Goal: Information Seeking & Learning: Find contact information

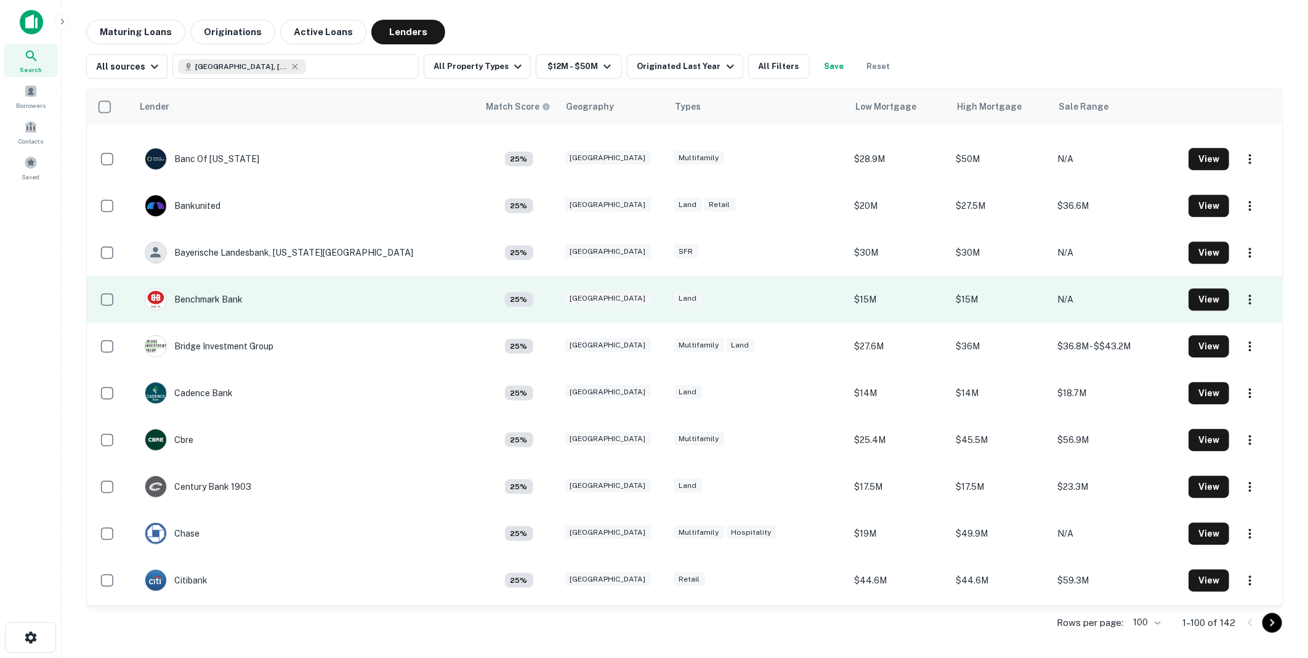
scroll to position [1940, 0]
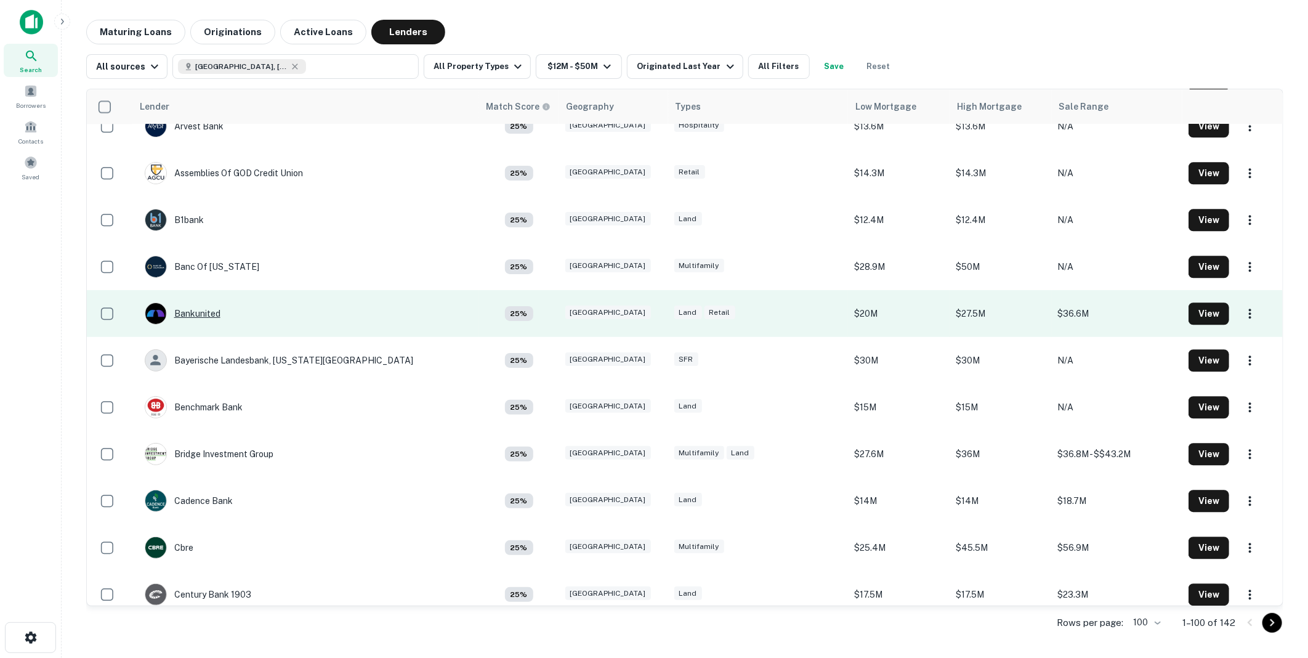
click at [200, 311] on div "Bankunited" at bounding box center [183, 313] width 76 height 22
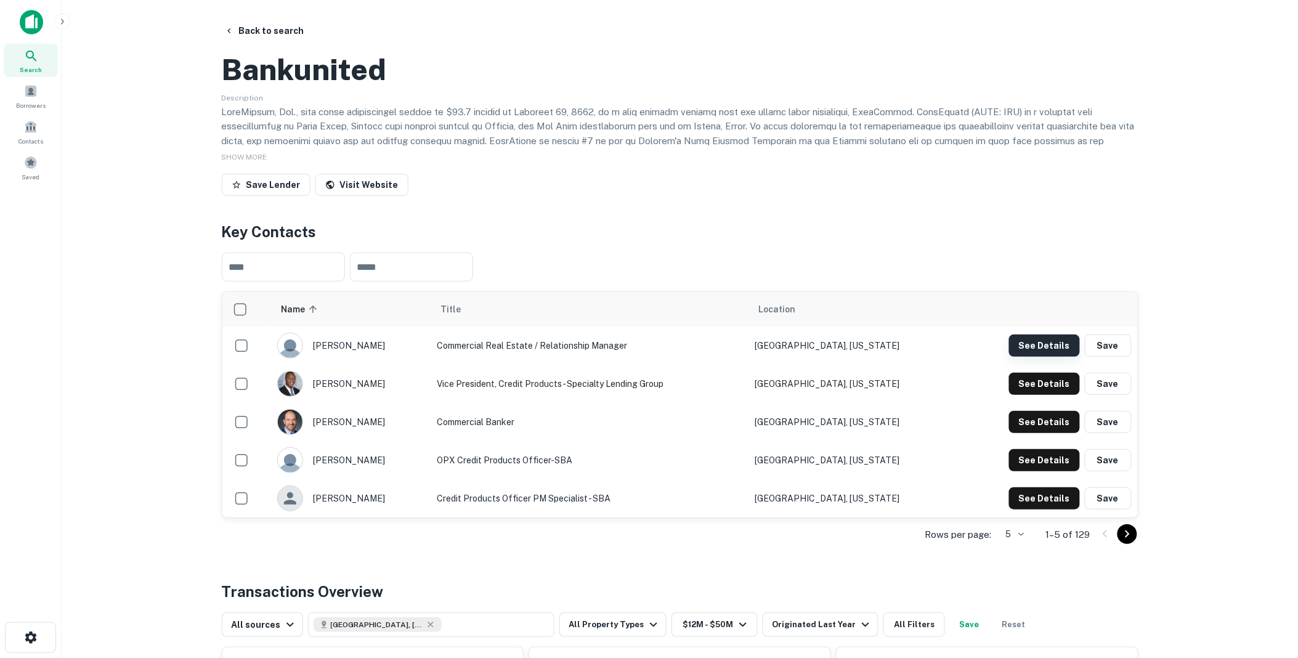
click at [1045, 357] on button "See Details" at bounding box center [1044, 345] width 71 height 22
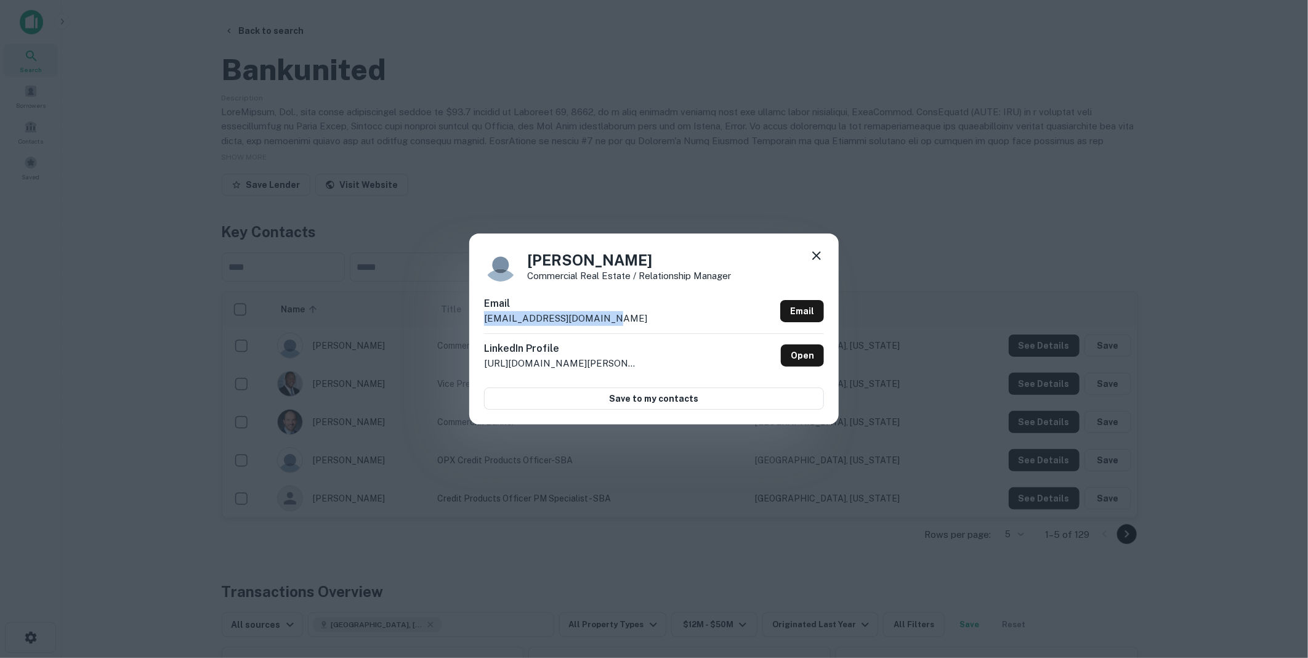
drag, startPoint x: 618, startPoint y: 320, endPoint x: 476, endPoint y: 317, distance: 141.7
click at [476, 317] on div "[PERSON_NAME] Commercial Real Estate / Relationship Manager Email [EMAIL_ADDRES…" at bounding box center [654, 328] width 370 height 191
drag, startPoint x: 476, startPoint y: 317, endPoint x: 524, endPoint y: 319, distance: 47.5
copy p "[EMAIL_ADDRESS][DOMAIN_NAME]"
click at [818, 251] on icon at bounding box center [816, 255] width 15 height 15
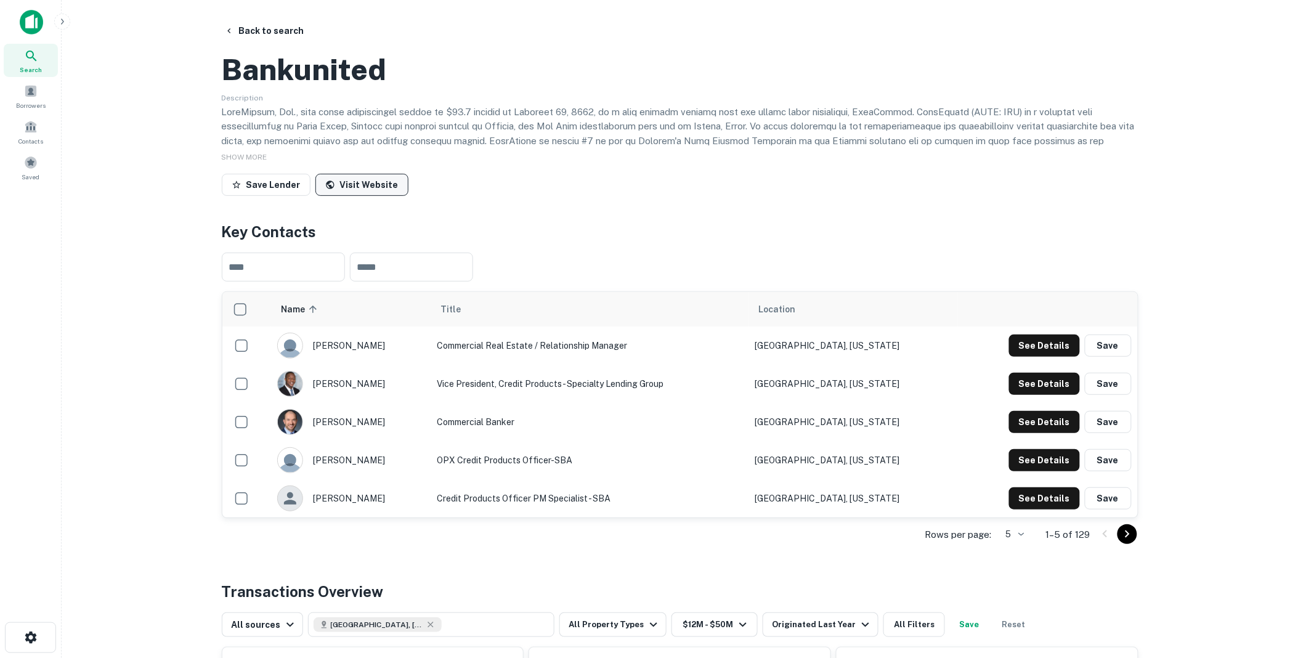
click at [358, 196] on link "Visit Website" at bounding box center [361, 185] width 93 height 22
click at [285, 28] on button "Back to search" at bounding box center [264, 31] width 90 height 22
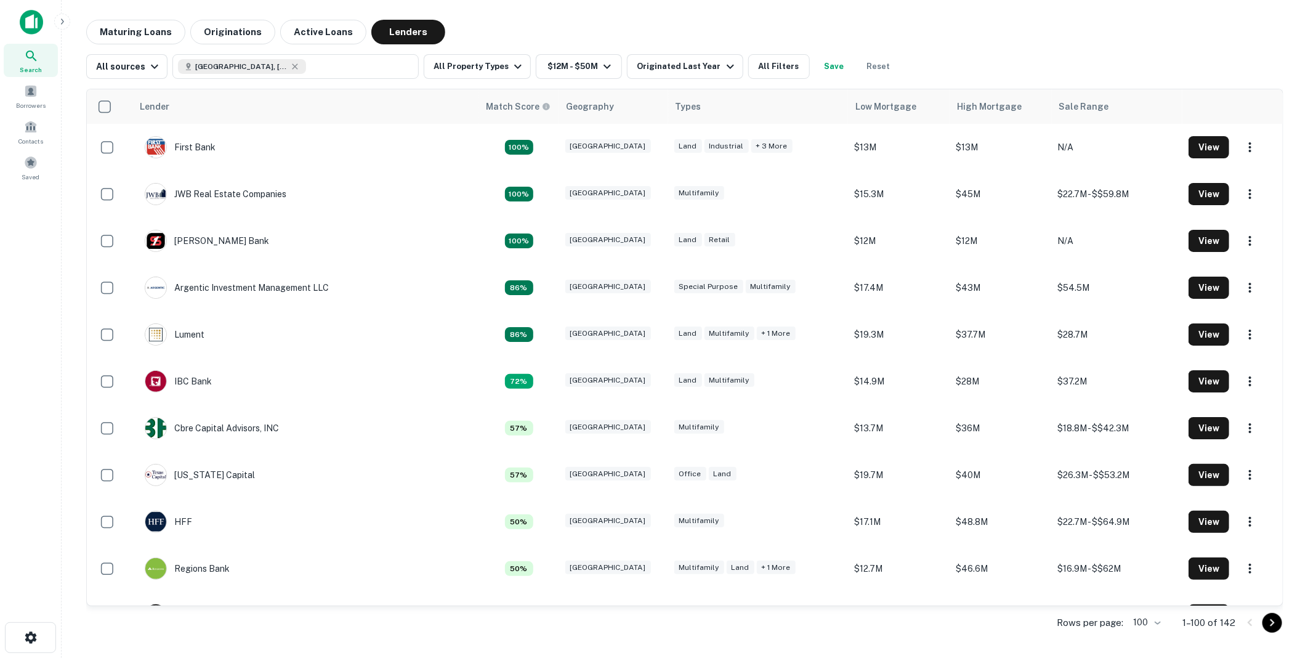
scroll to position [1940, 0]
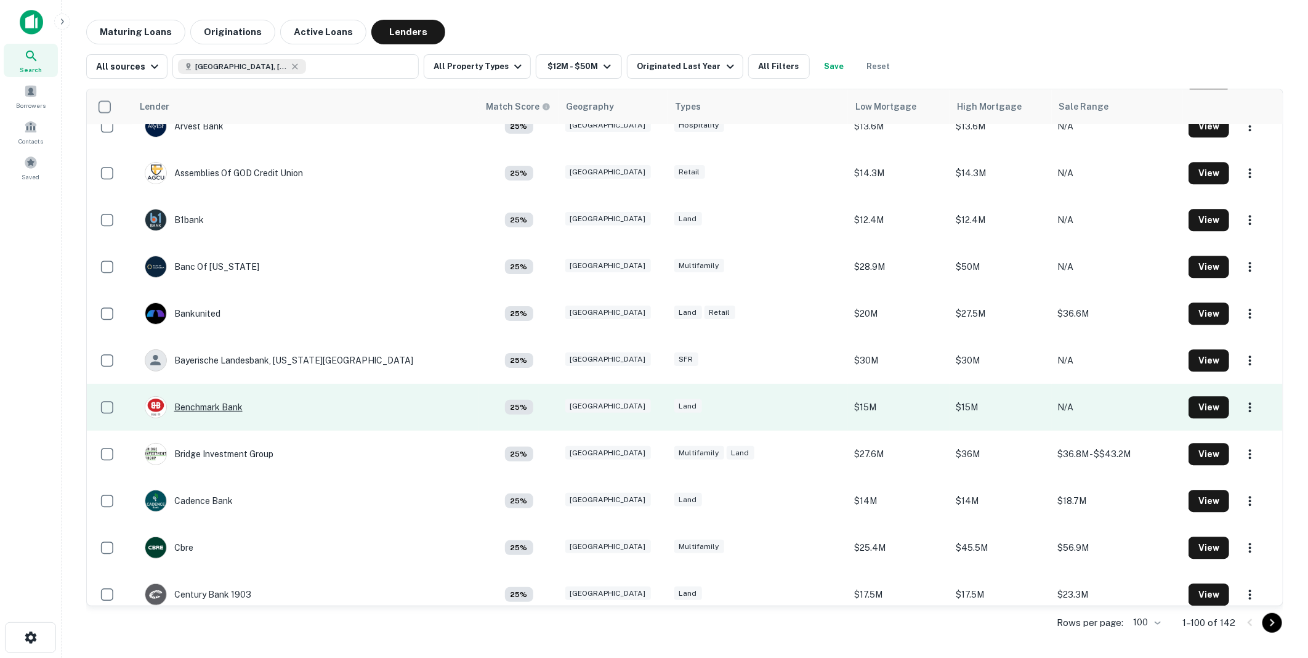
click at [201, 405] on div "Benchmark Bank" at bounding box center [194, 407] width 98 height 22
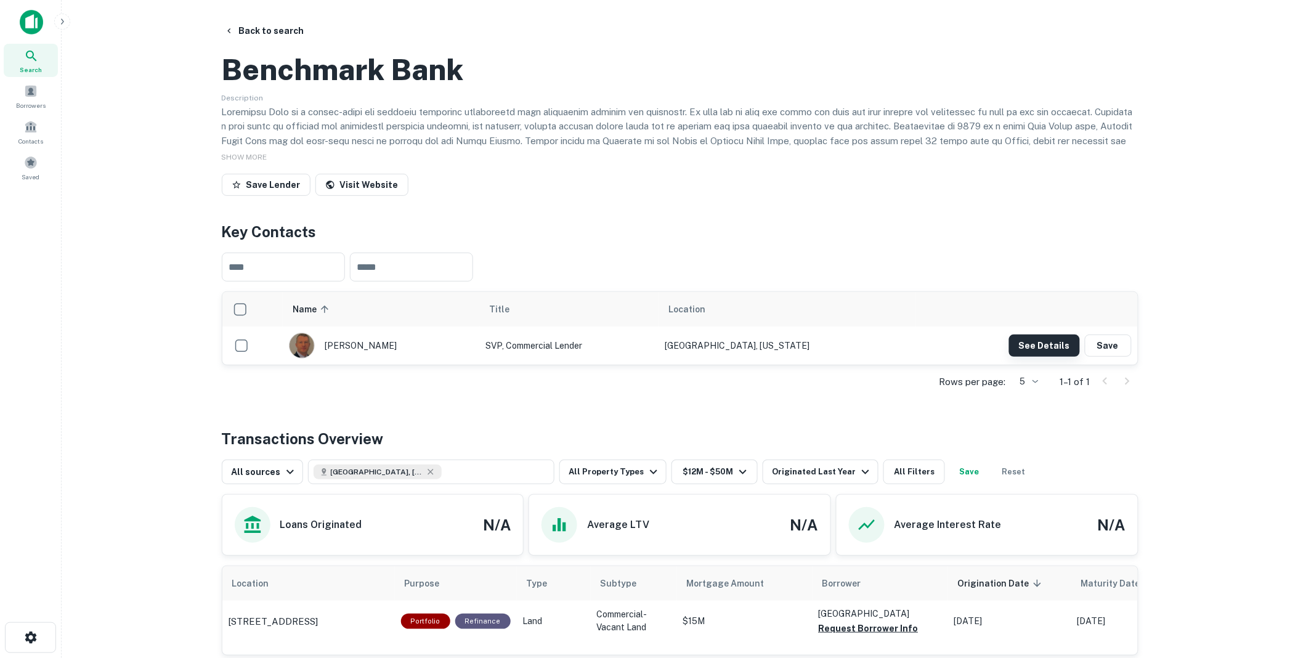
click at [1048, 357] on button "See Details" at bounding box center [1044, 345] width 71 height 22
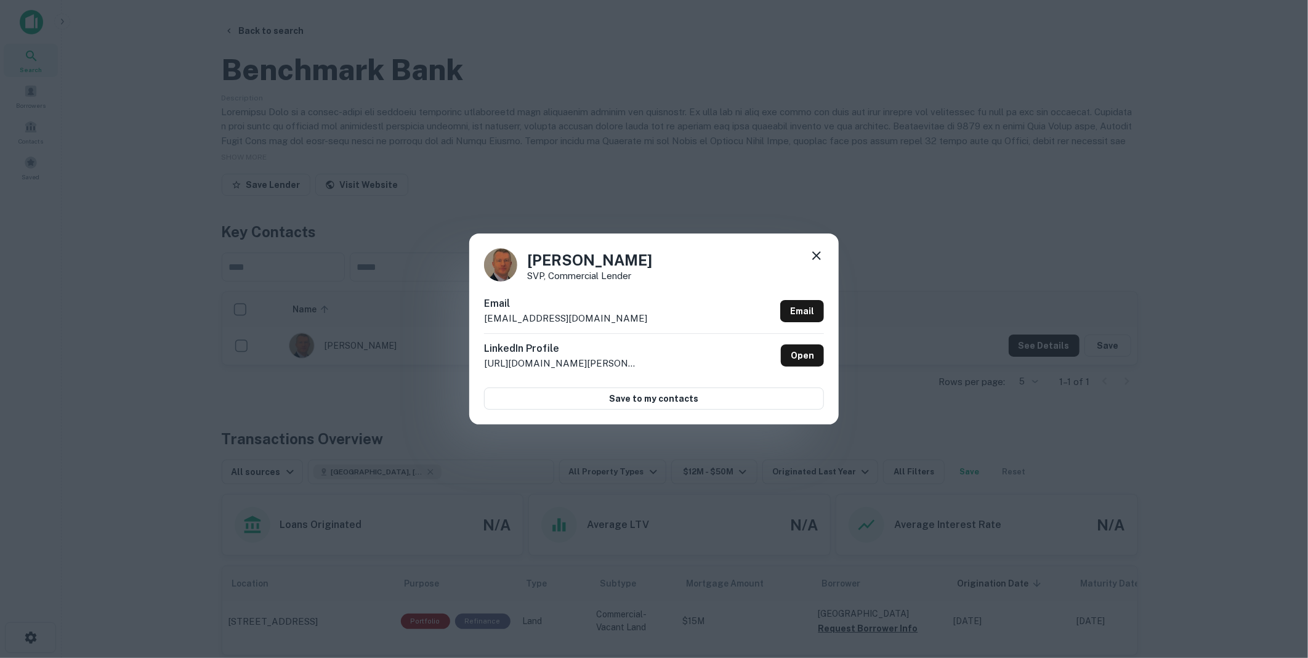
click at [818, 251] on icon at bounding box center [816, 255] width 15 height 15
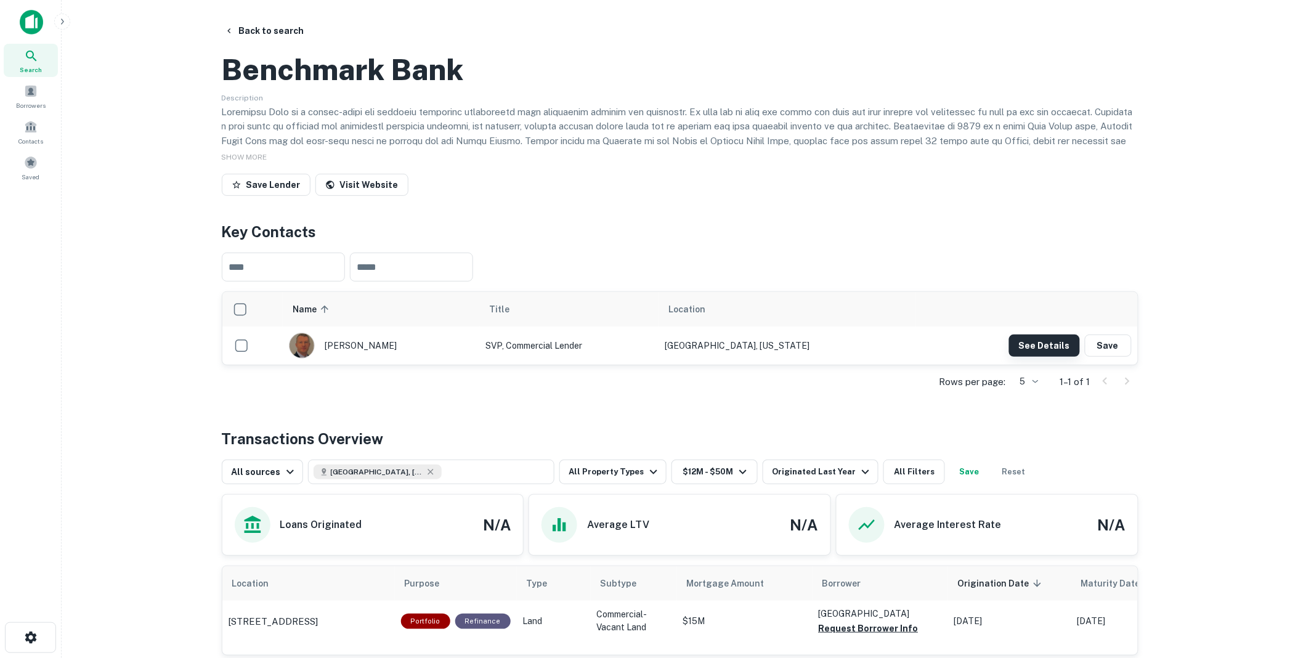
click at [1035, 357] on button "See Details" at bounding box center [1044, 345] width 71 height 22
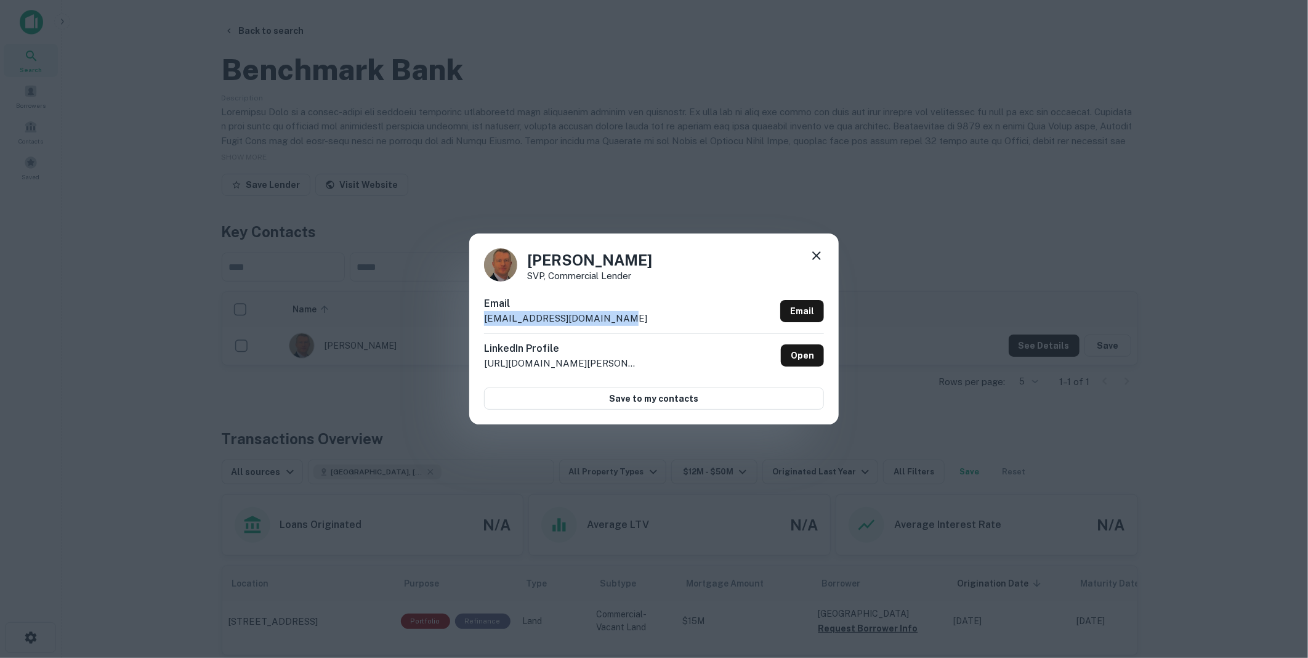
drag, startPoint x: 626, startPoint y: 317, endPoint x: 481, endPoint y: 322, distance: 144.8
click at [481, 322] on div "[PERSON_NAME] SVP, Commercial Lender Email [EMAIL_ADDRESS][DOMAIN_NAME] Email L…" at bounding box center [654, 328] width 370 height 191
drag, startPoint x: 481, startPoint y: 322, endPoint x: 538, endPoint y: 319, distance: 56.7
copy p "[EMAIL_ADDRESS][DOMAIN_NAME]"
click at [820, 249] on icon at bounding box center [816, 255] width 15 height 15
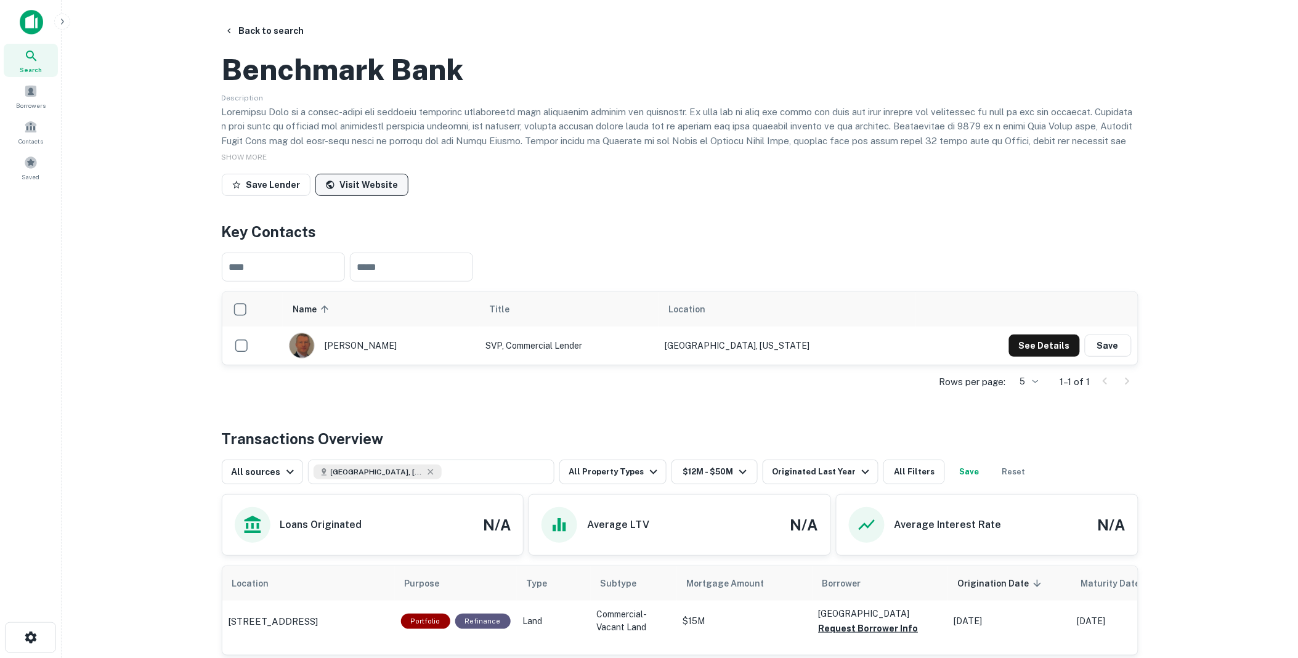
click at [354, 196] on link "Visit Website" at bounding box center [361, 185] width 93 height 22
click at [284, 29] on button "Back to search" at bounding box center [264, 31] width 90 height 22
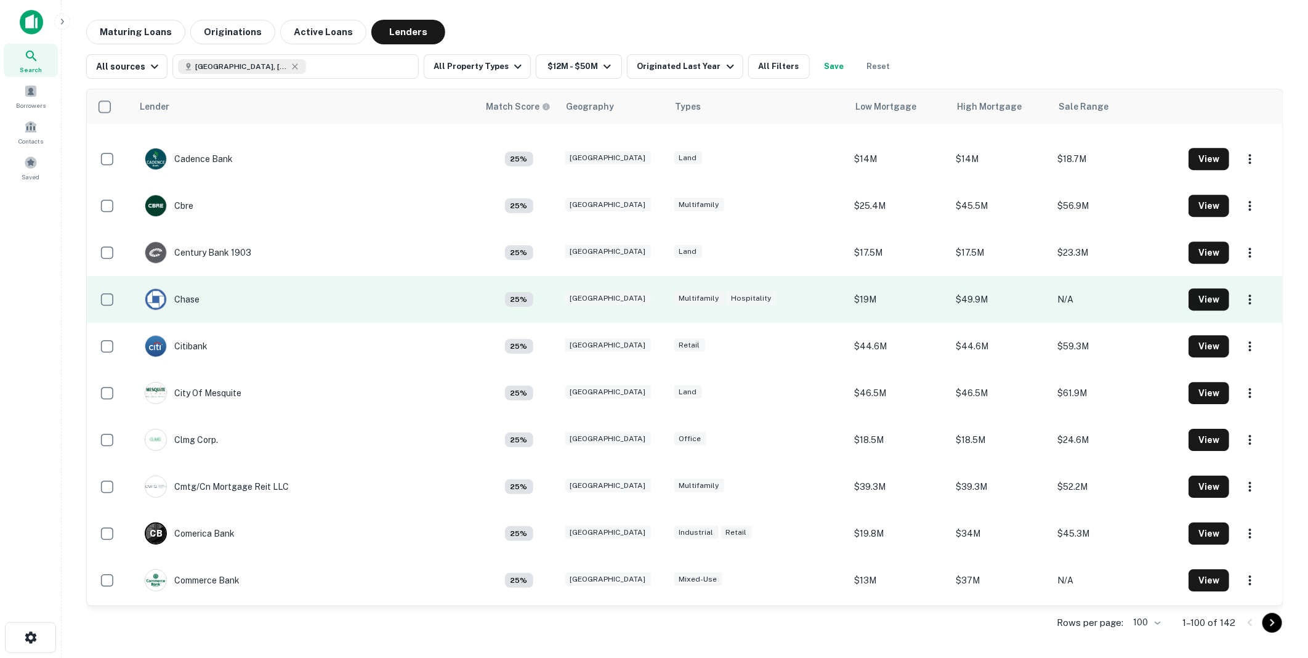
scroll to position [2214, 0]
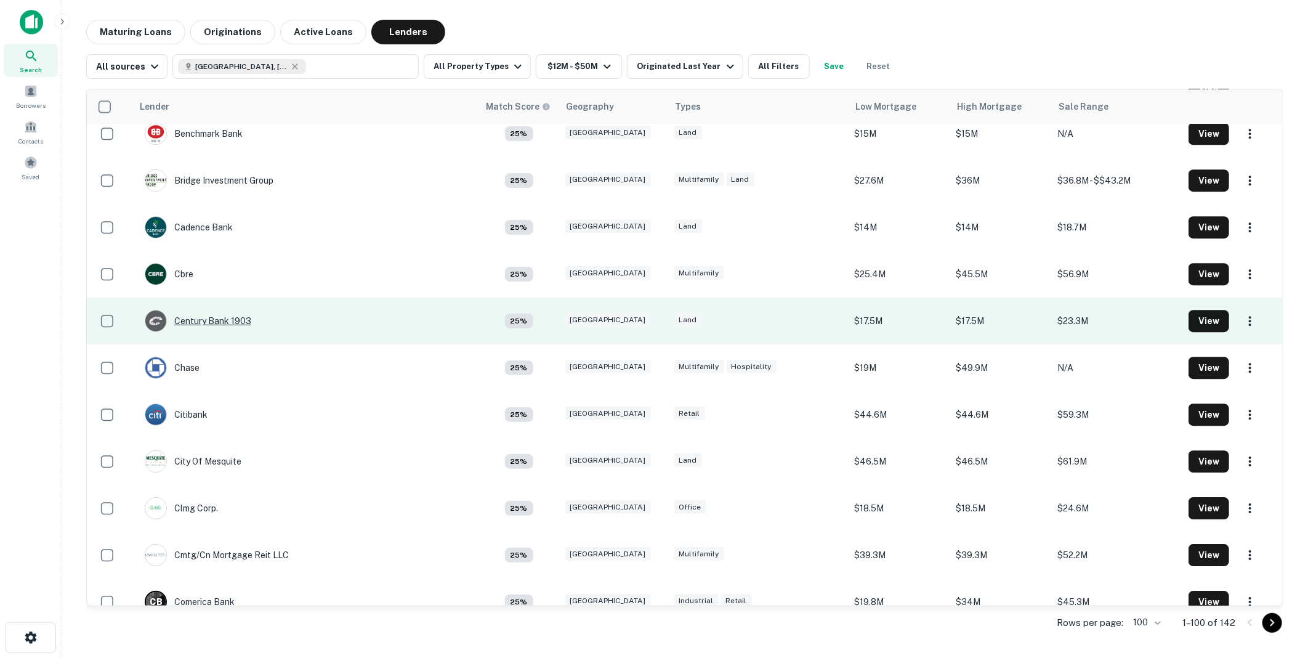
click at [213, 318] on div "Century Bank 1903" at bounding box center [198, 321] width 107 height 22
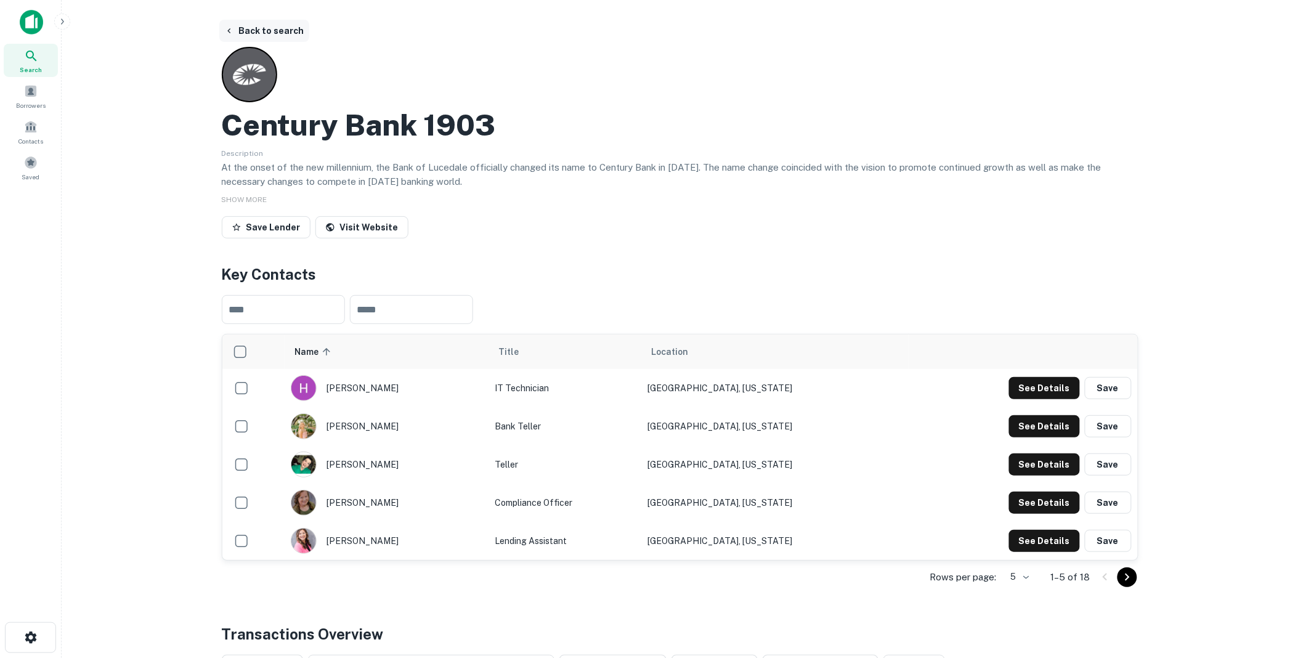
click at [275, 31] on button "Back to search" at bounding box center [264, 31] width 90 height 22
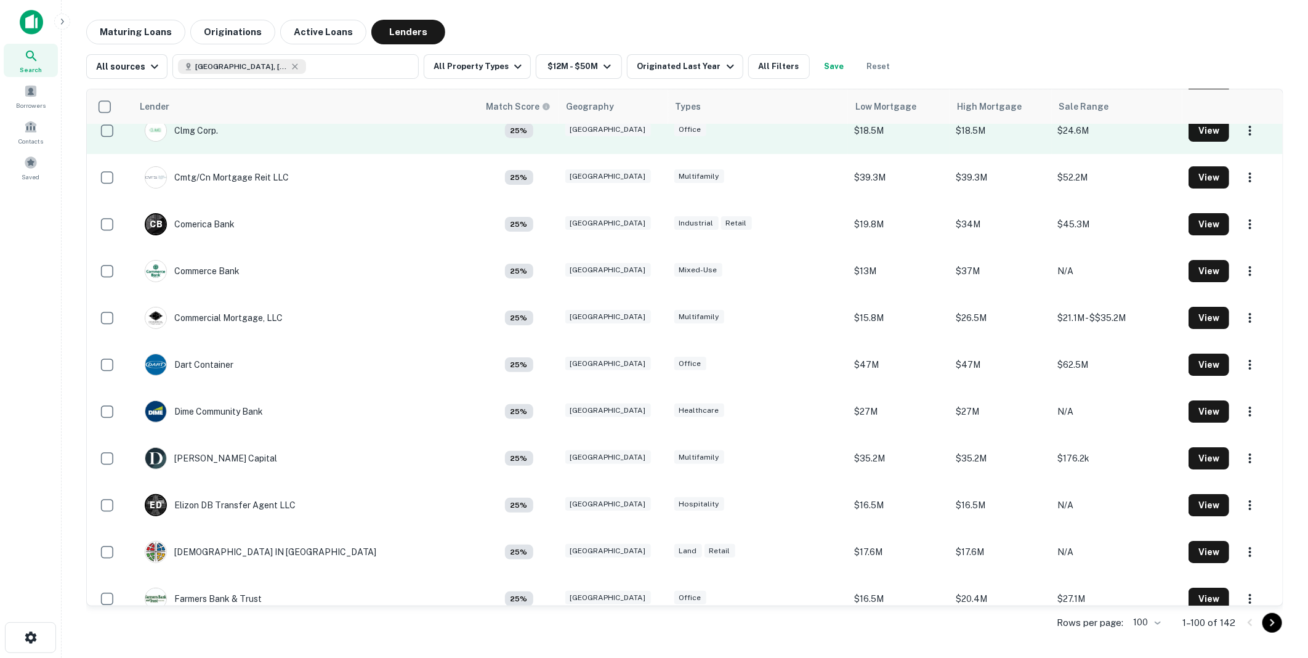
scroll to position [2624, 0]
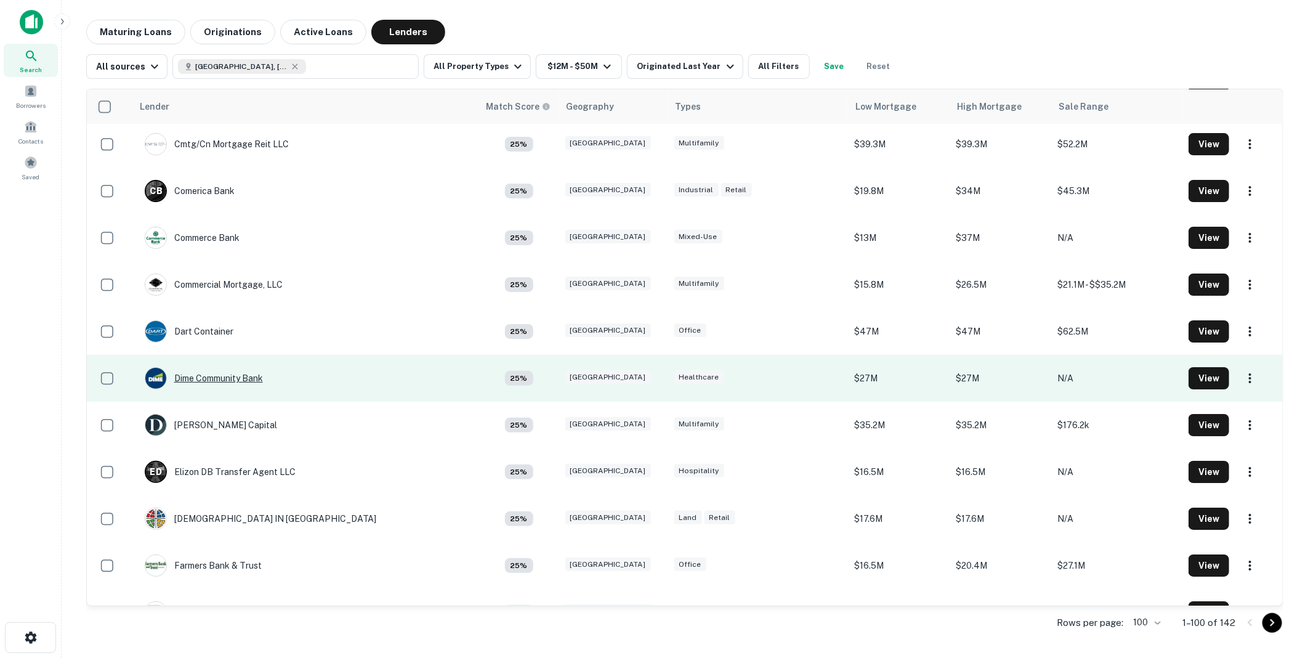
click at [232, 377] on div "Dime Community Bank" at bounding box center [204, 378] width 118 height 22
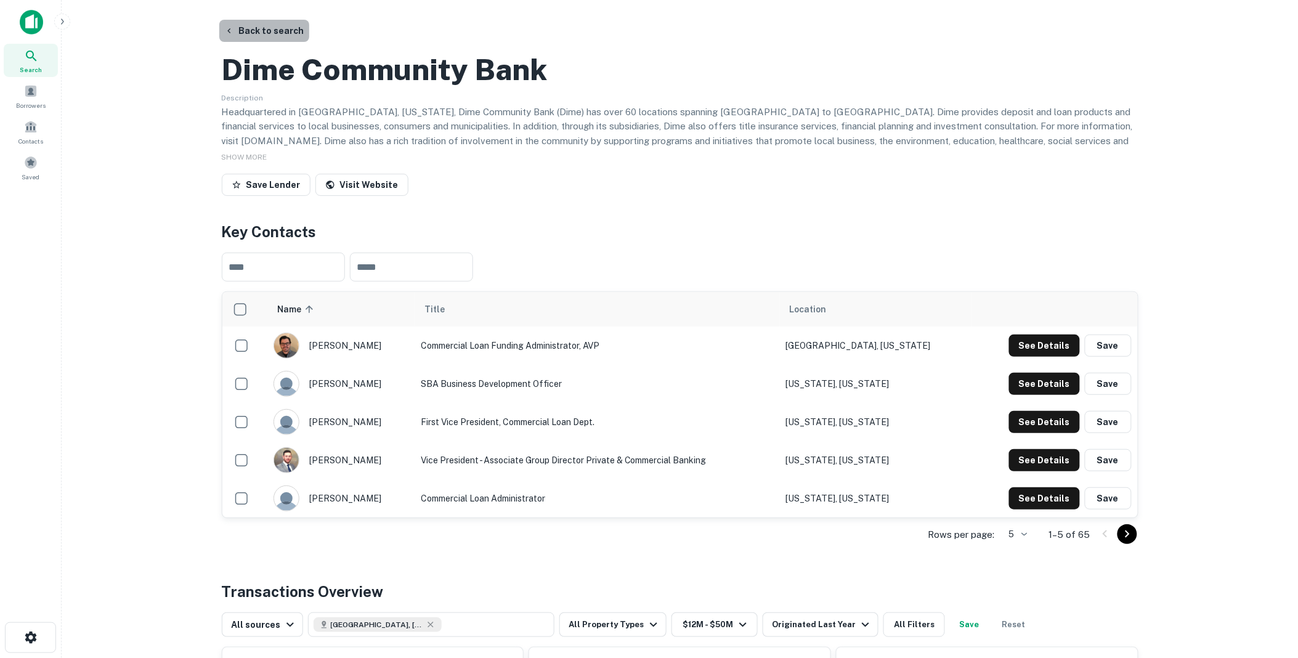
click at [275, 33] on button "Back to search" at bounding box center [264, 31] width 90 height 22
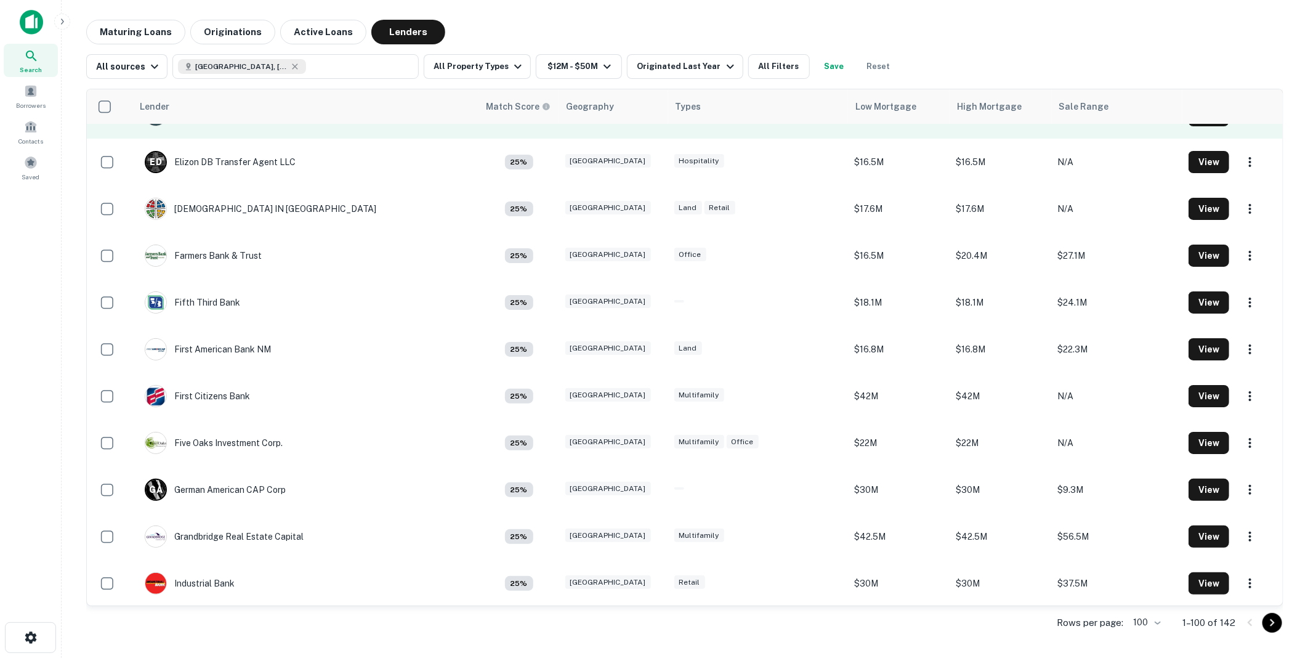
scroll to position [2966, 0]
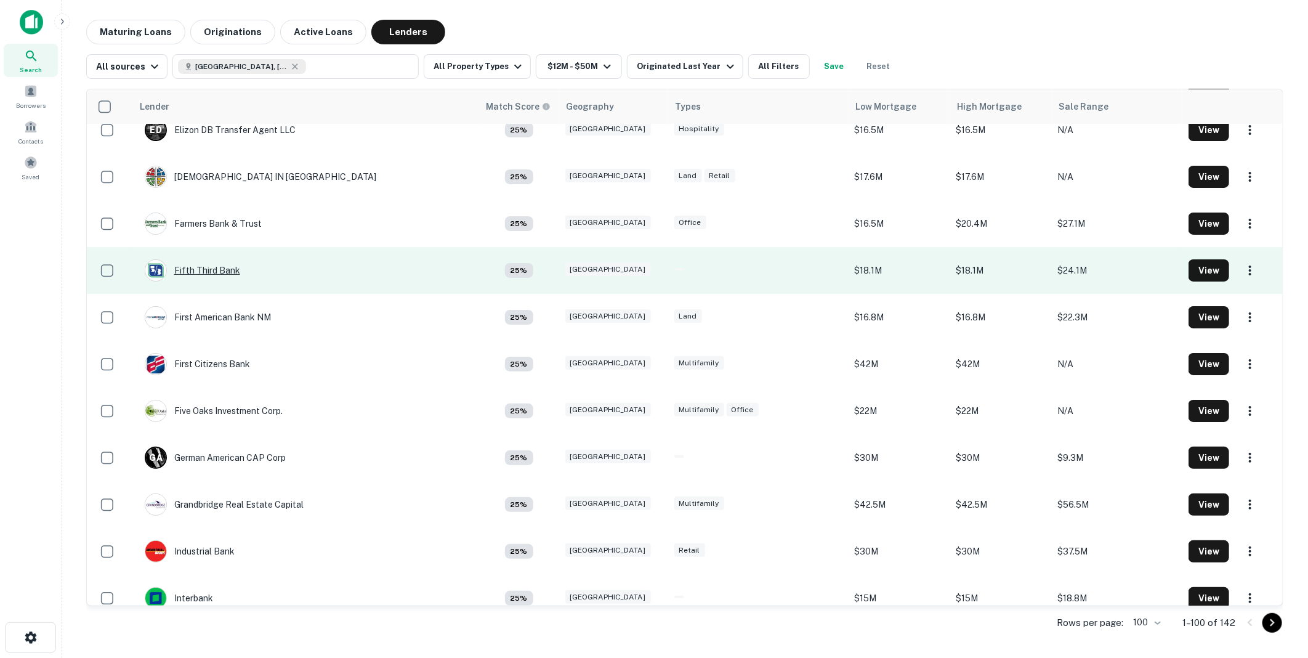
click at [224, 267] on div "Fifth Third Bank" at bounding box center [192, 270] width 95 height 22
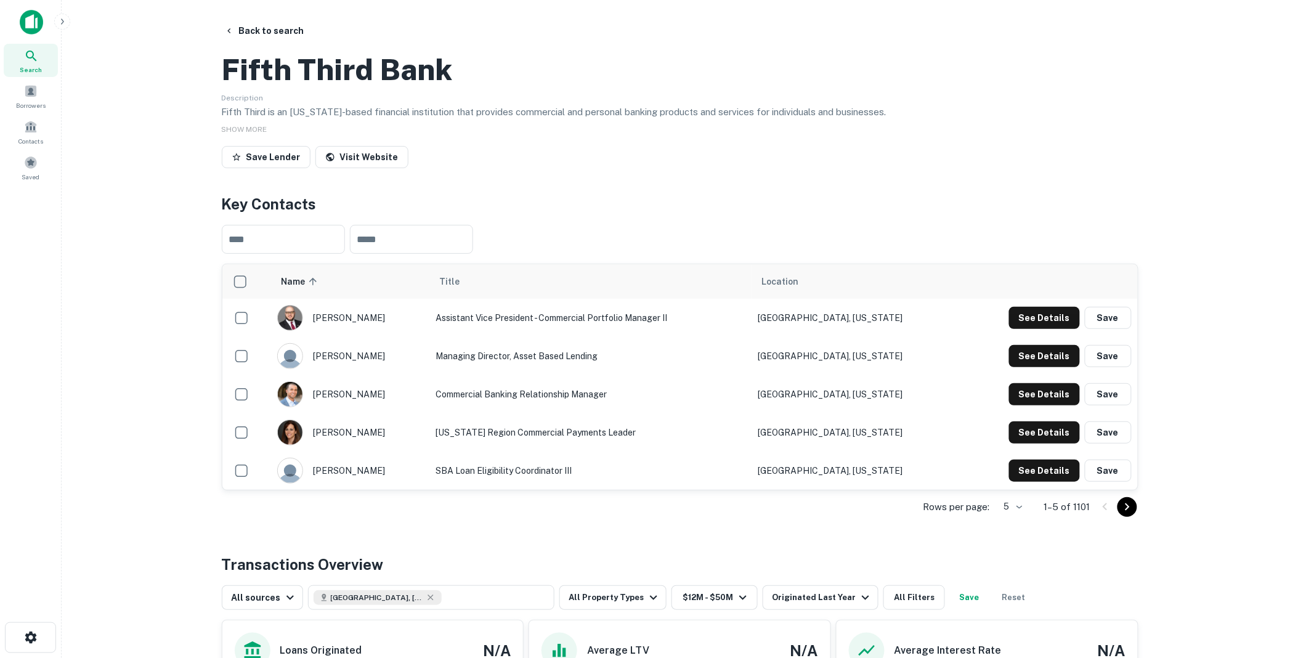
click at [1128, 514] on icon "Go to next page" at bounding box center [1127, 506] width 15 height 15
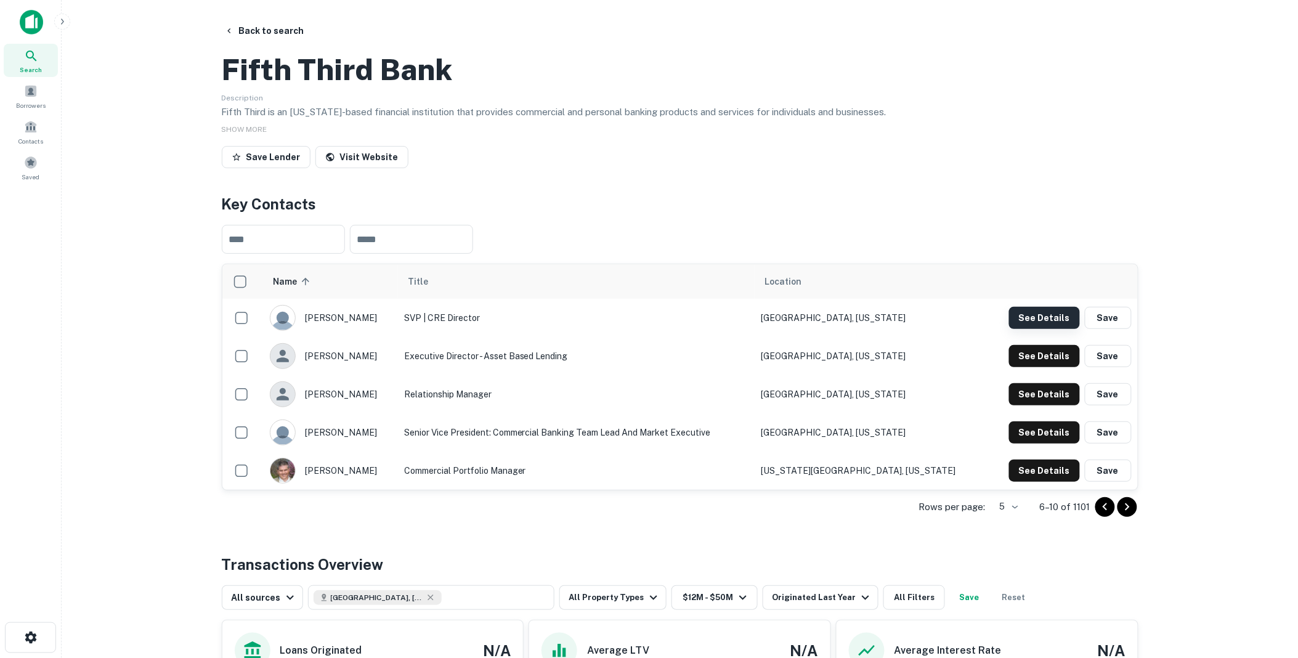
click at [1047, 329] on button "See Details" at bounding box center [1044, 318] width 71 height 22
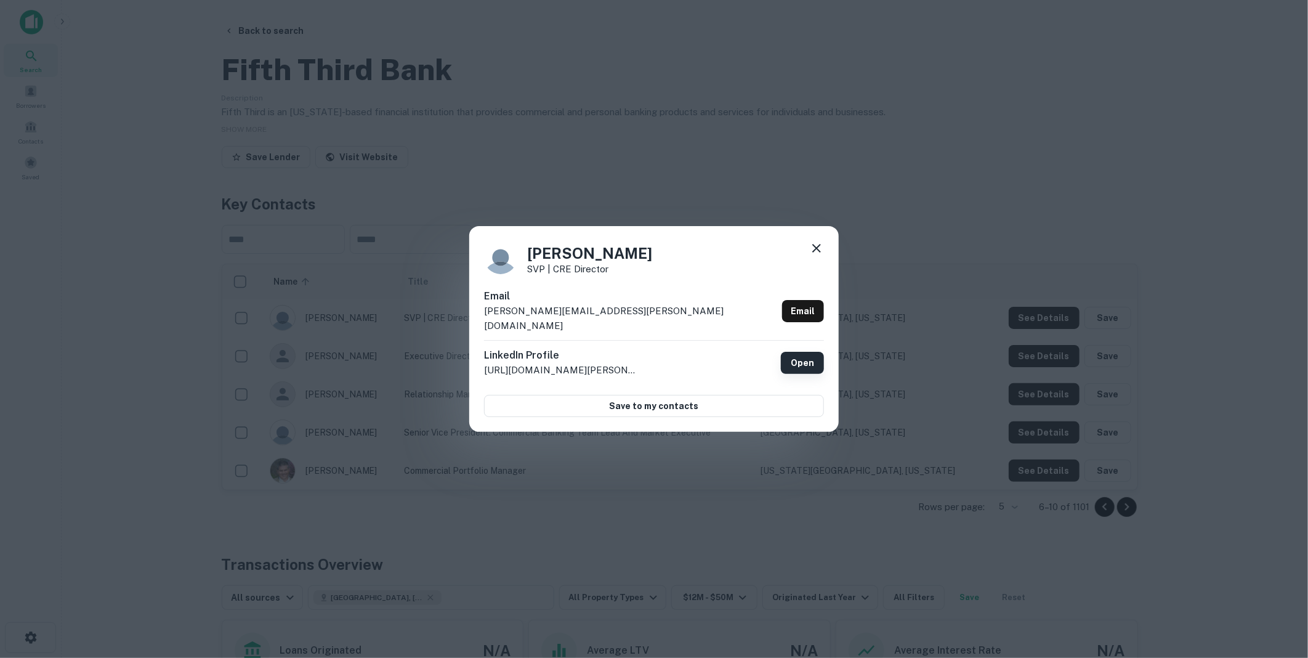
click at [804, 354] on link "Open" at bounding box center [802, 363] width 43 height 22
click at [821, 256] on icon at bounding box center [816, 248] width 15 height 15
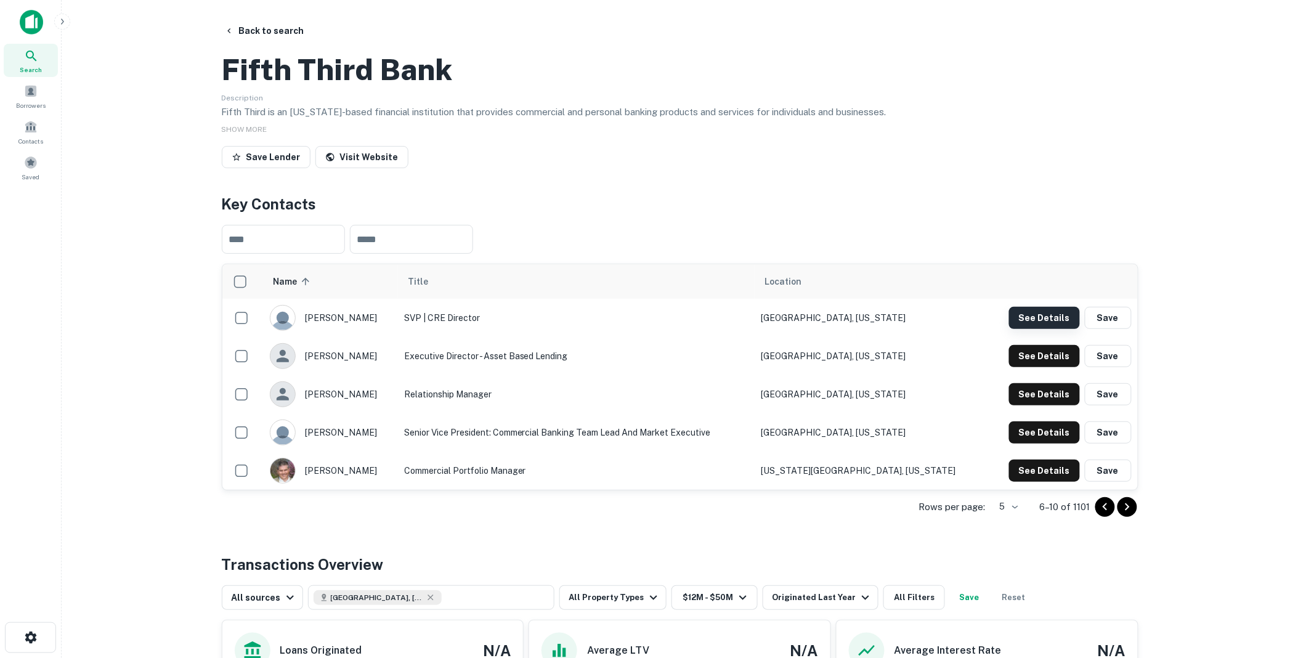
click at [1047, 329] on button "See Details" at bounding box center [1044, 318] width 71 height 22
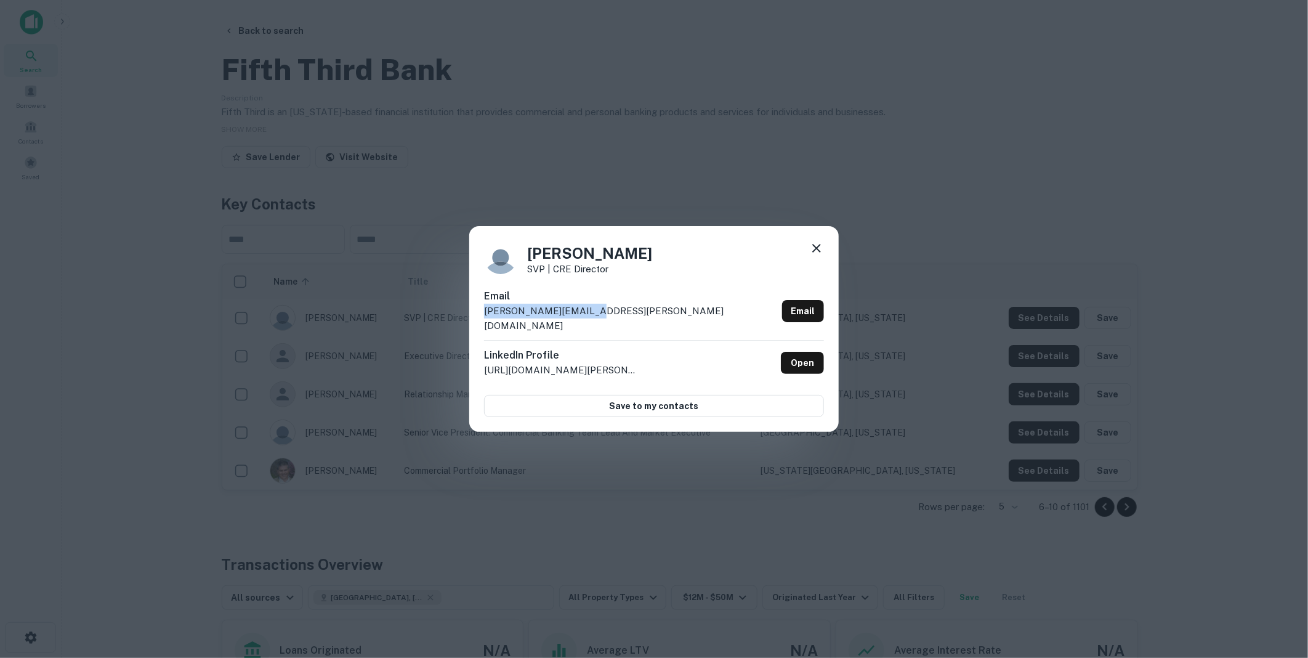
drag, startPoint x: 601, startPoint y: 319, endPoint x: 481, endPoint y: 323, distance: 120.2
click at [481, 323] on div "[PERSON_NAME] SVP | CRE Director Email [PERSON_NAME][EMAIL_ADDRESS][PERSON_NAME…" at bounding box center [654, 329] width 370 height 206
drag, startPoint x: 481, startPoint y: 323, endPoint x: 528, endPoint y: 318, distance: 47.7
copy p "[PERSON_NAME][EMAIL_ADDRESS][PERSON_NAME][DOMAIN_NAME]"
click at [820, 254] on icon at bounding box center [816, 248] width 15 height 15
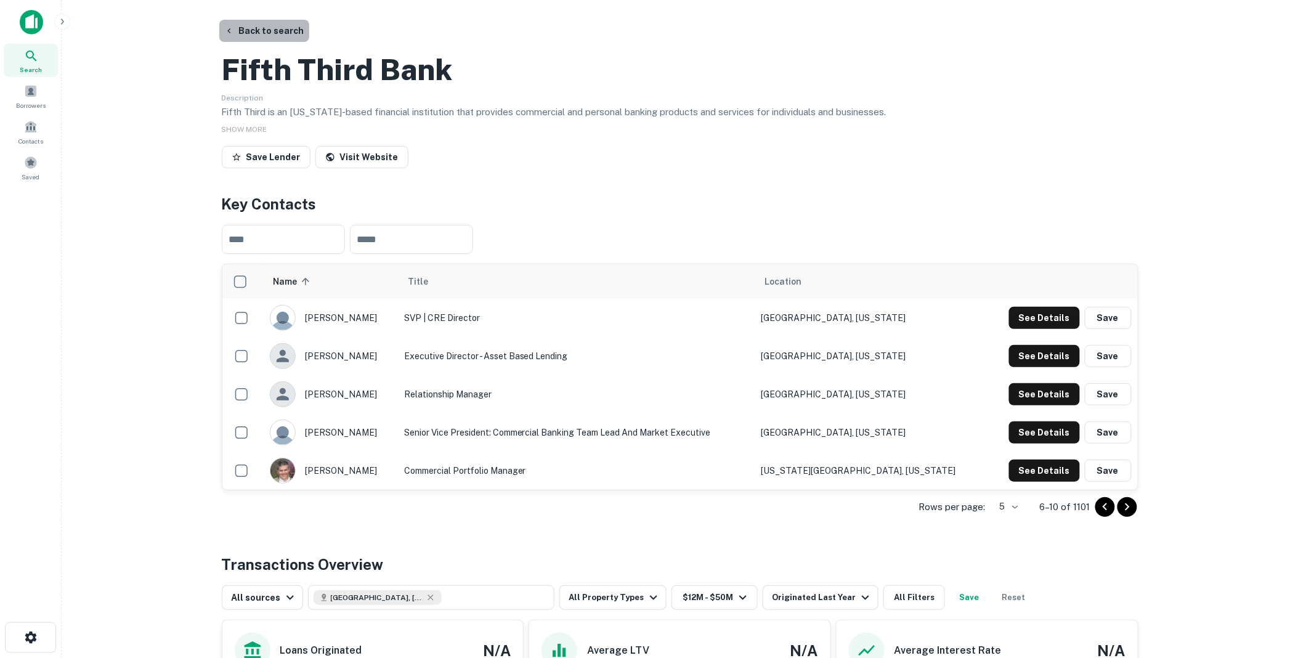
click at [273, 30] on button "Back to search" at bounding box center [264, 31] width 90 height 22
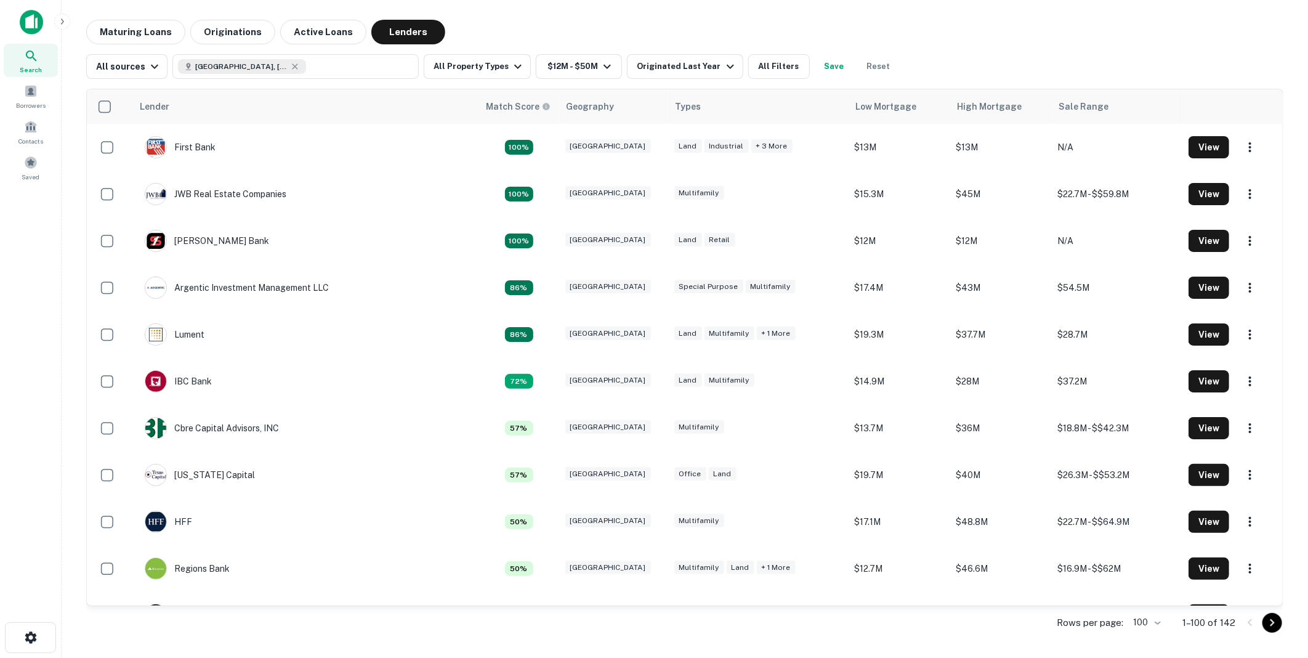
scroll to position [2966, 0]
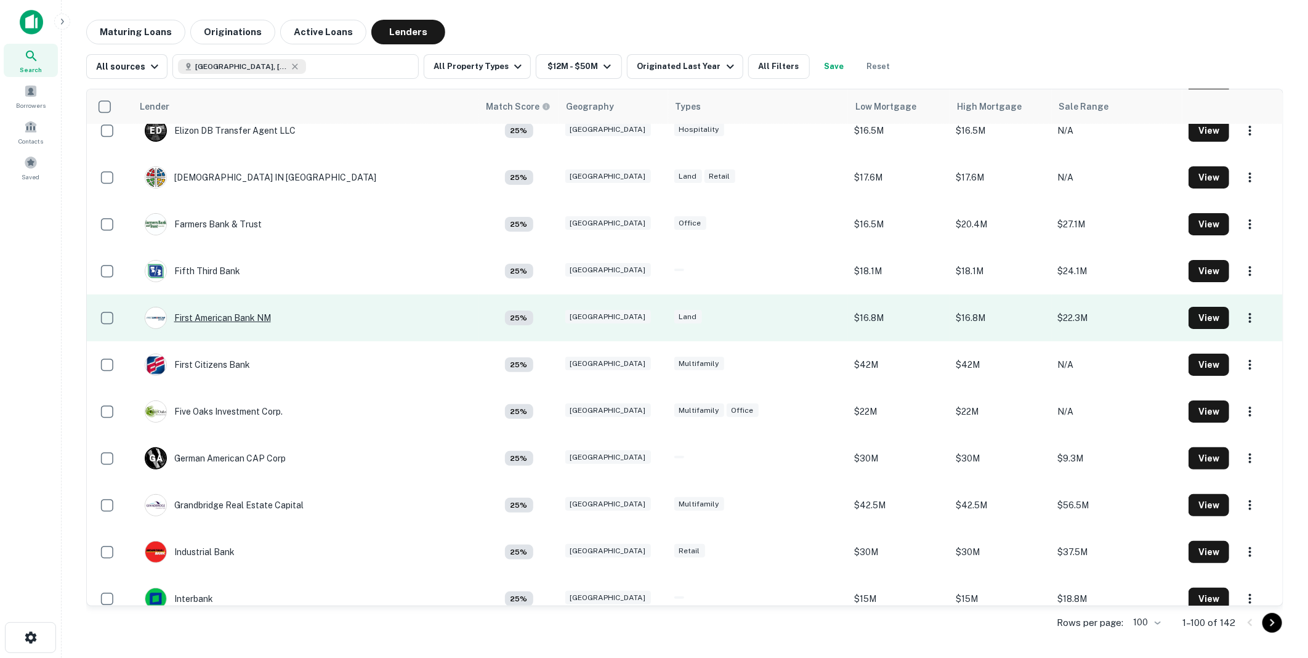
click at [240, 315] on div "First American Bank NM" at bounding box center [208, 318] width 126 height 22
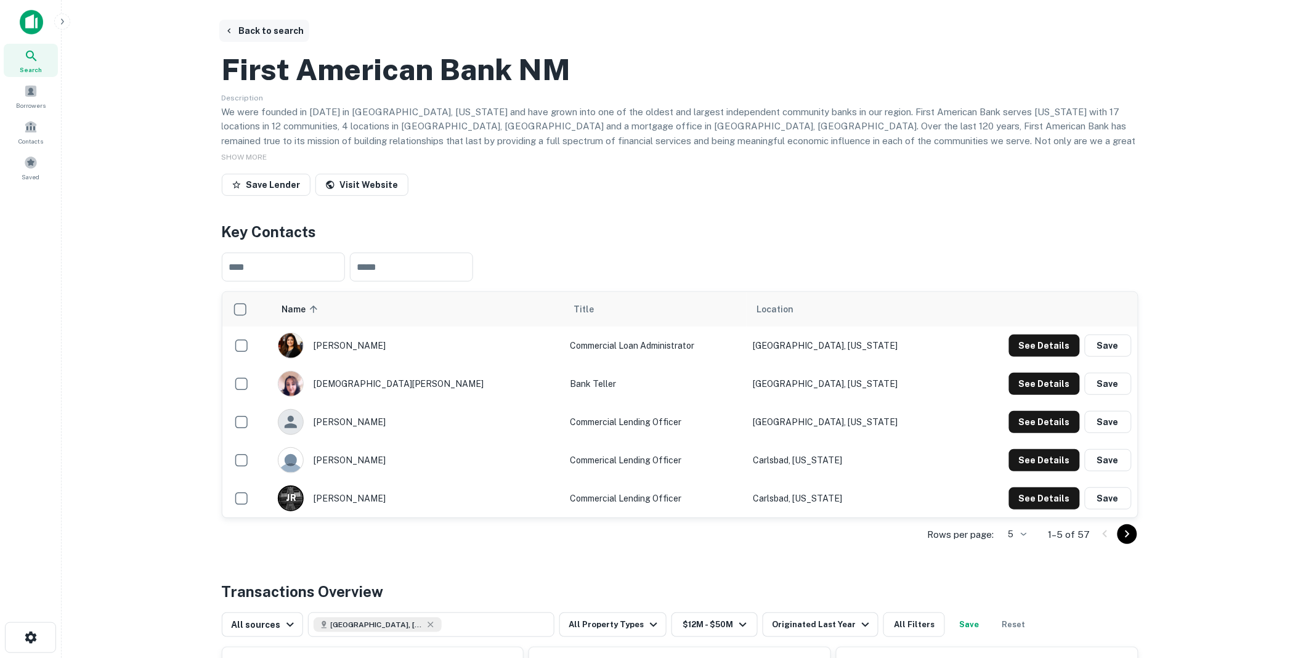
click at [284, 29] on button "Back to search" at bounding box center [264, 31] width 90 height 22
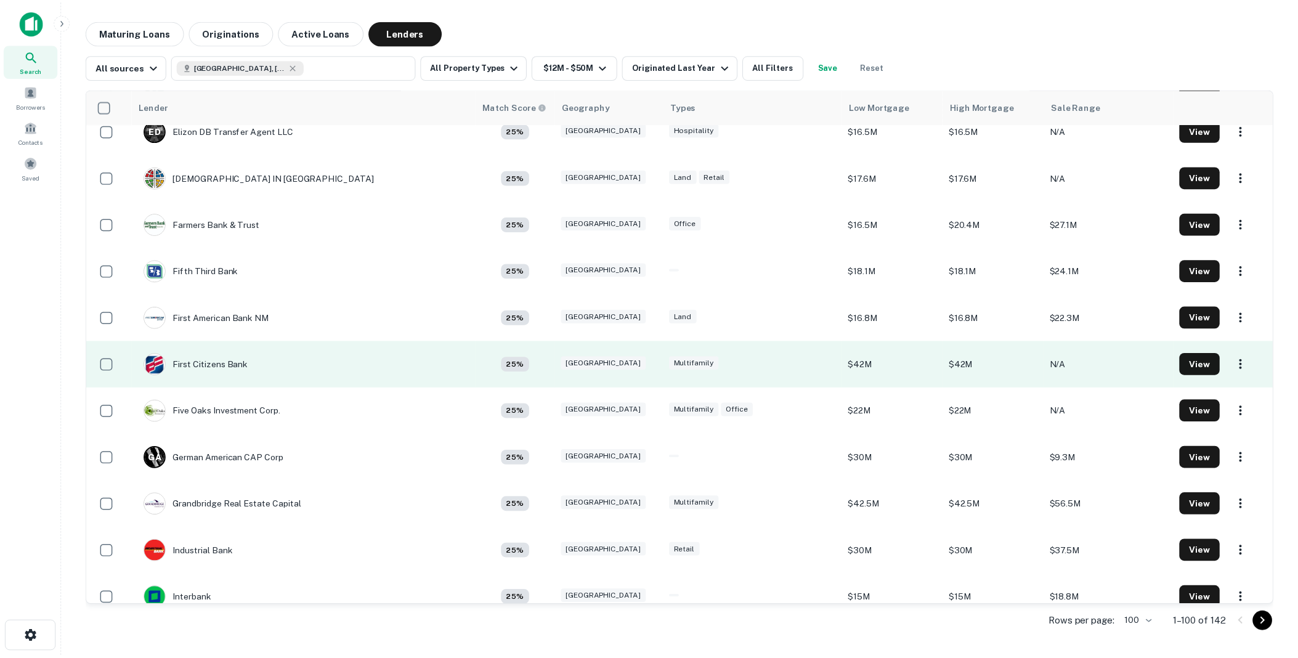
scroll to position [2966, 0]
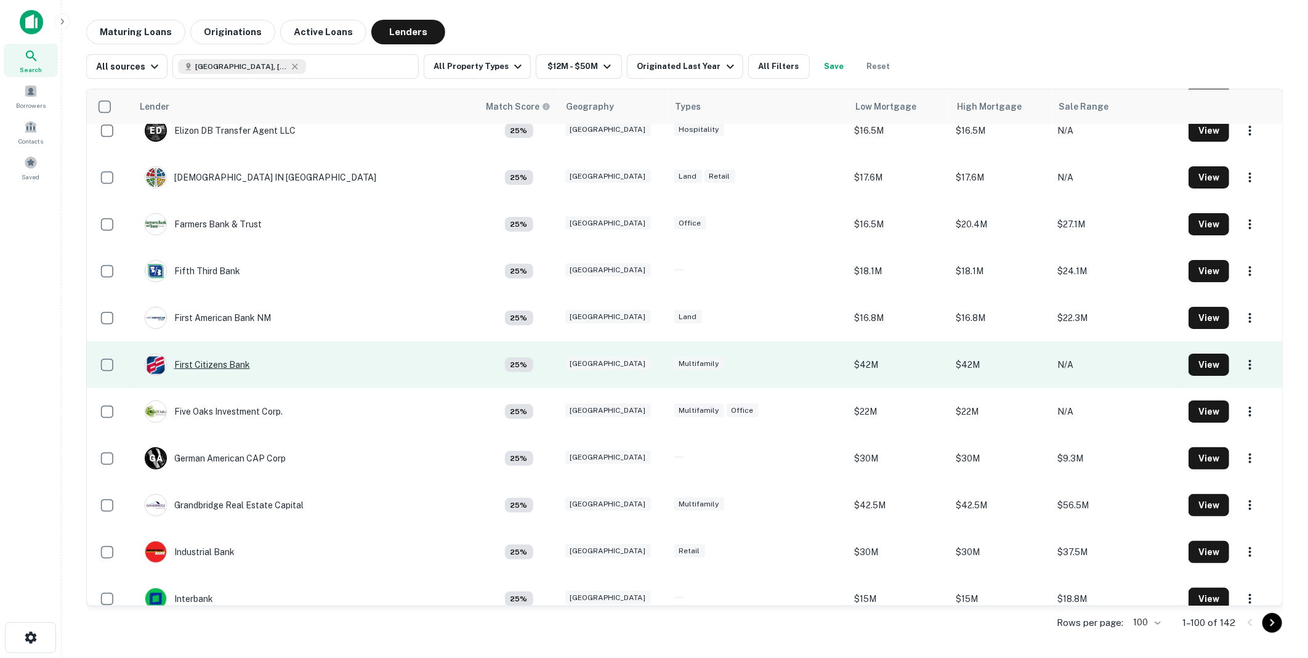
click at [220, 363] on div "First Citizens Bank" at bounding box center [197, 365] width 105 height 22
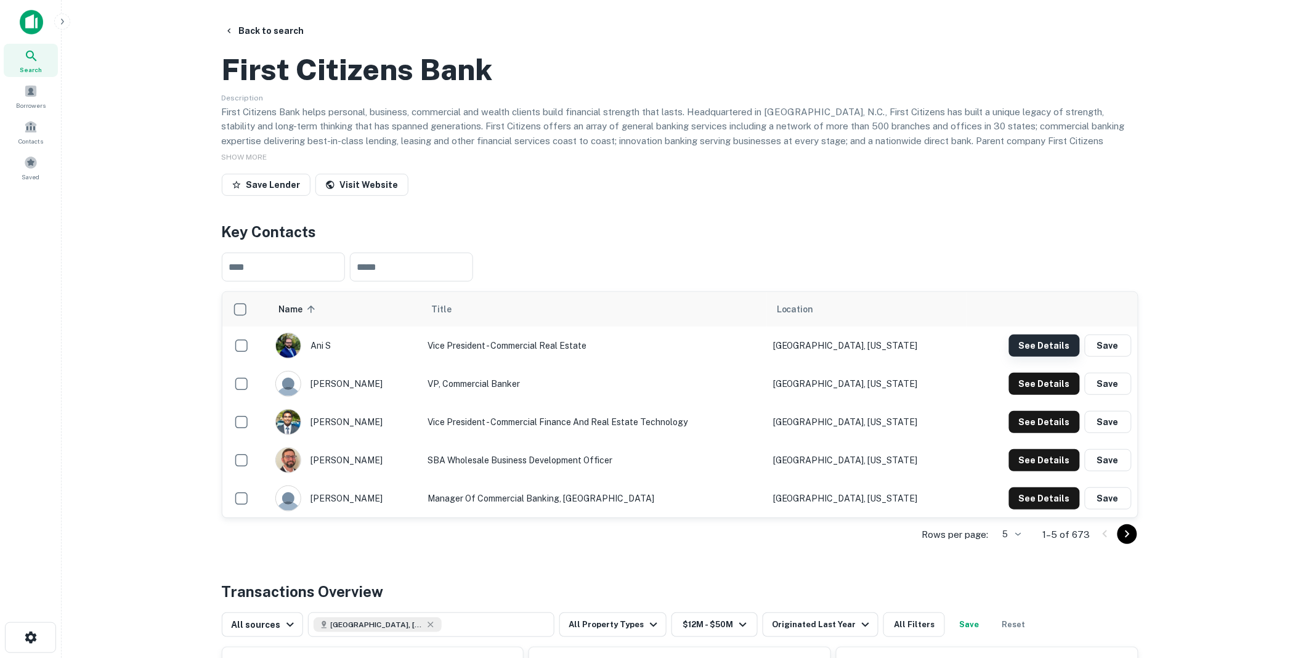
click at [1043, 357] on button "See Details" at bounding box center [1044, 345] width 71 height 22
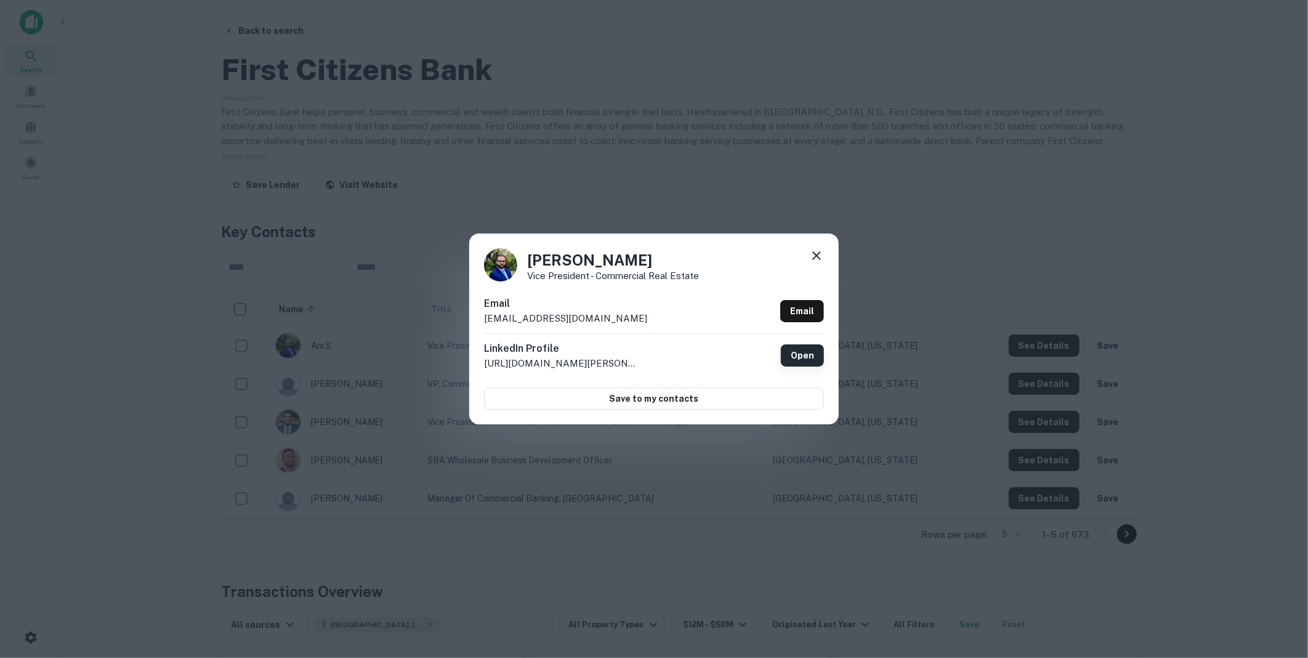
click at [807, 354] on link "Open" at bounding box center [802, 355] width 43 height 22
click at [804, 354] on link "Open" at bounding box center [802, 355] width 43 height 22
click at [814, 251] on icon at bounding box center [816, 255] width 15 height 15
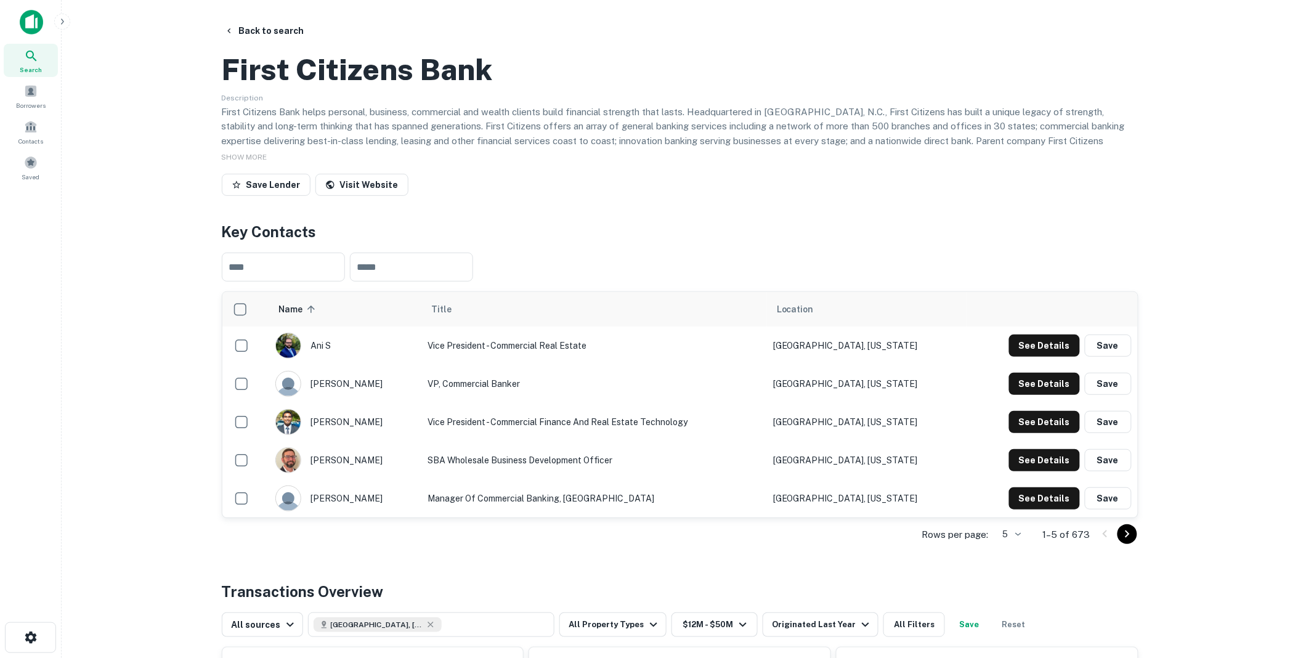
scroll to position [68, 0]
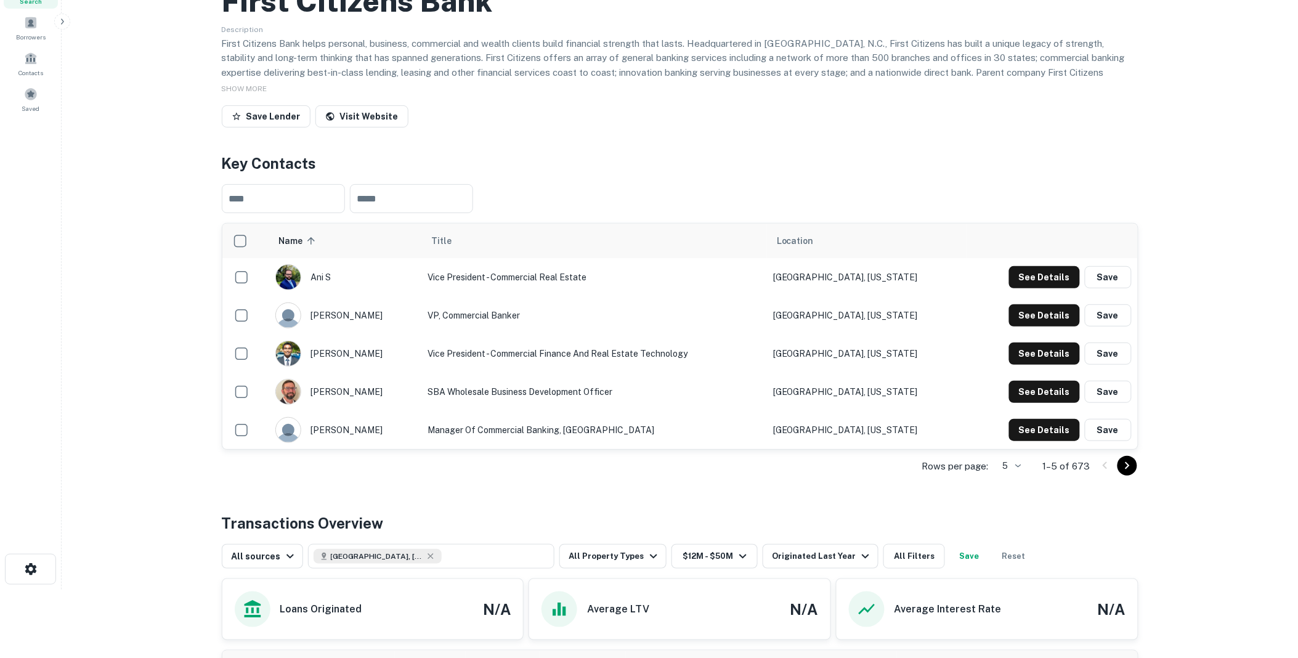
click at [1123, 473] on icon "Go to next page" at bounding box center [1127, 465] width 15 height 15
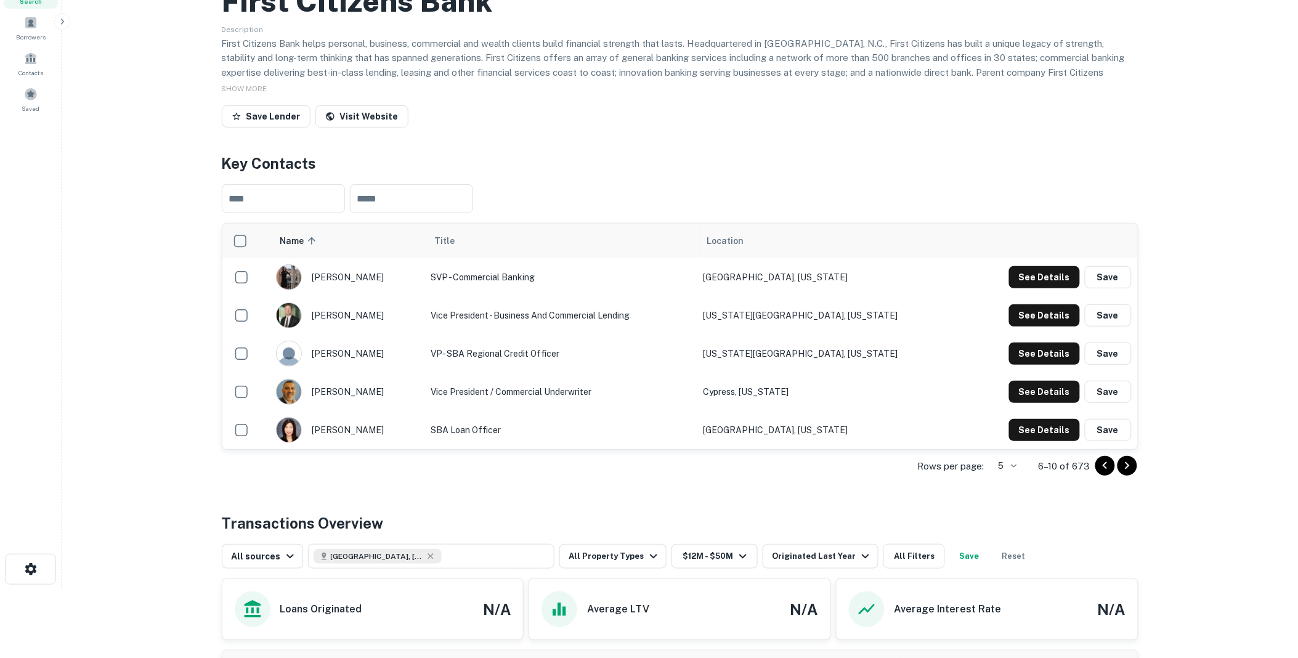
click at [1128, 473] on icon "Go to next page" at bounding box center [1127, 465] width 15 height 15
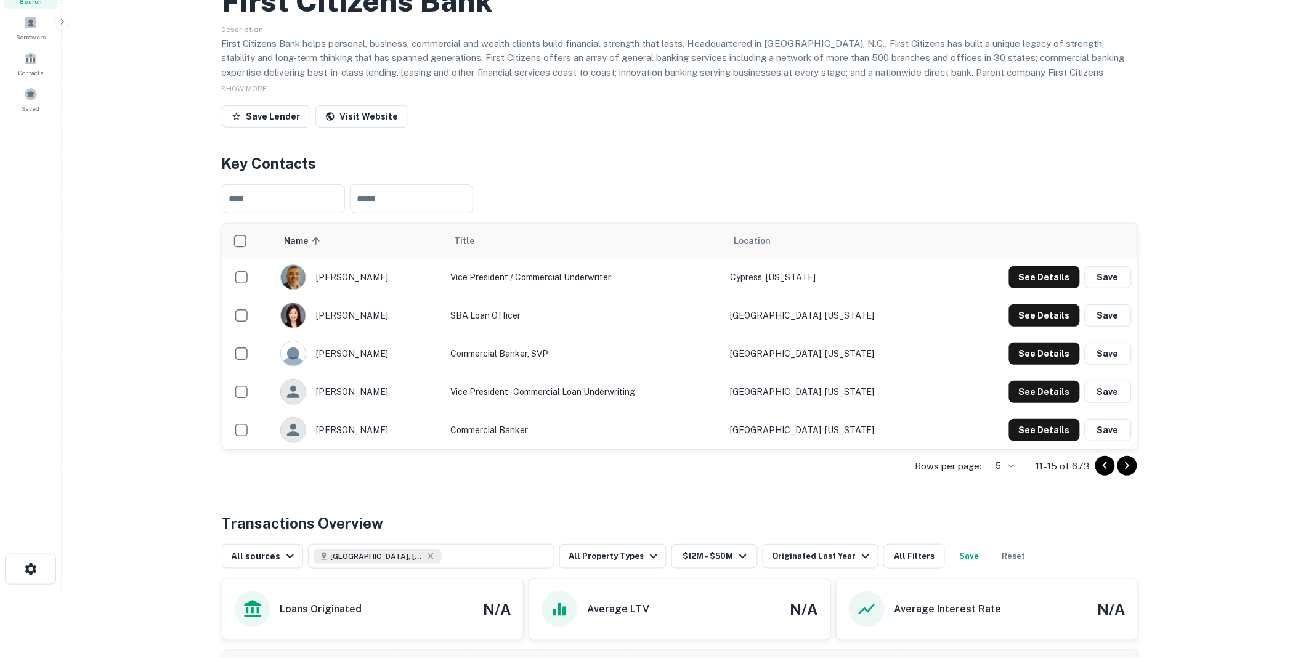
click at [1103, 473] on icon "Go to previous page" at bounding box center [1105, 465] width 15 height 15
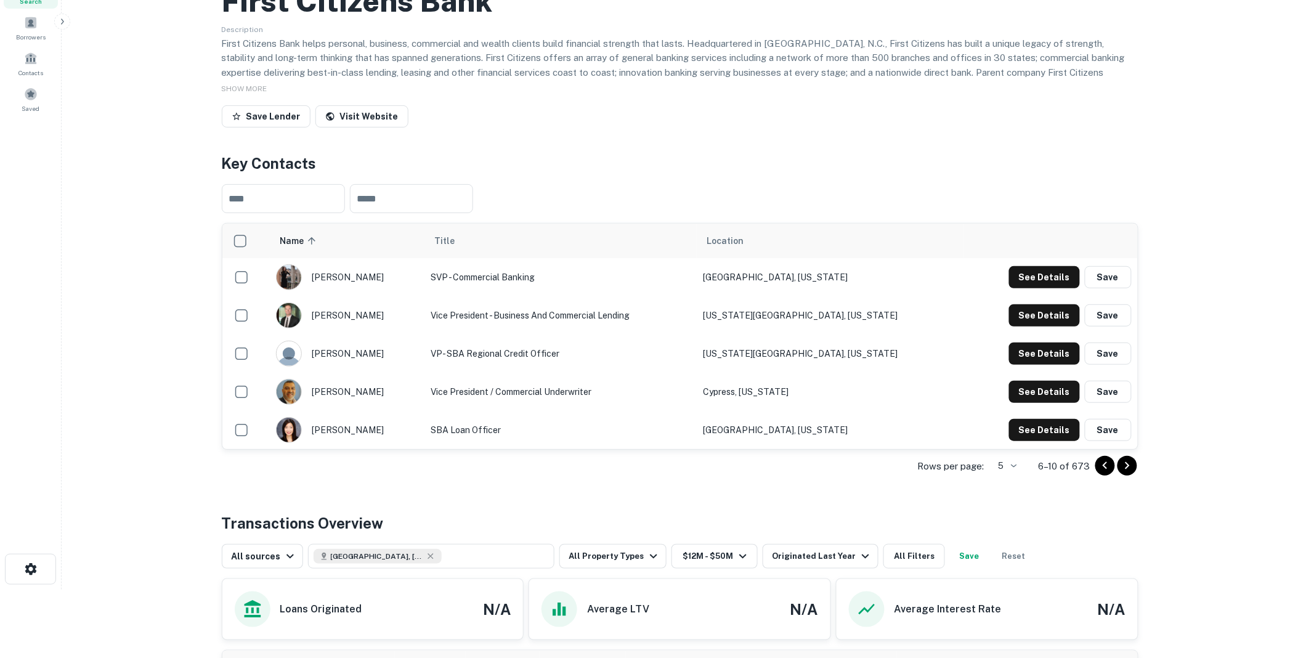
click at [1103, 473] on icon "Go to previous page" at bounding box center [1105, 465] width 15 height 15
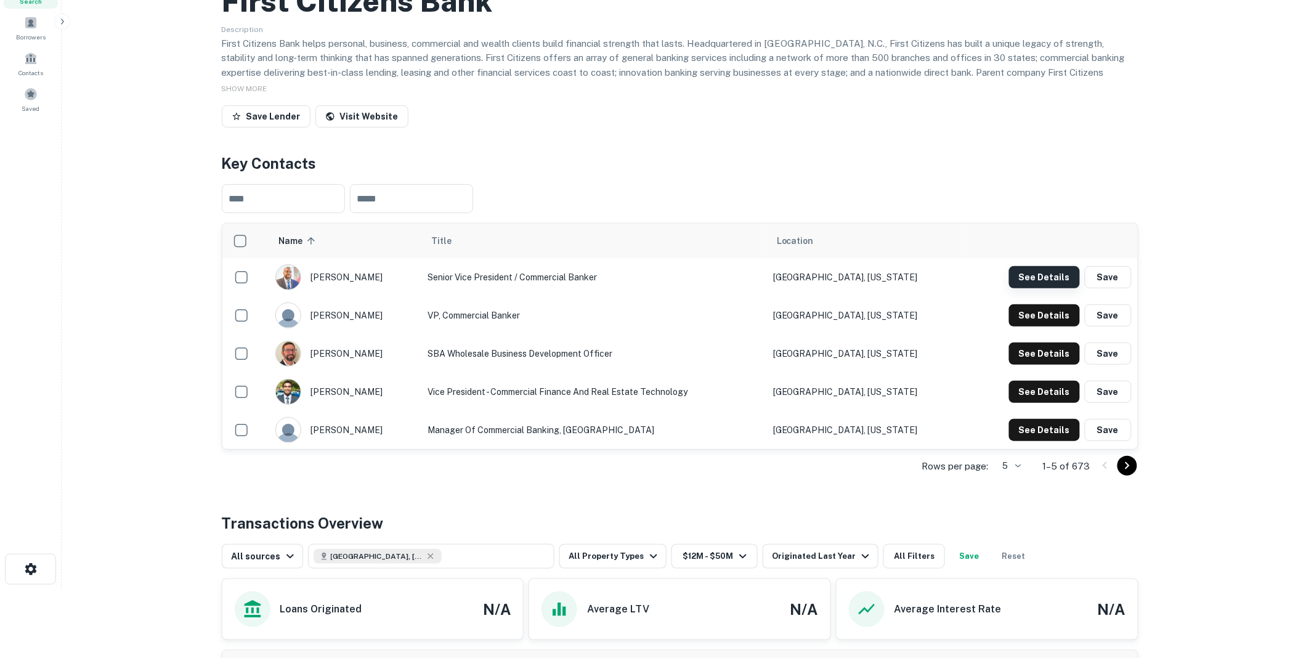
click at [1038, 288] on button "See Details" at bounding box center [1044, 277] width 71 height 22
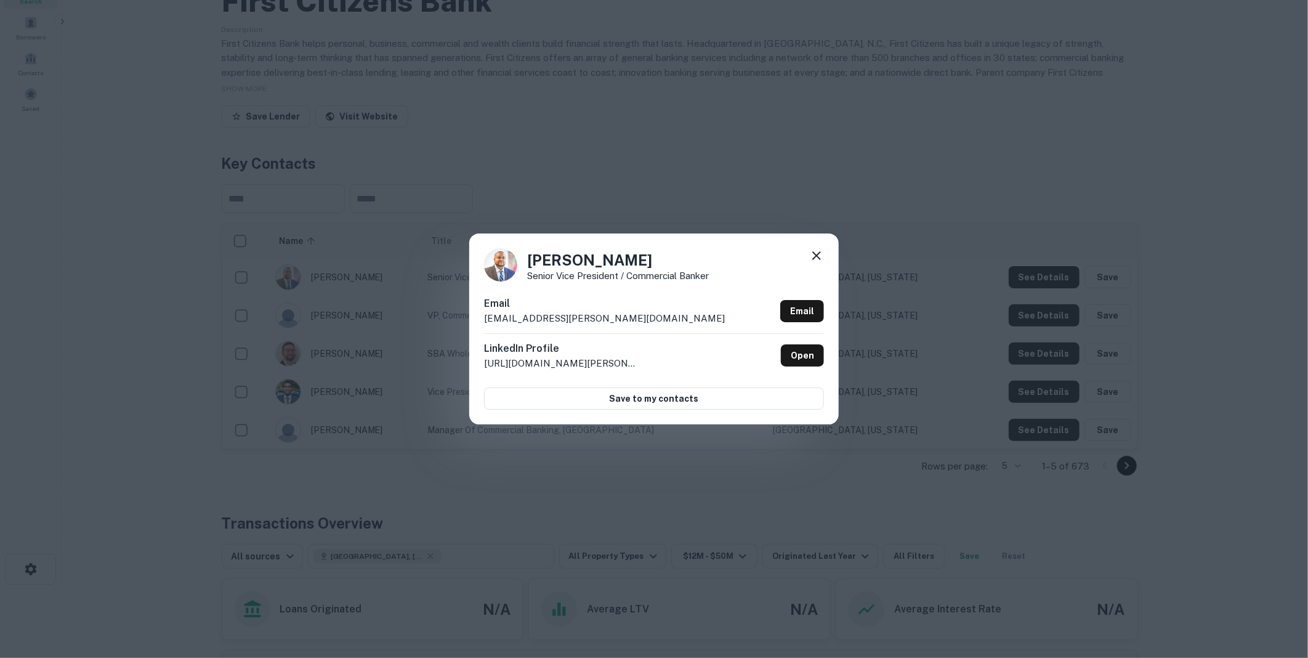
click at [815, 251] on icon at bounding box center [816, 255] width 15 height 15
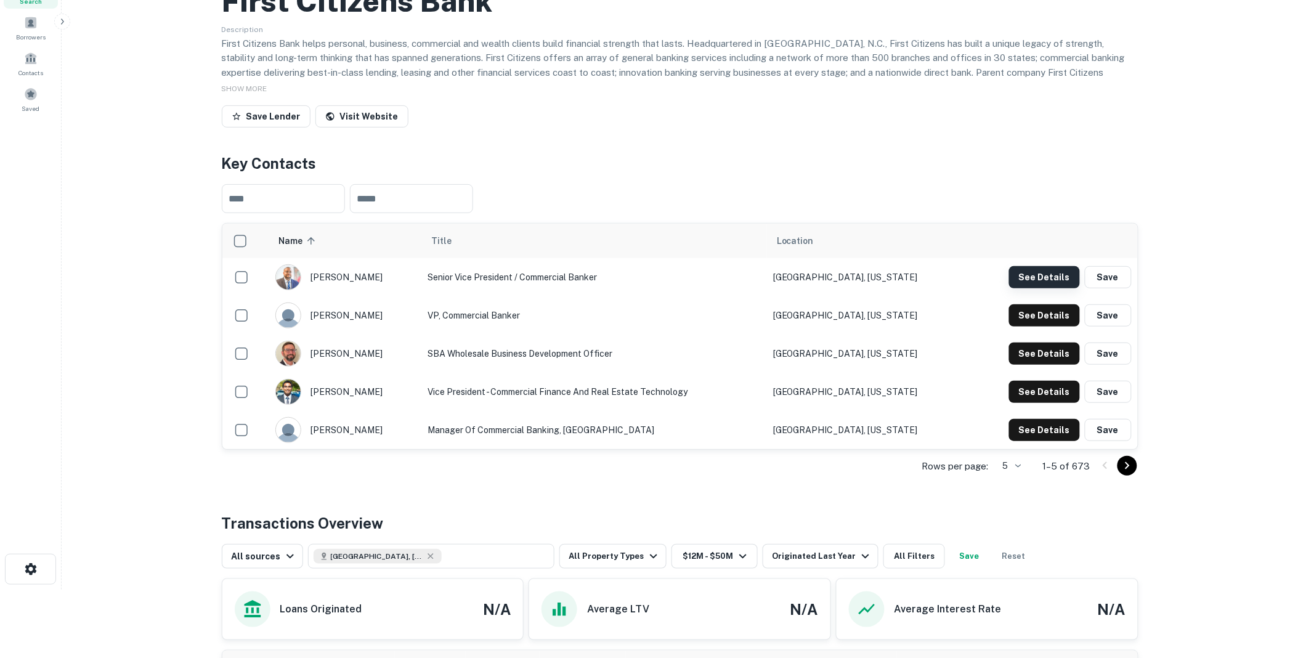
click at [1047, 288] on button "See Details" at bounding box center [1044, 277] width 71 height 22
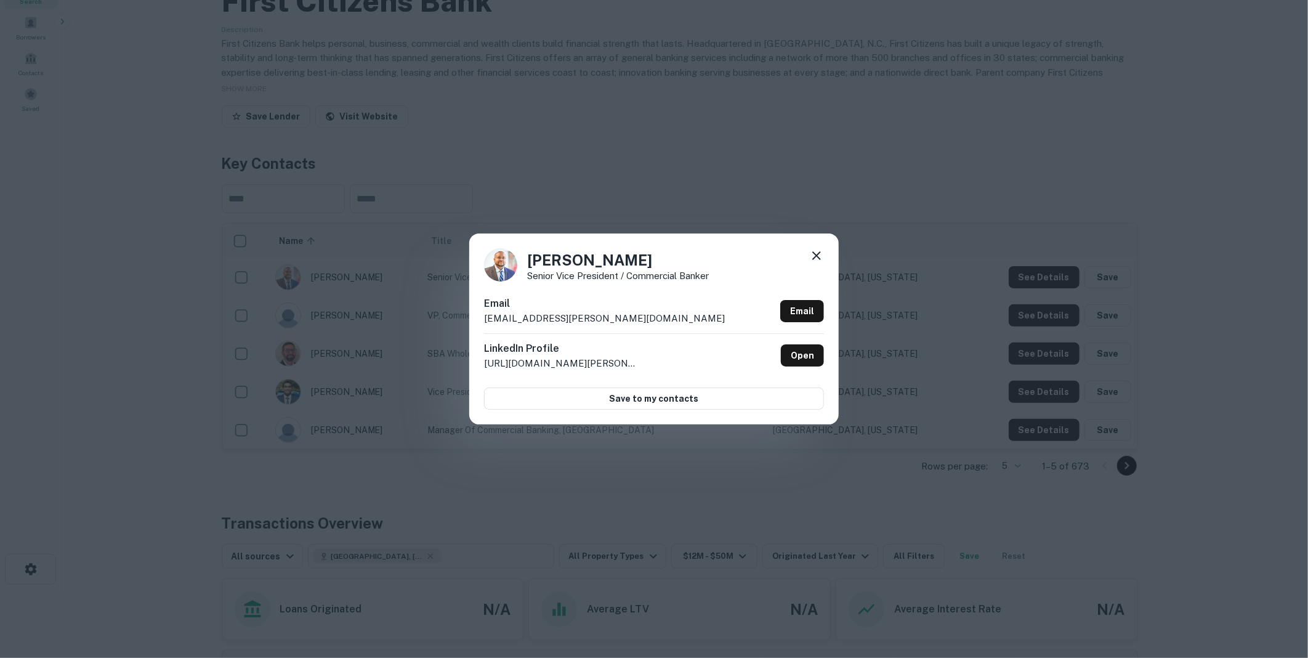
click at [820, 253] on icon at bounding box center [816, 255] width 9 height 9
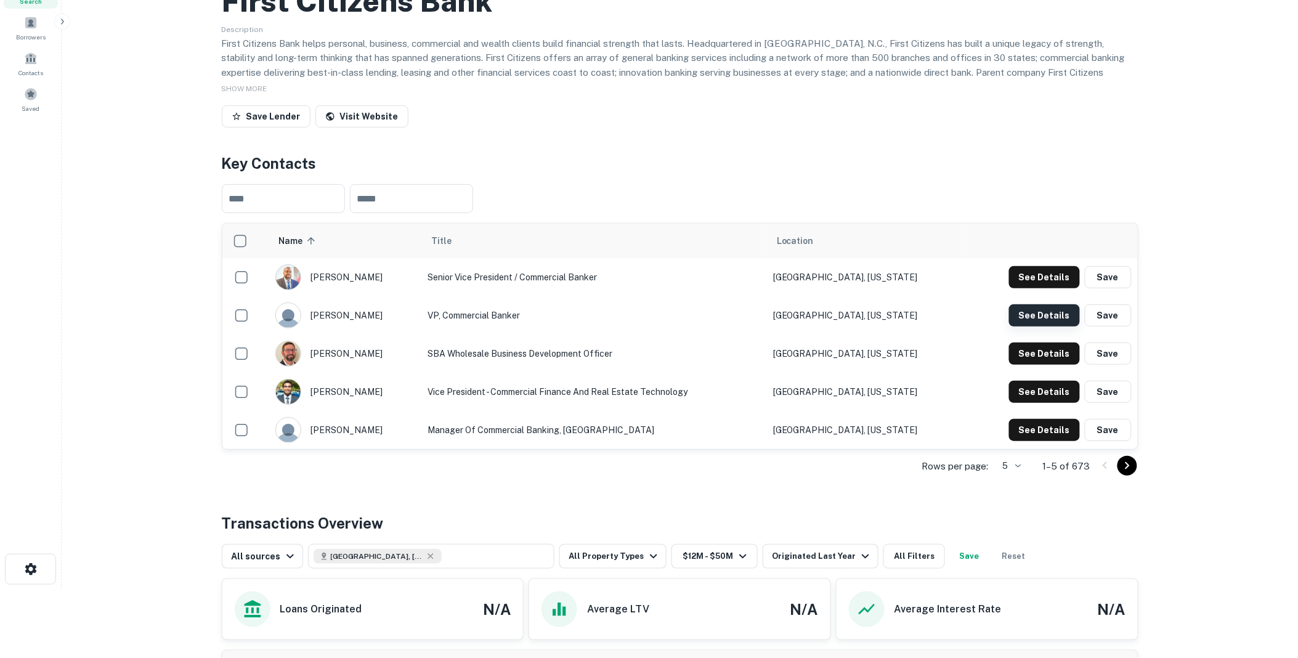
click at [1038, 326] on button "See Details" at bounding box center [1044, 315] width 71 height 22
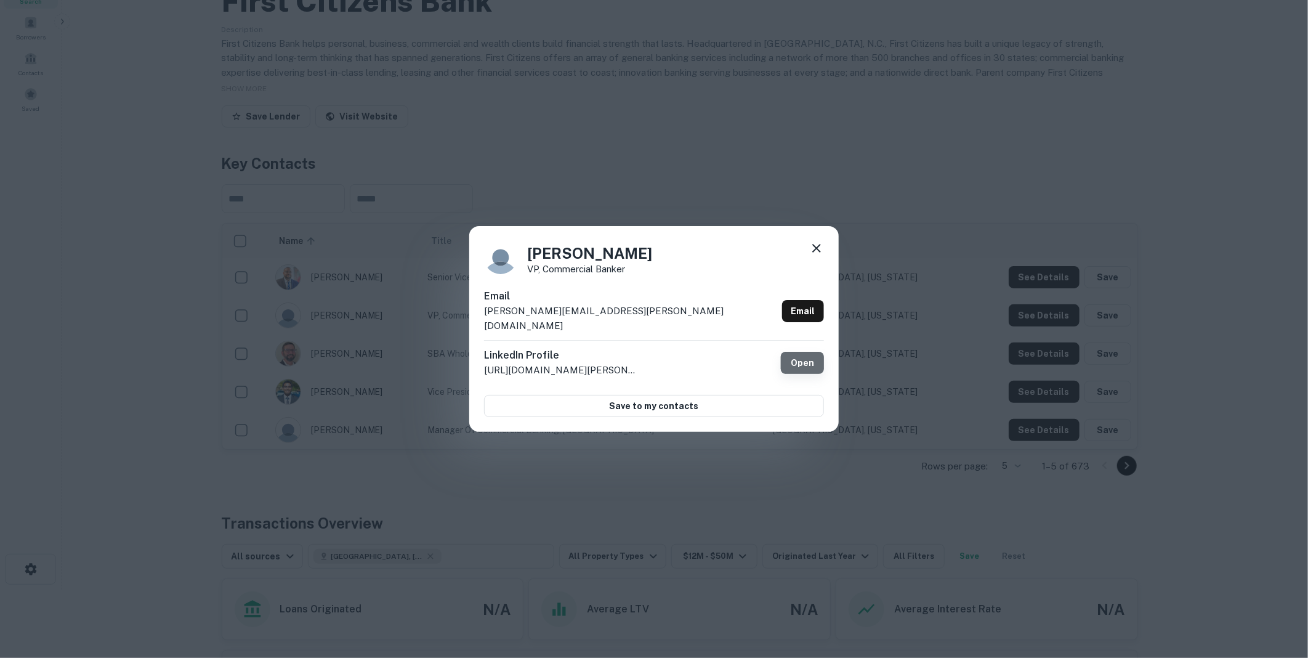
click at [807, 352] on link "Open" at bounding box center [802, 363] width 43 height 22
click at [819, 254] on icon at bounding box center [816, 248] width 15 height 15
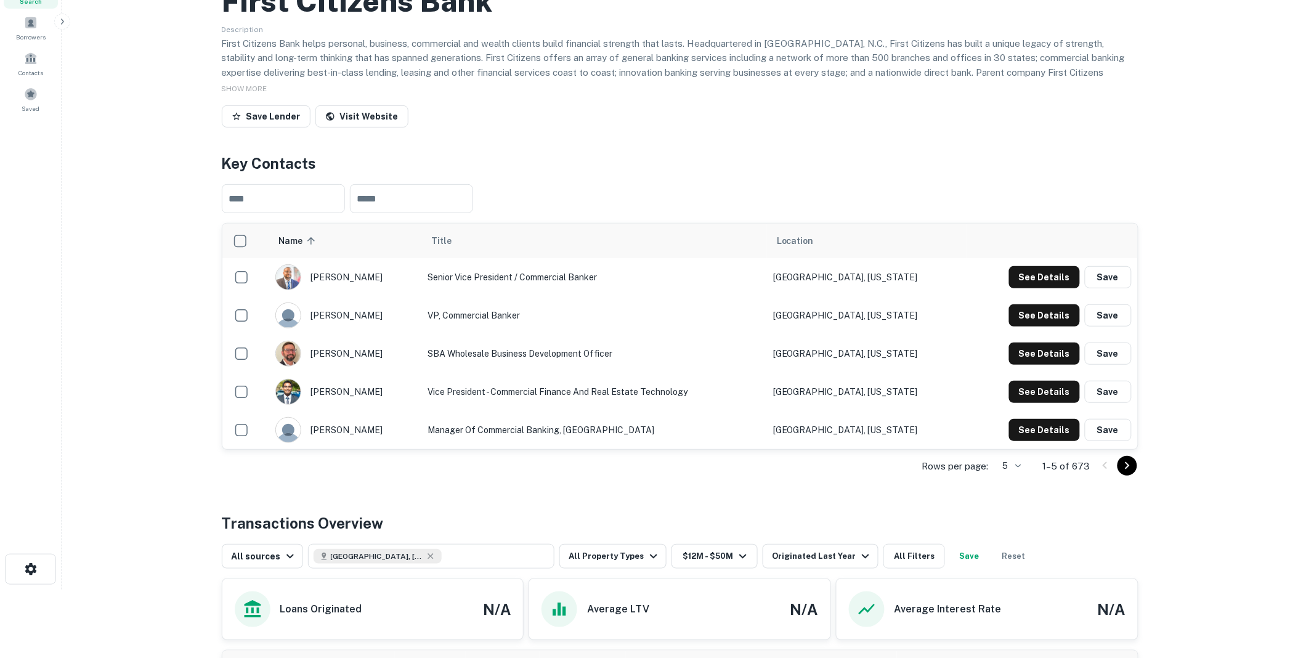
click at [1126, 473] on icon "Go to next page" at bounding box center [1127, 465] width 15 height 15
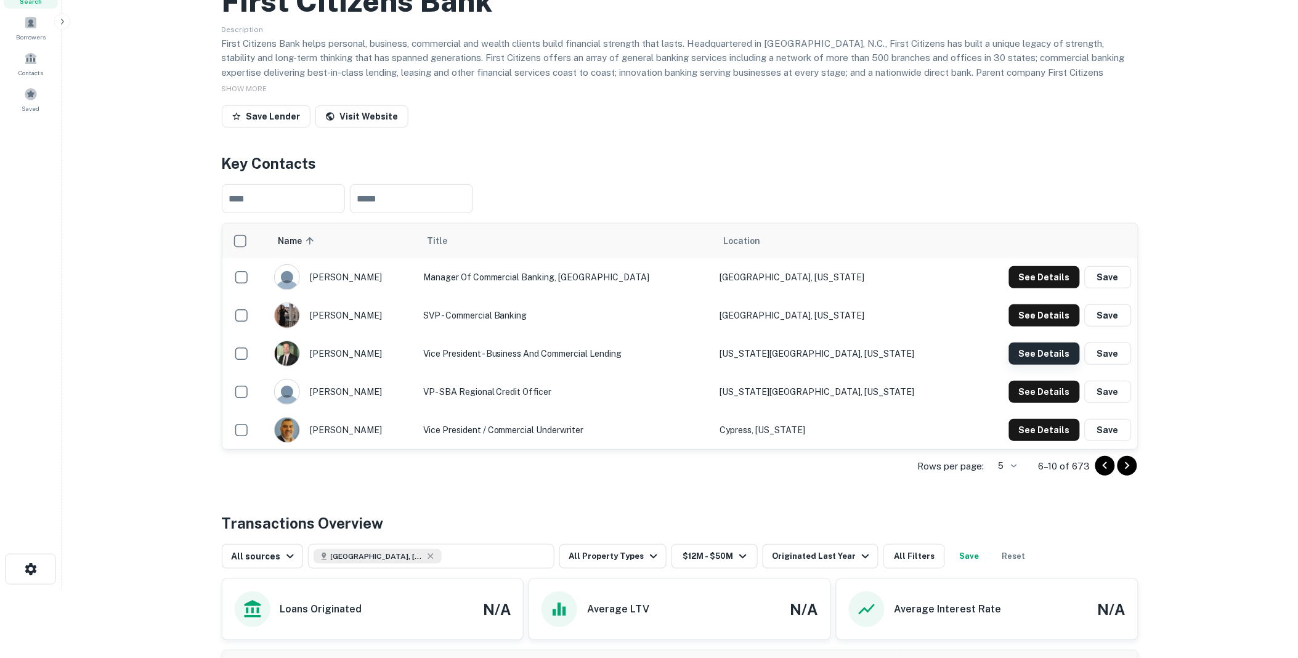
click at [1033, 365] on button "See Details" at bounding box center [1044, 353] width 71 height 22
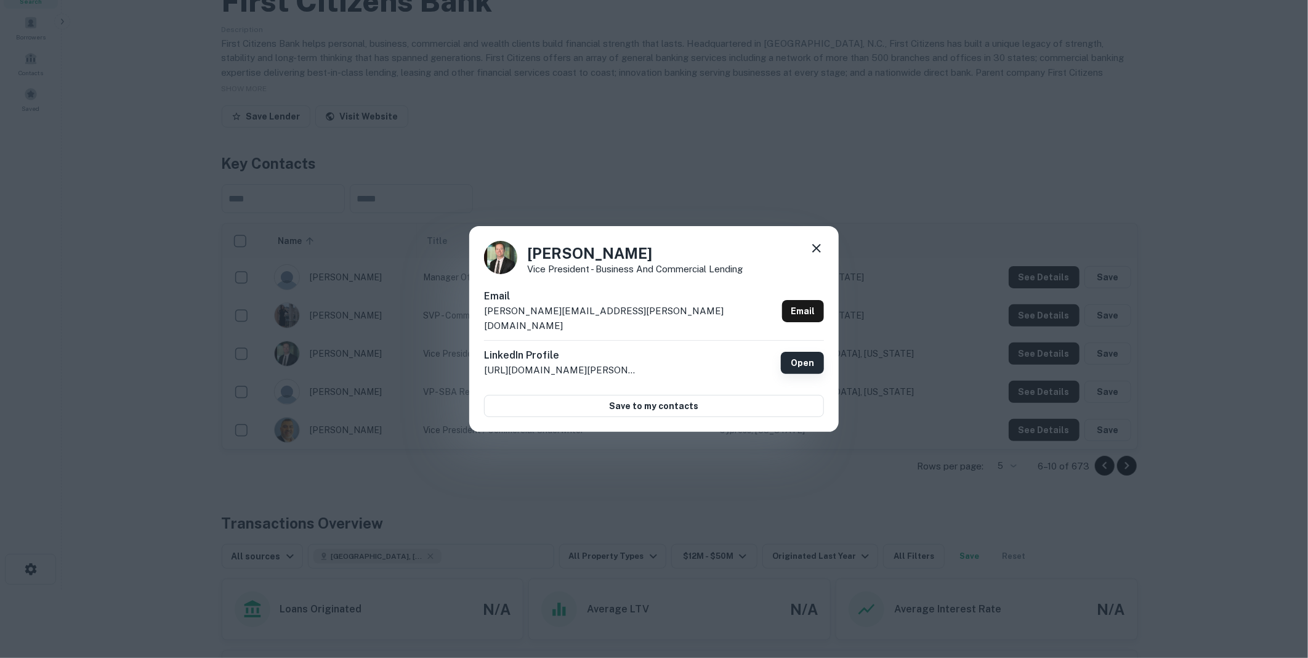
click at [798, 352] on link "Open" at bounding box center [802, 363] width 43 height 22
click at [817, 253] on icon at bounding box center [816, 248] width 9 height 9
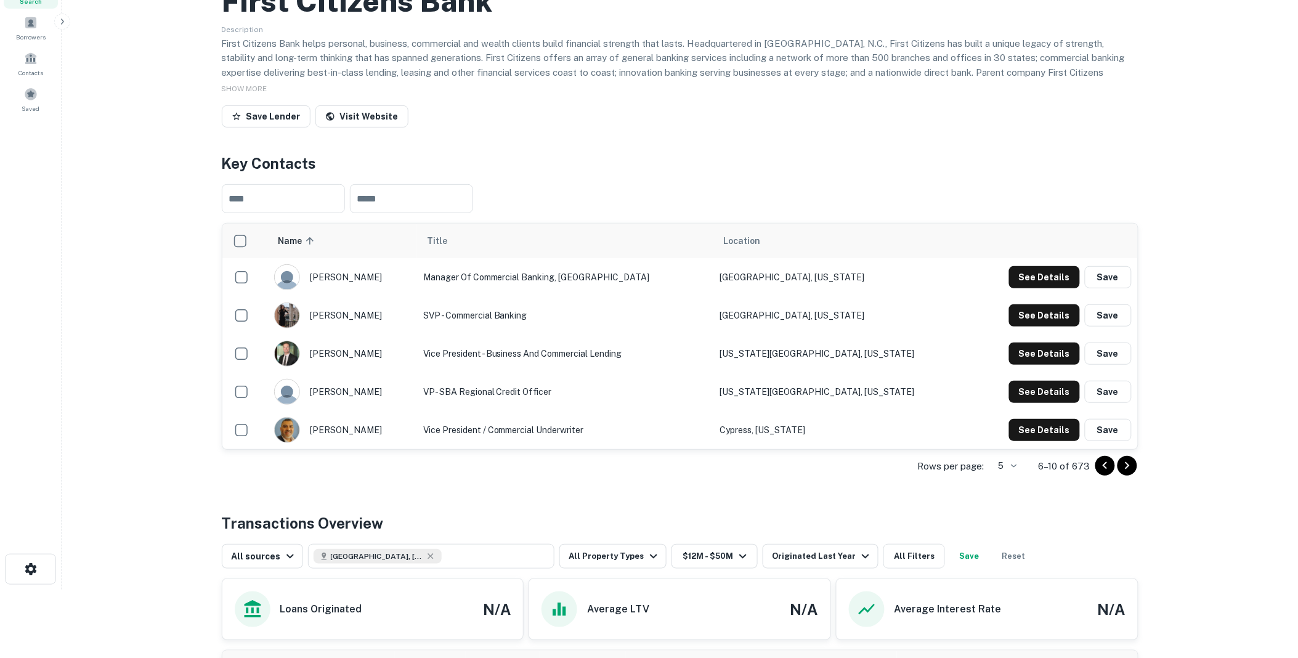
click at [1104, 469] on icon "Go to previous page" at bounding box center [1104, 465] width 4 height 7
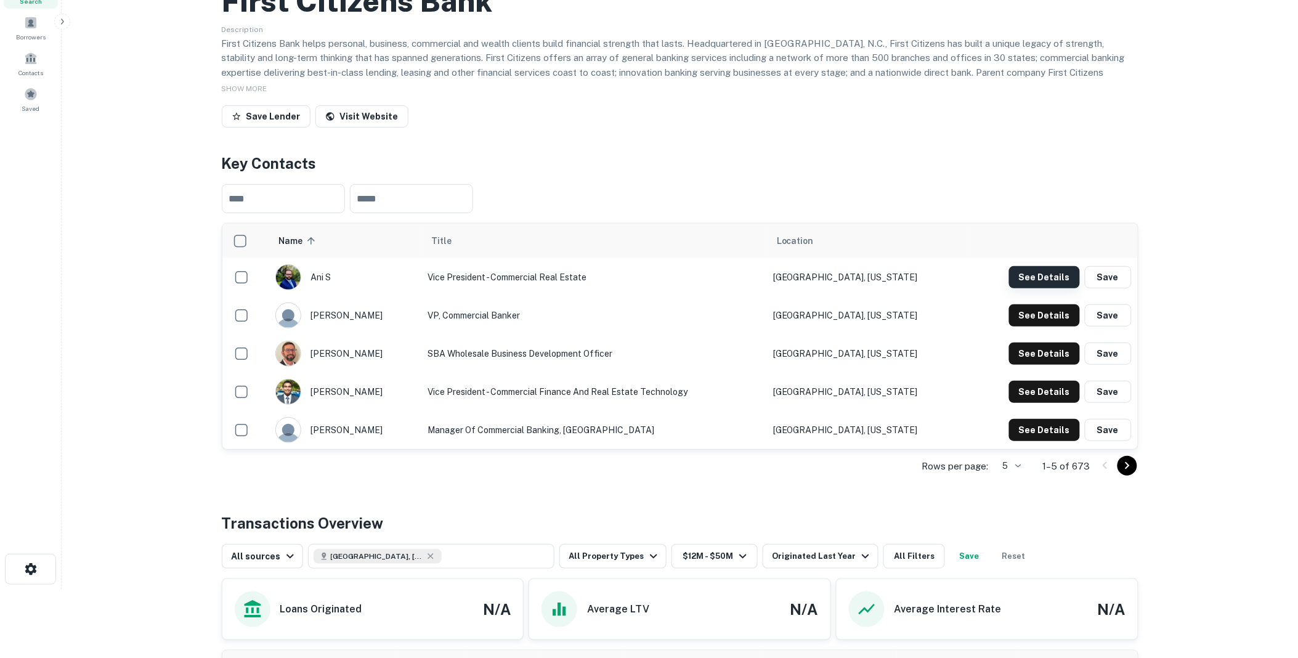
click at [1046, 288] on button "See Details" at bounding box center [1044, 277] width 71 height 22
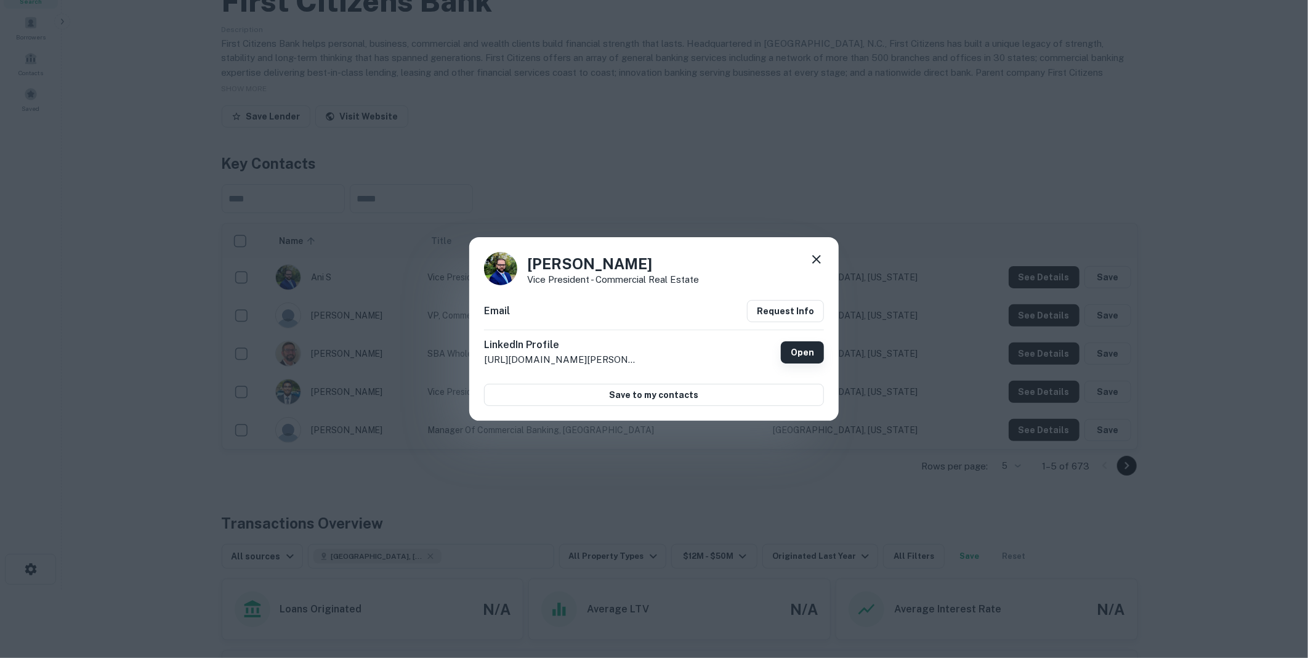
click at [801, 352] on link "Open" at bounding box center [802, 352] width 43 height 22
click at [813, 256] on icon at bounding box center [816, 259] width 15 height 15
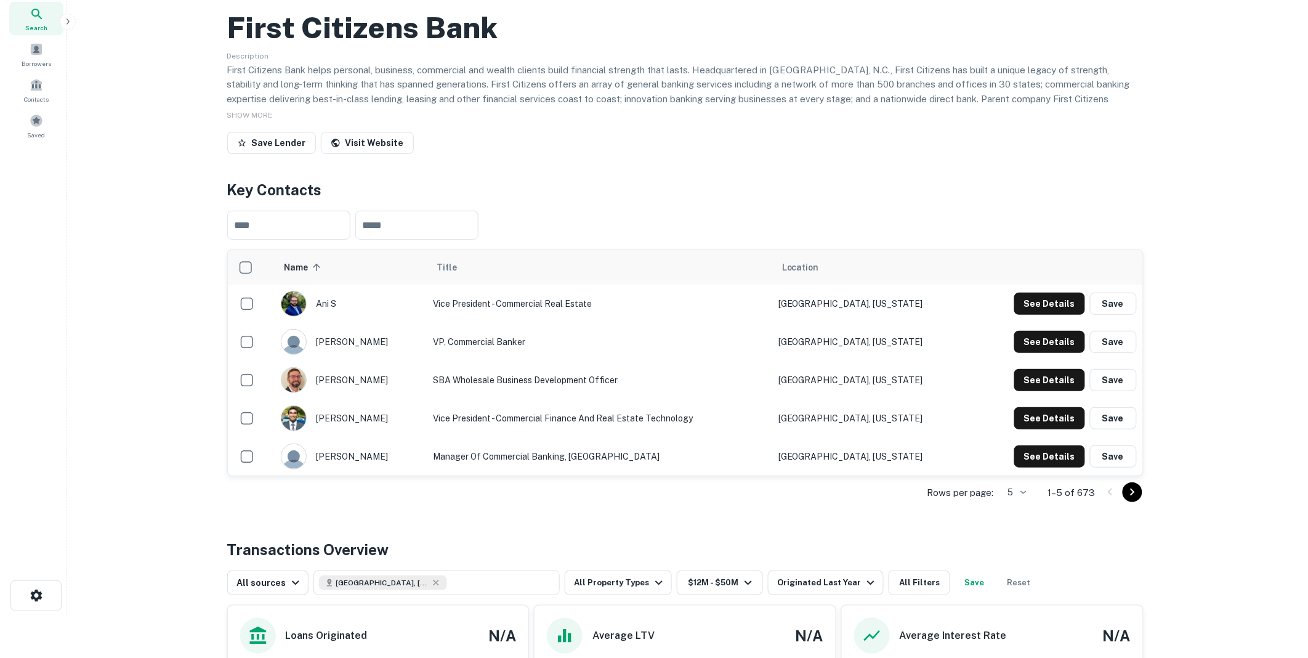
scroll to position [0, 0]
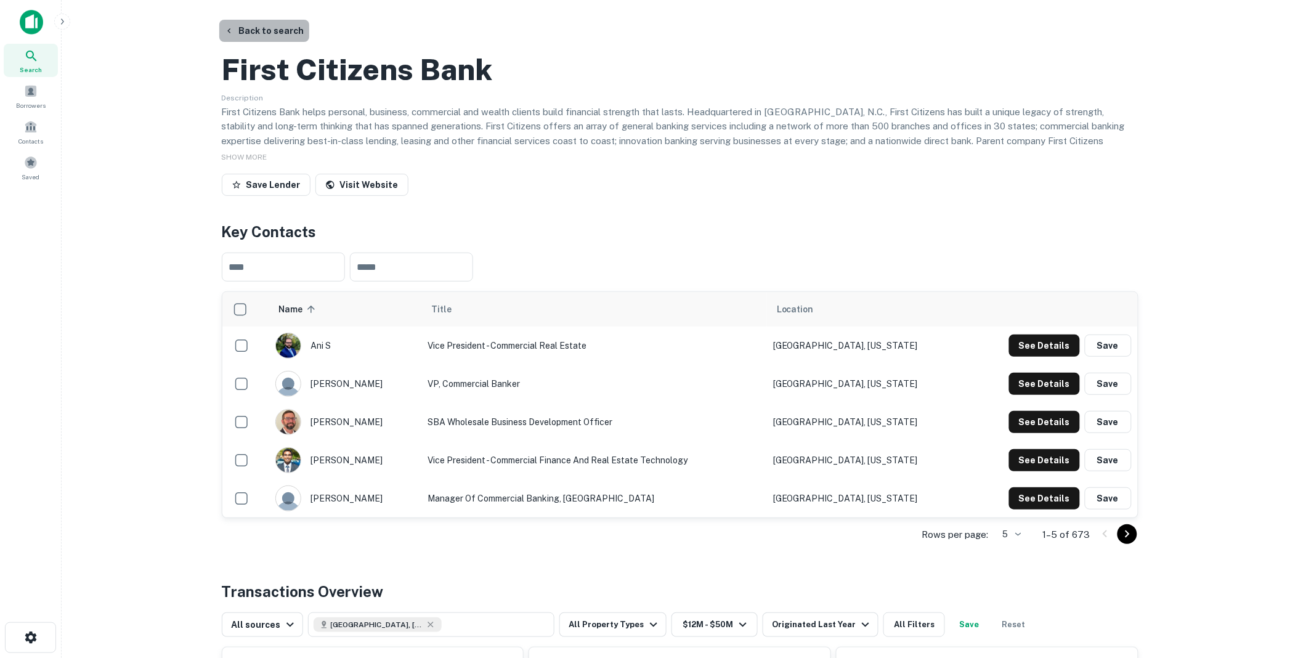
click at [266, 29] on button "Back to search" at bounding box center [264, 31] width 90 height 22
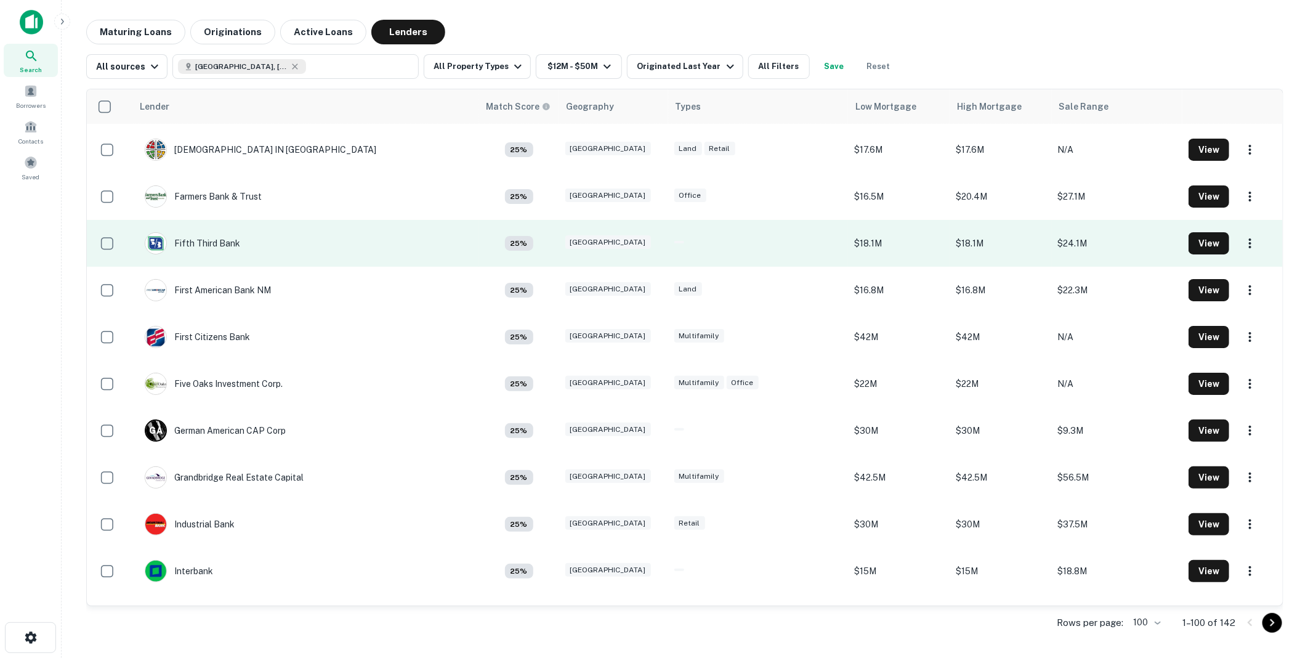
scroll to position [2994, 0]
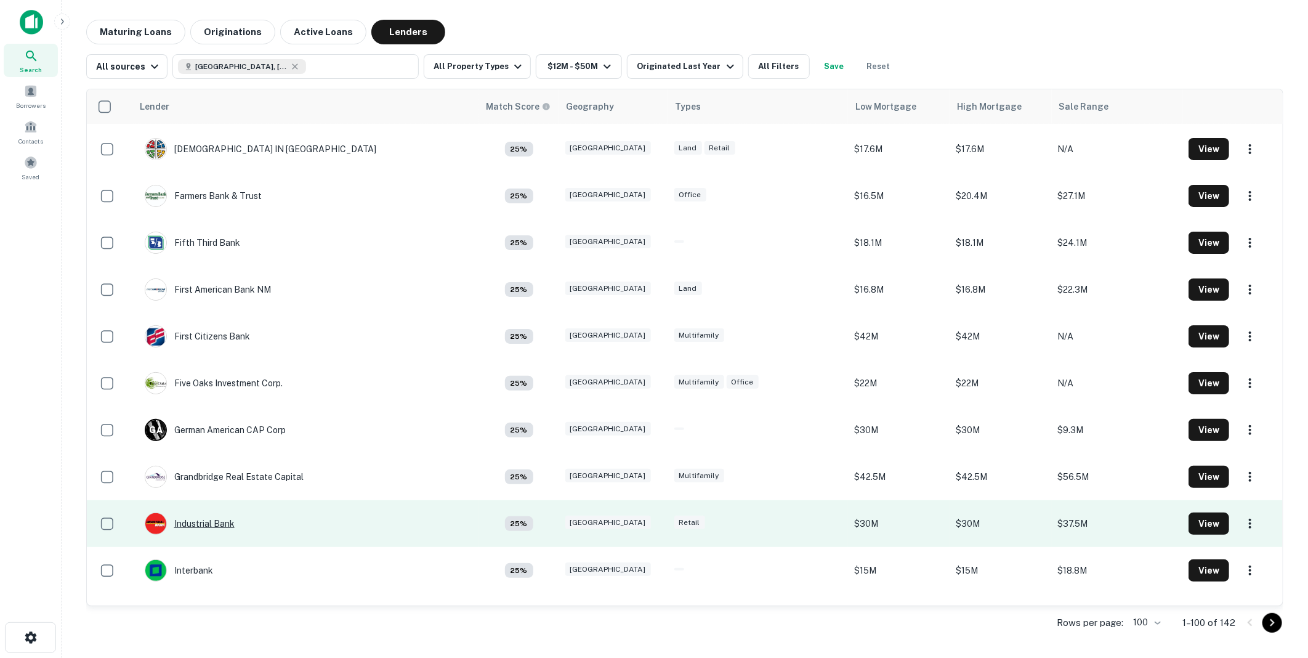
click at [204, 520] on div "Industrial Bank" at bounding box center [190, 523] width 90 height 22
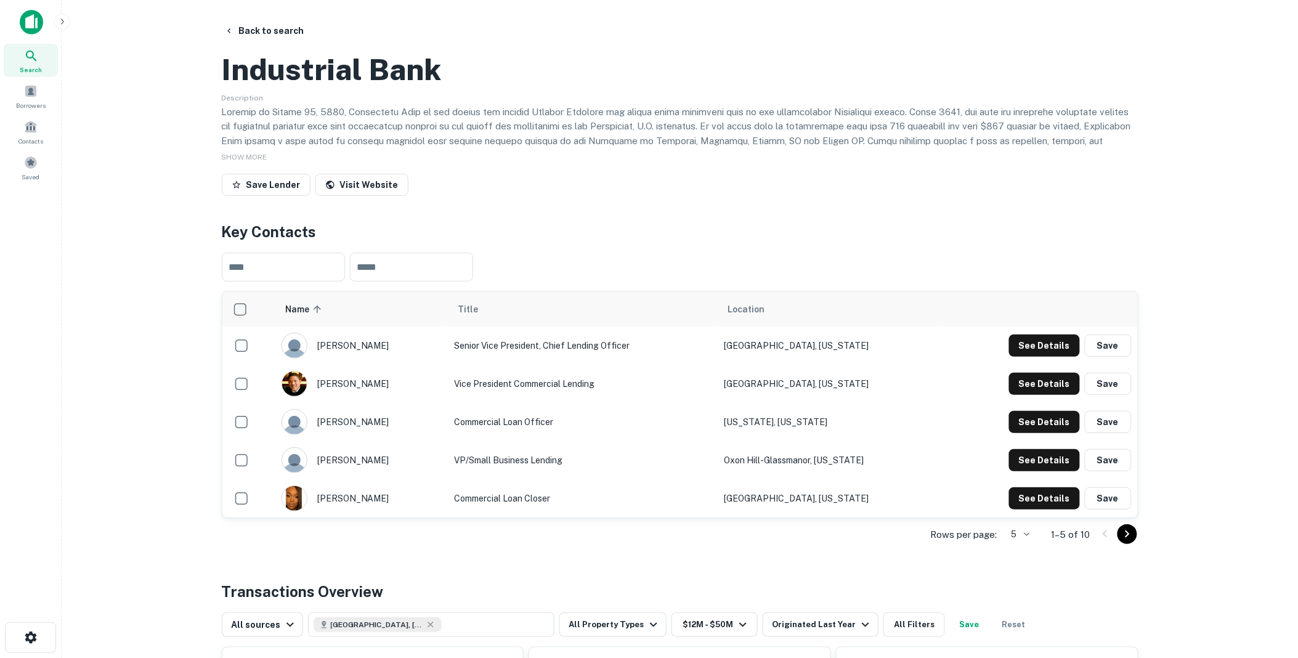
click at [259, 28] on button "Back to search" at bounding box center [264, 31] width 90 height 22
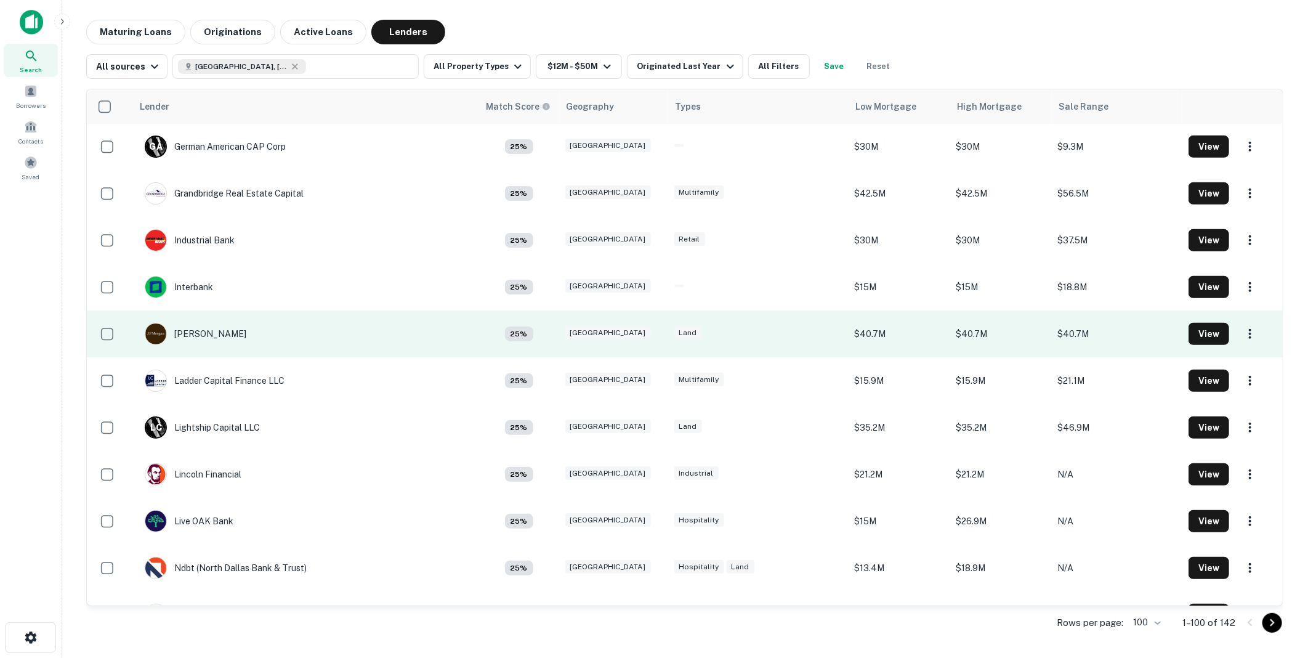
scroll to position [3336, 0]
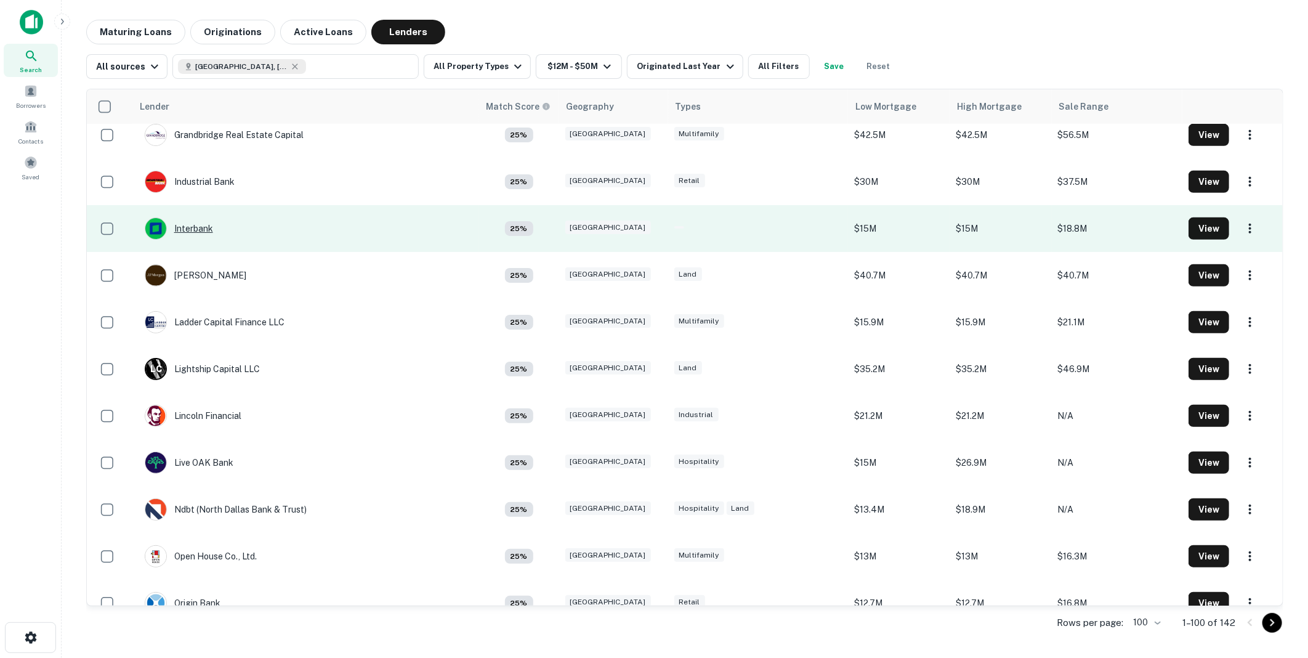
click at [195, 225] on div "Interbank" at bounding box center [179, 228] width 68 height 22
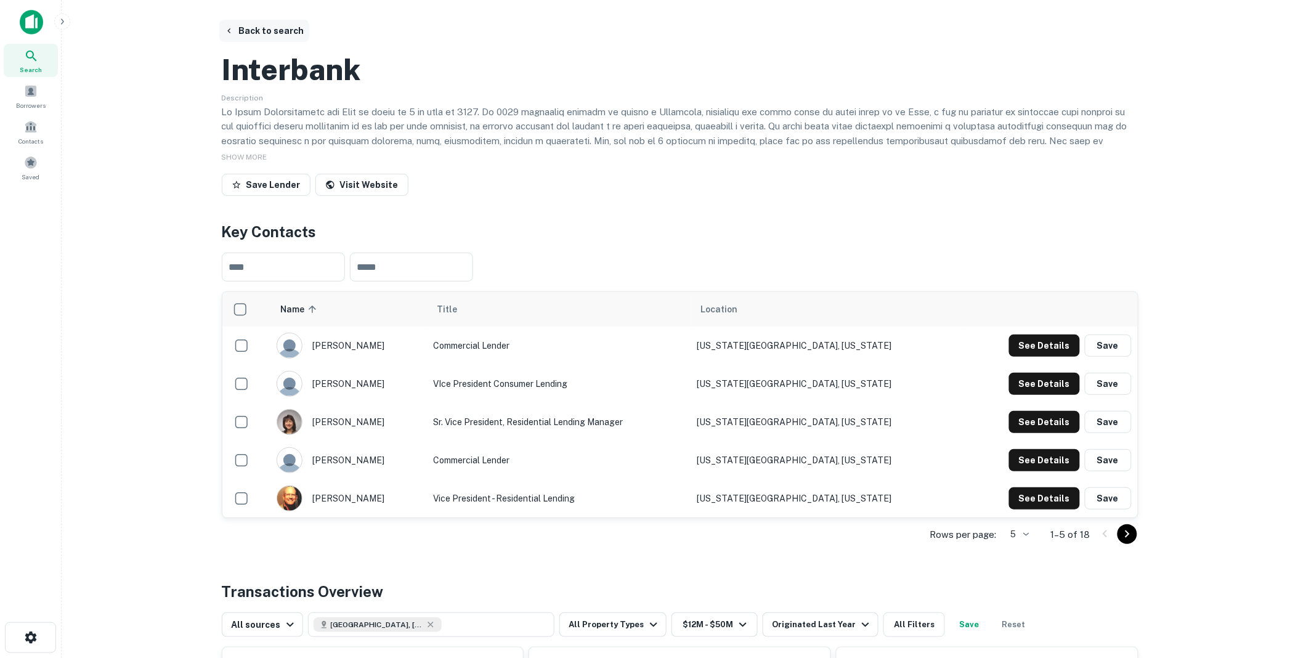
click at [285, 29] on button "Back to search" at bounding box center [264, 31] width 90 height 22
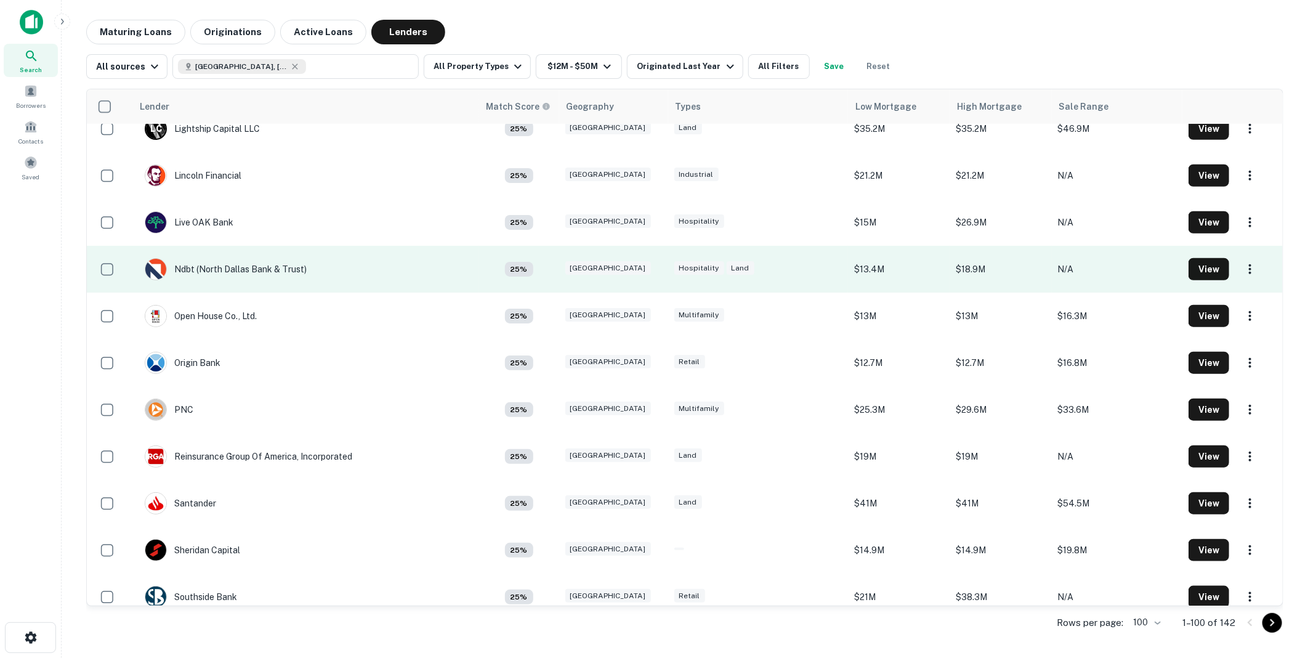
scroll to position [3609, 0]
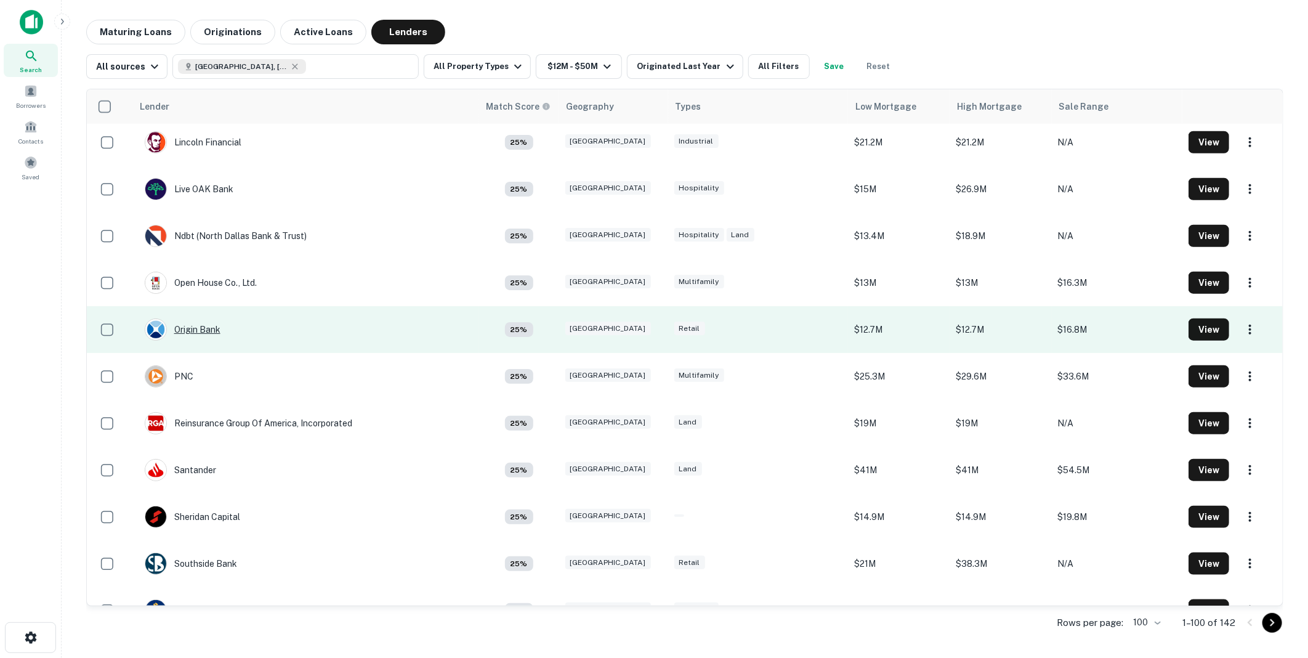
click at [200, 328] on div "Origin Bank" at bounding box center [183, 329] width 76 height 22
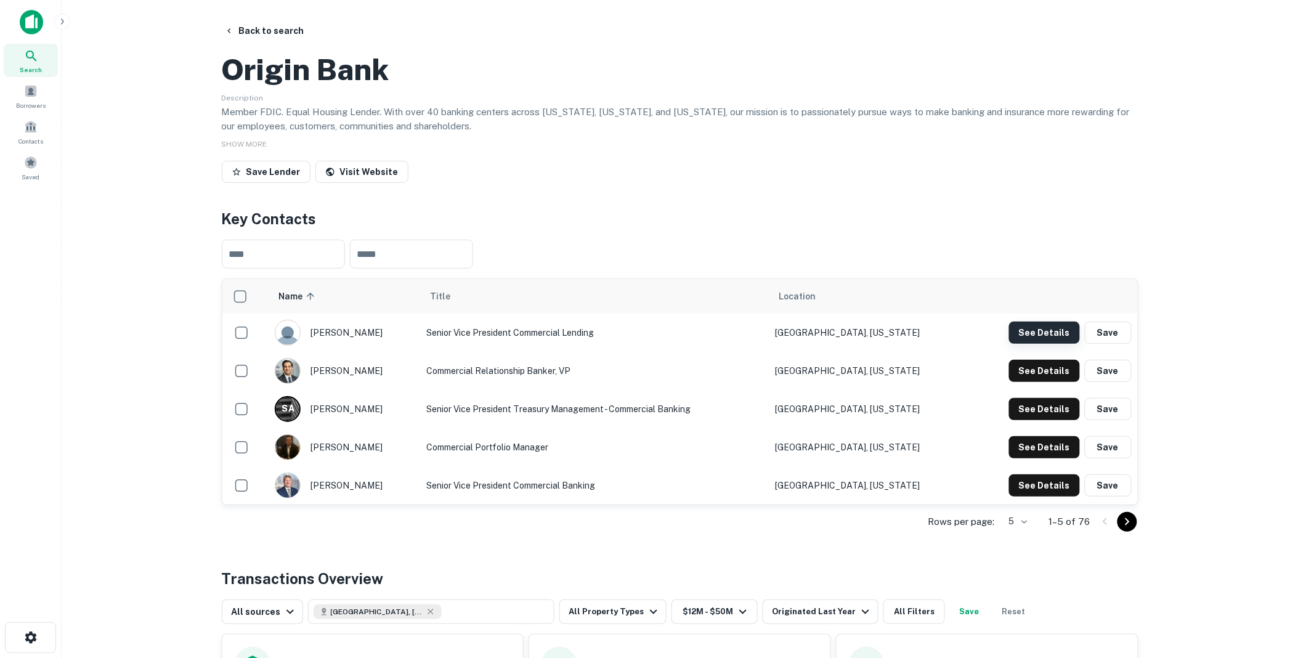
click at [1044, 344] on button "See Details" at bounding box center [1044, 333] width 71 height 22
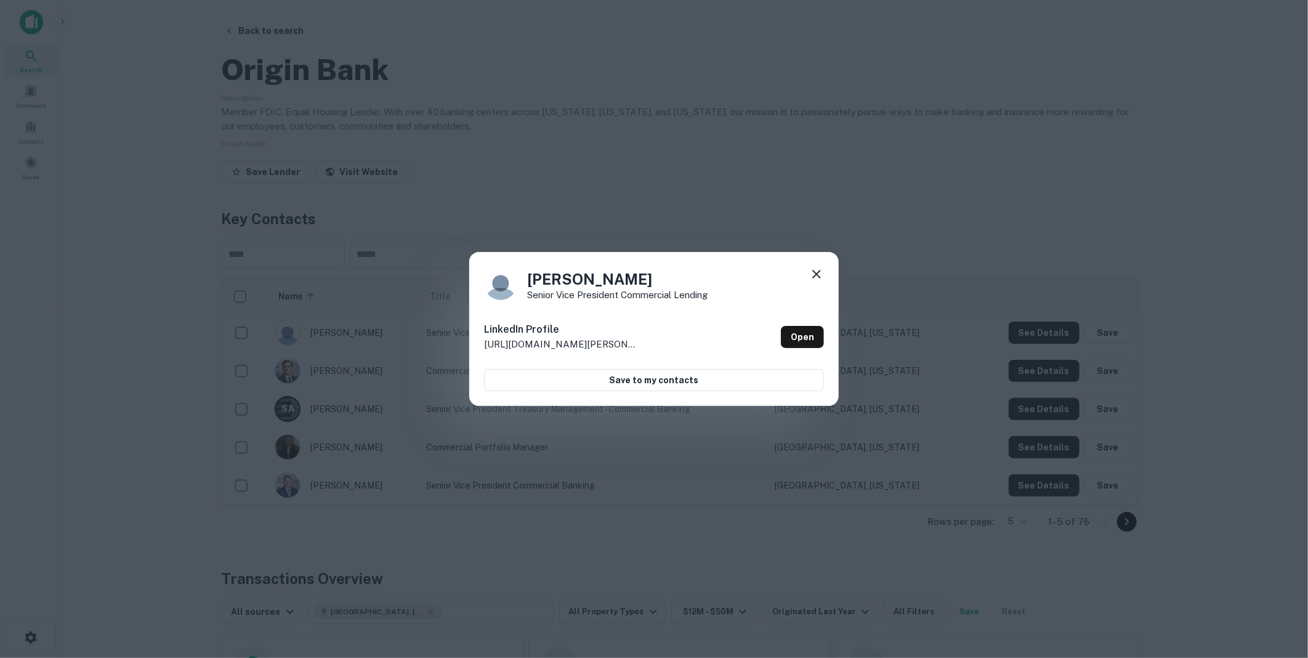
click at [822, 272] on icon at bounding box center [816, 274] width 15 height 15
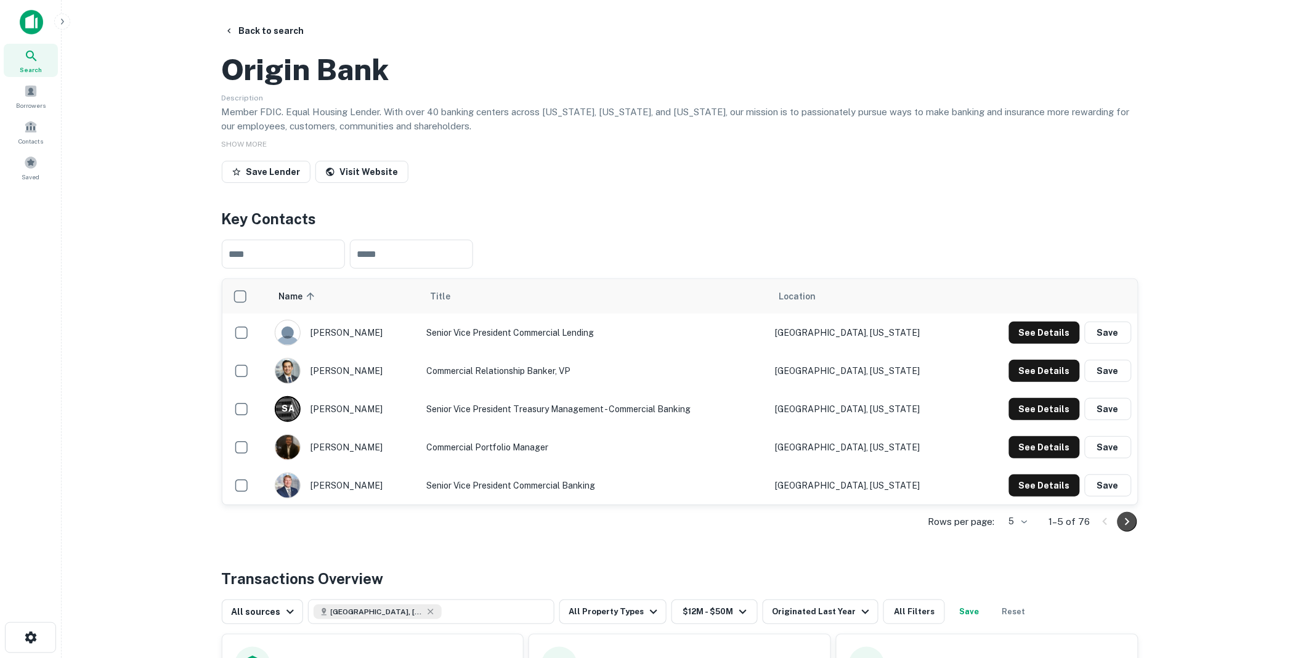
click at [1127, 525] on icon "Go to next page" at bounding box center [1127, 520] width 4 height 7
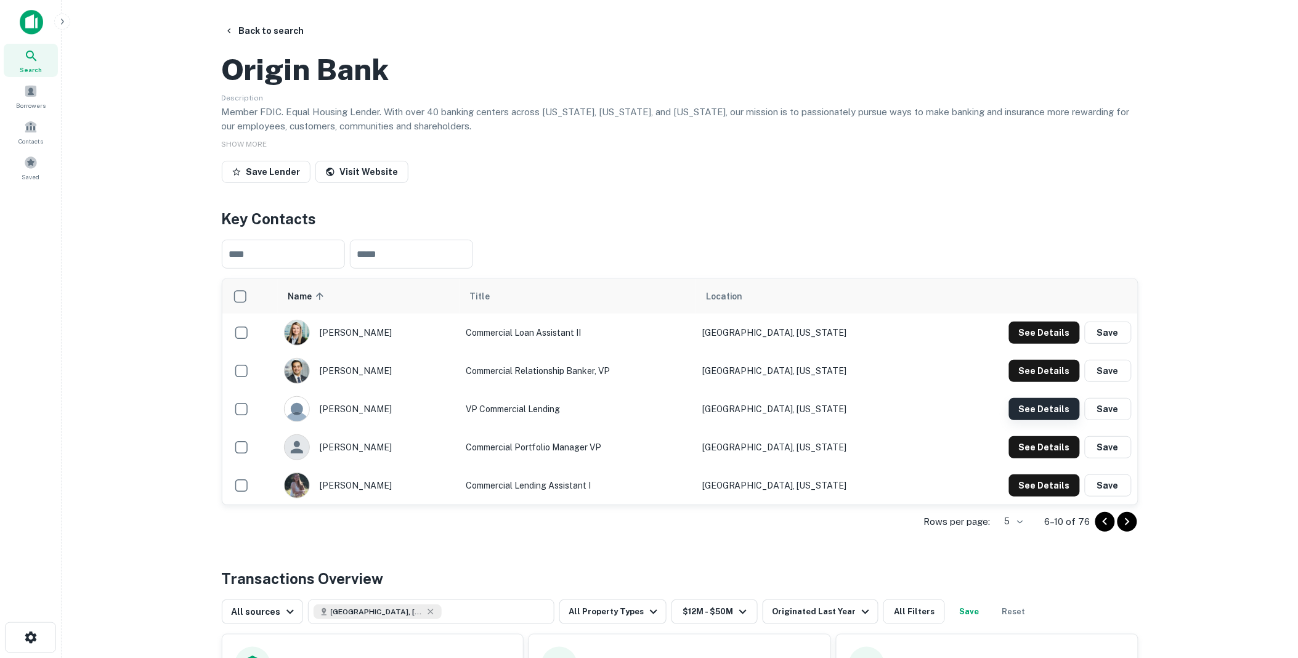
click at [1049, 420] on button "See Details" at bounding box center [1044, 409] width 71 height 22
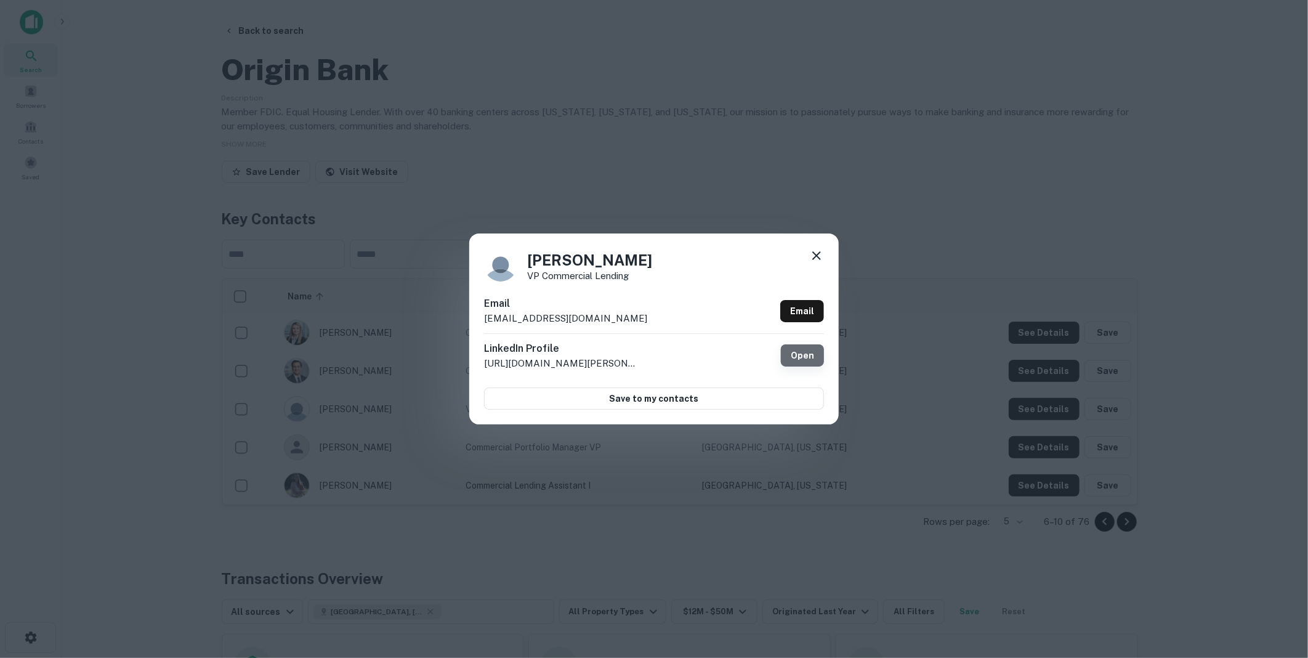
click at [802, 353] on link "Open" at bounding box center [802, 355] width 43 height 22
click at [816, 254] on icon at bounding box center [816, 255] width 9 height 9
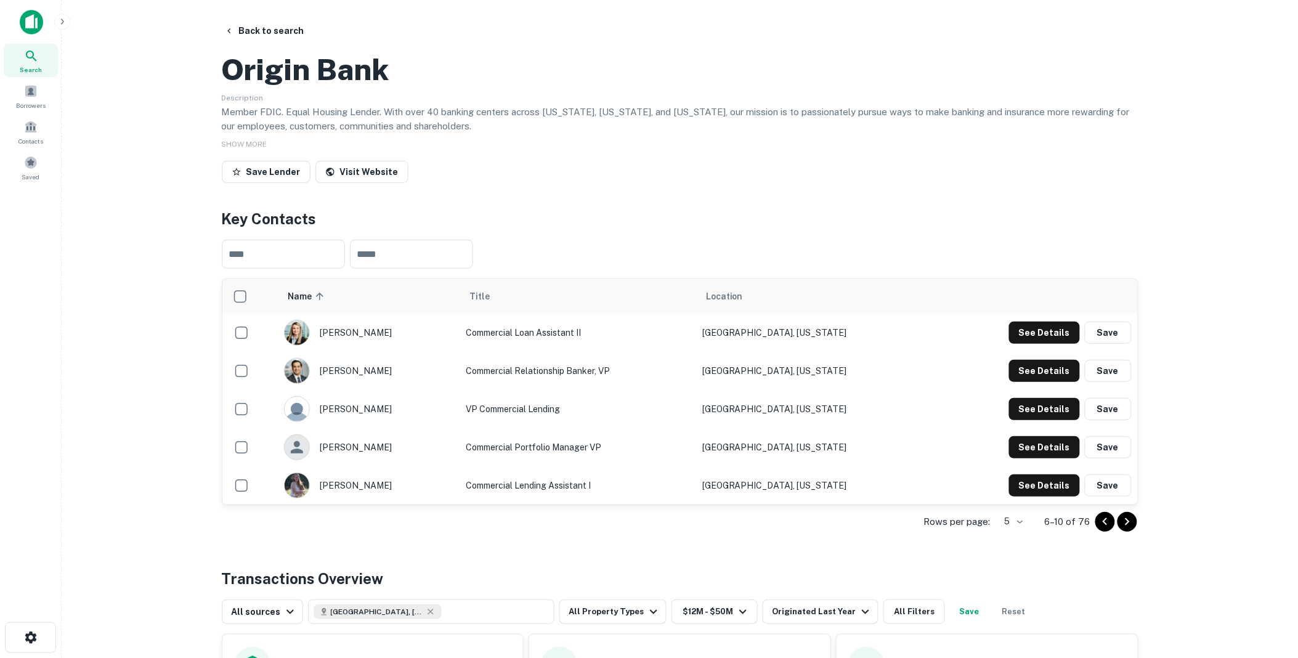
click at [1128, 525] on icon "Go to next page" at bounding box center [1127, 520] width 4 height 7
click at [1106, 525] on icon "Go to previous page" at bounding box center [1104, 520] width 4 height 7
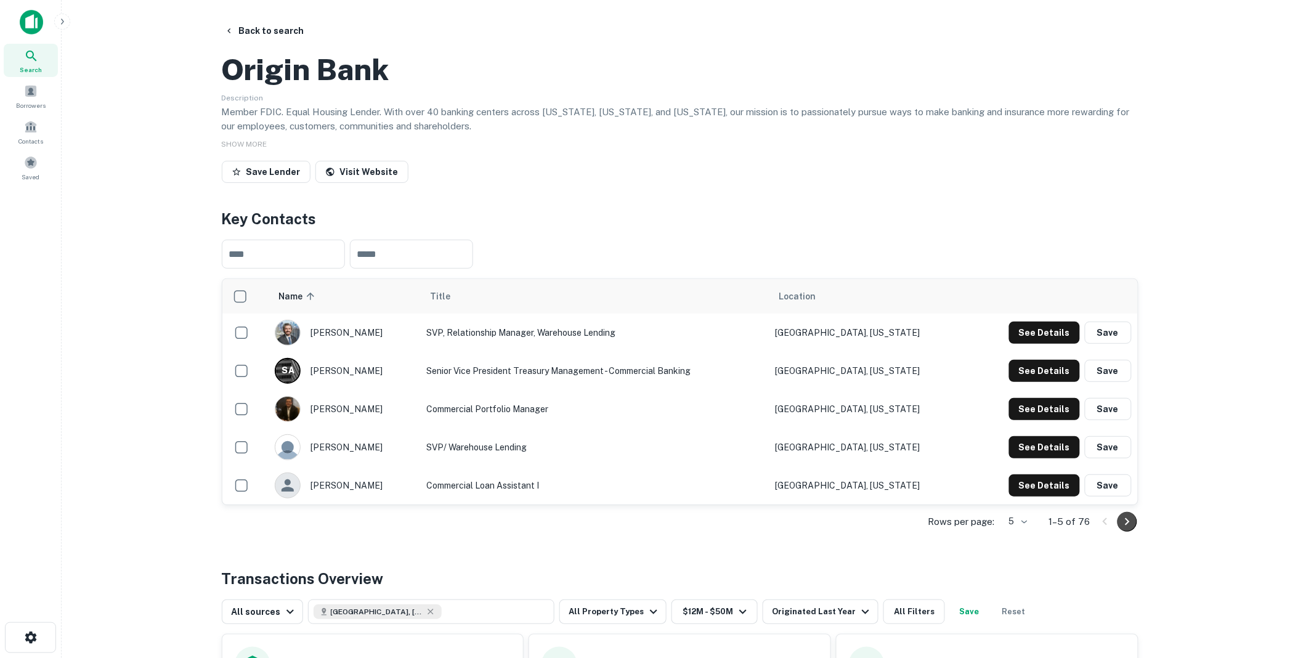
click at [1130, 529] on icon "Go to next page" at bounding box center [1127, 521] width 15 height 15
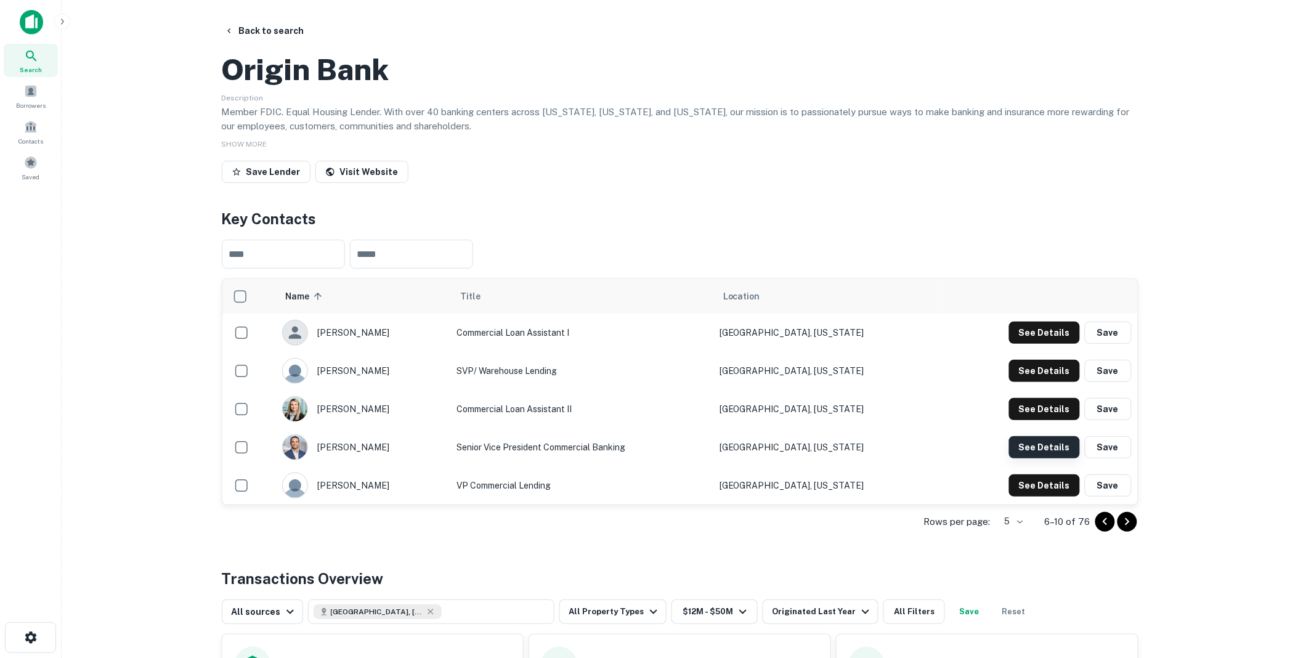
click at [1054, 458] on button "See Details" at bounding box center [1044, 447] width 71 height 22
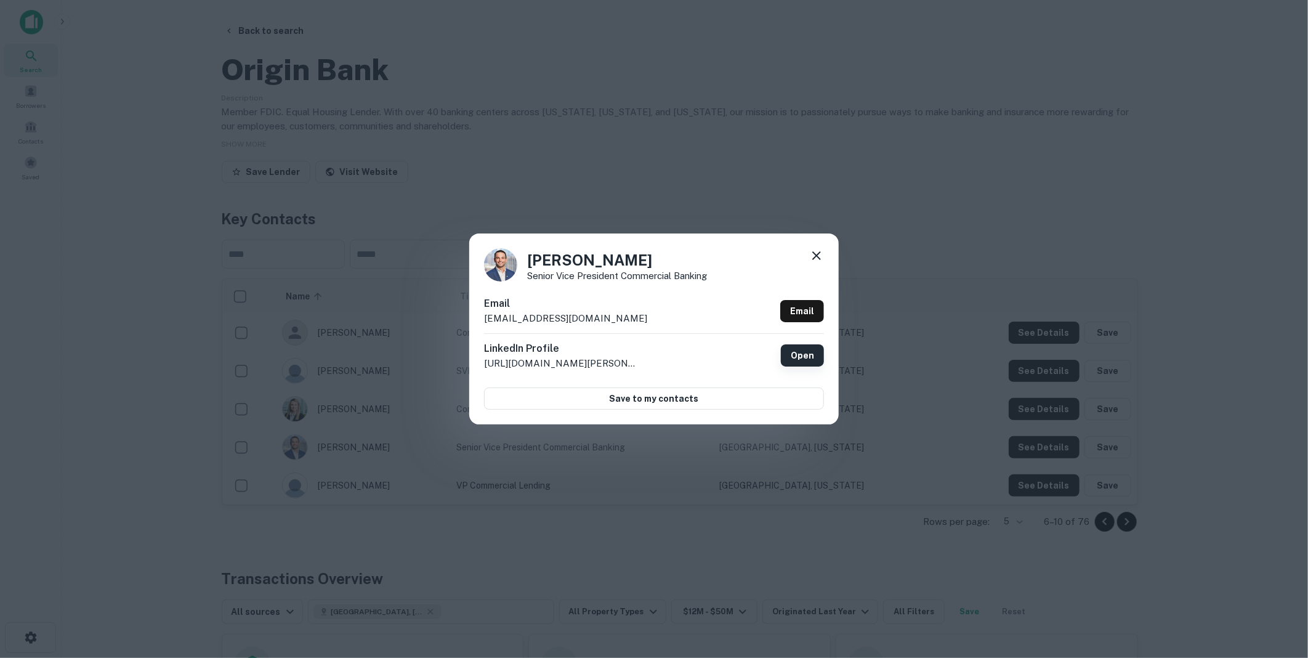
click at [806, 353] on link "Open" at bounding box center [802, 355] width 43 height 22
click at [819, 259] on icon at bounding box center [816, 255] width 9 height 9
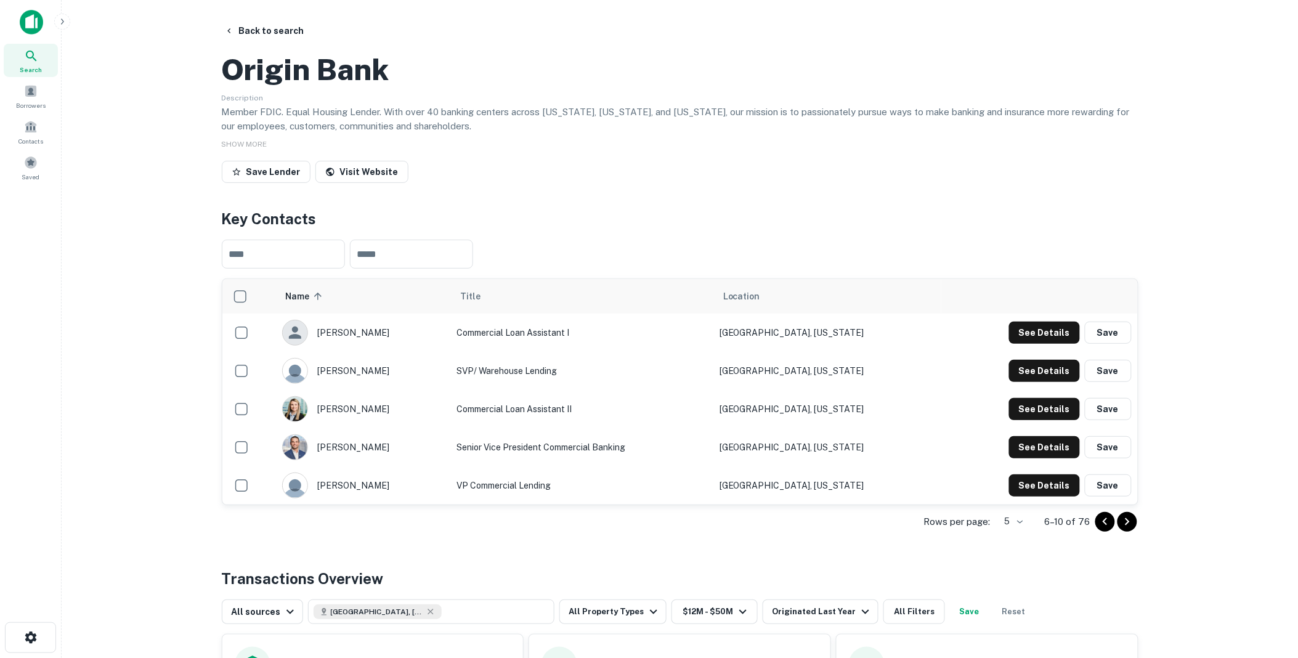
click at [282, 27] on button "Back to search" at bounding box center [264, 31] width 90 height 22
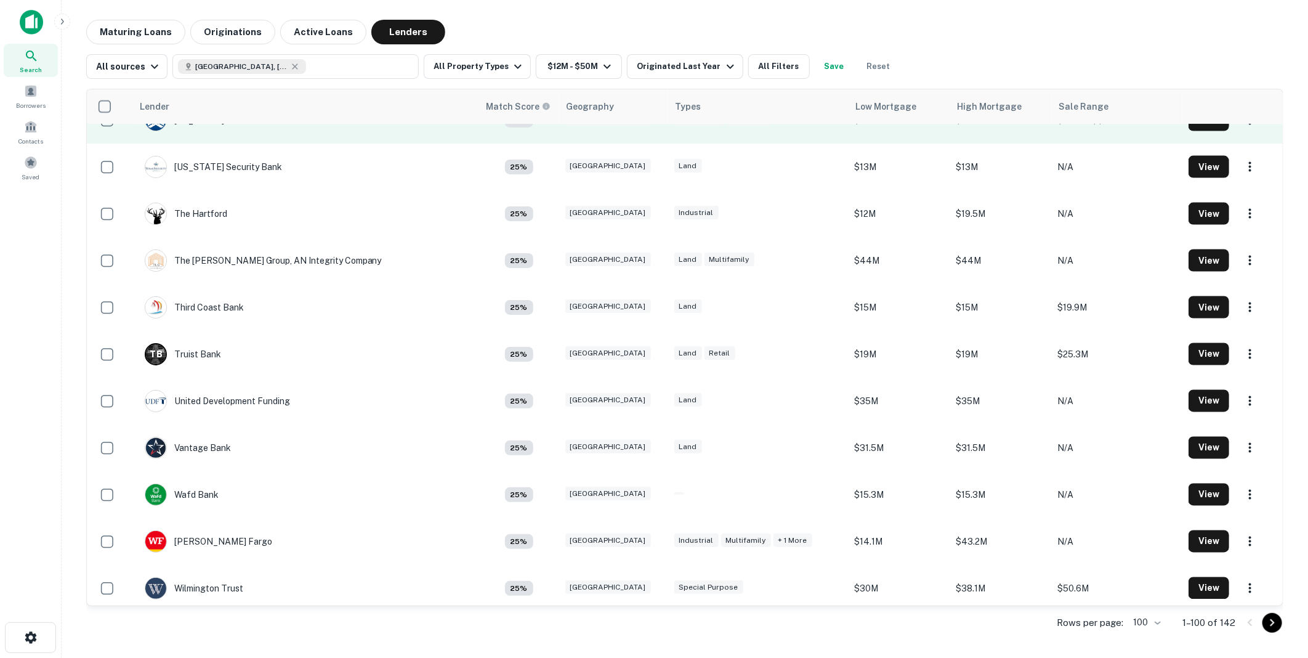
scroll to position [4197, 0]
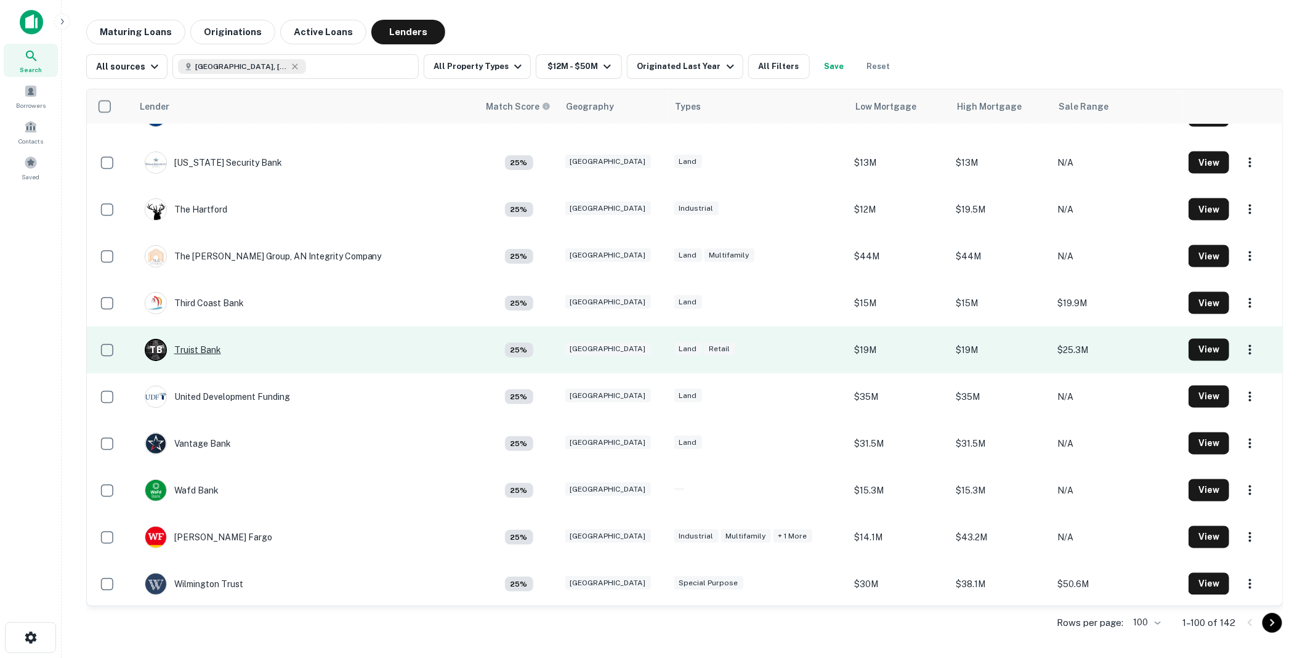
click at [201, 347] on div "T B Truist Bank" at bounding box center [183, 350] width 76 height 22
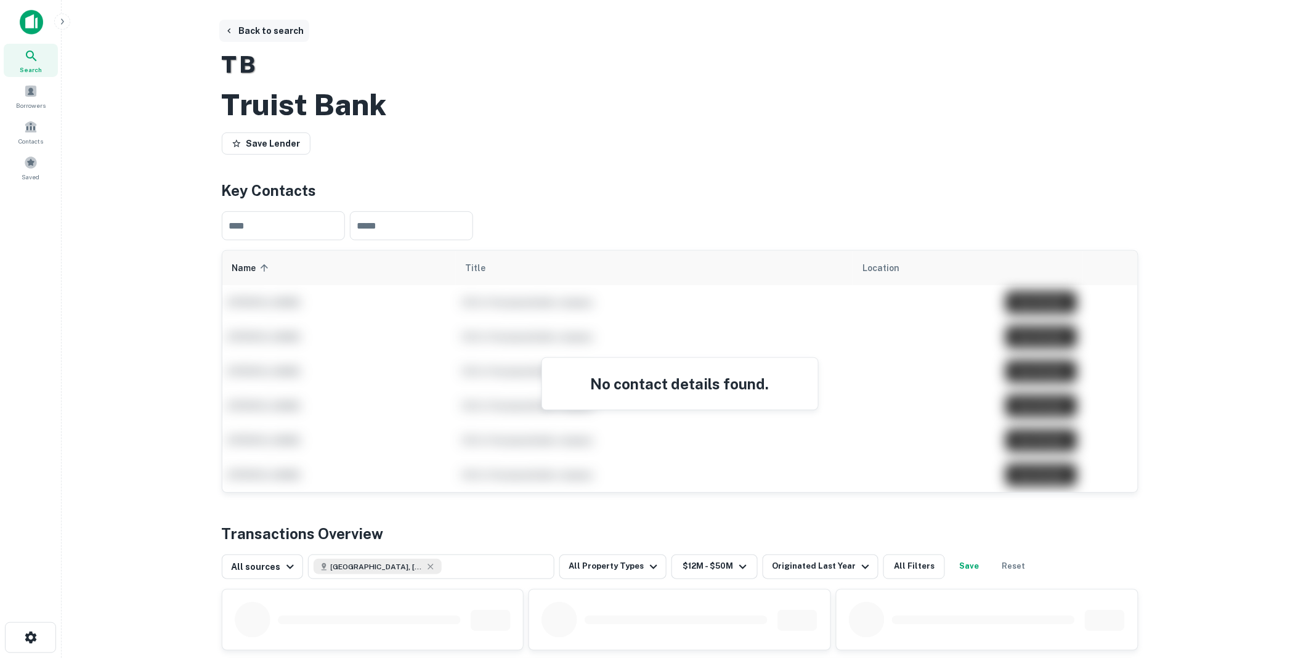
click at [274, 30] on button "Back to search" at bounding box center [264, 31] width 90 height 22
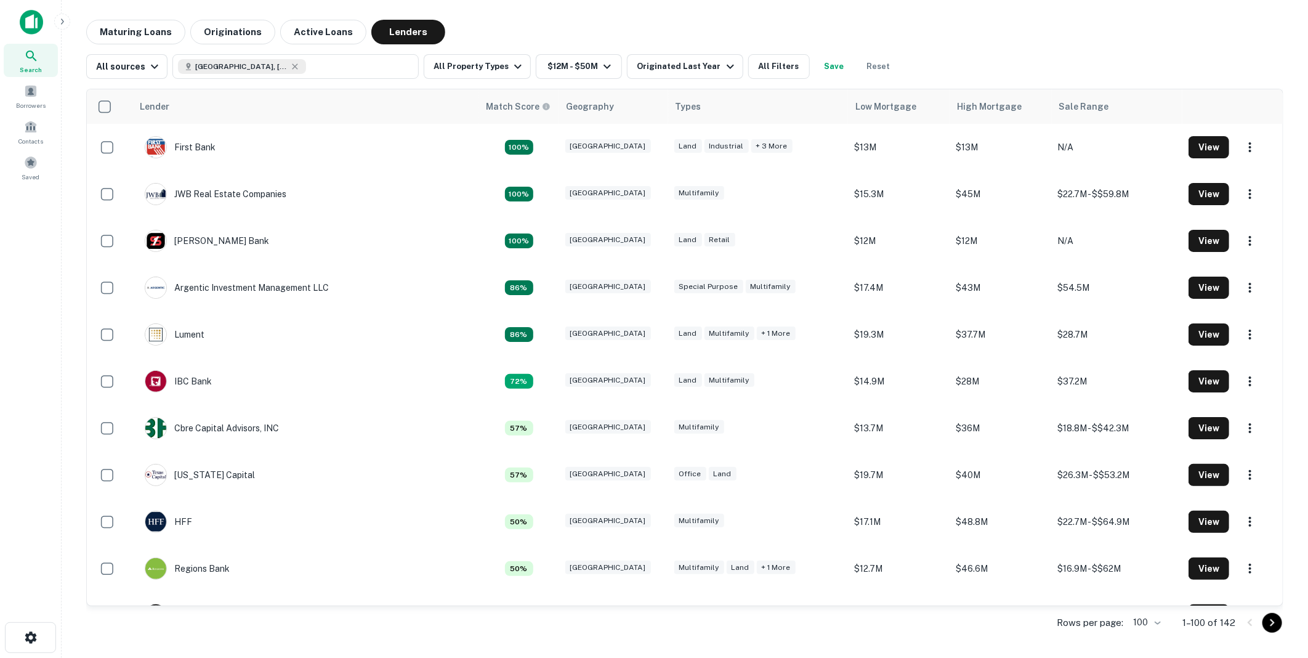
scroll to position [4197, 0]
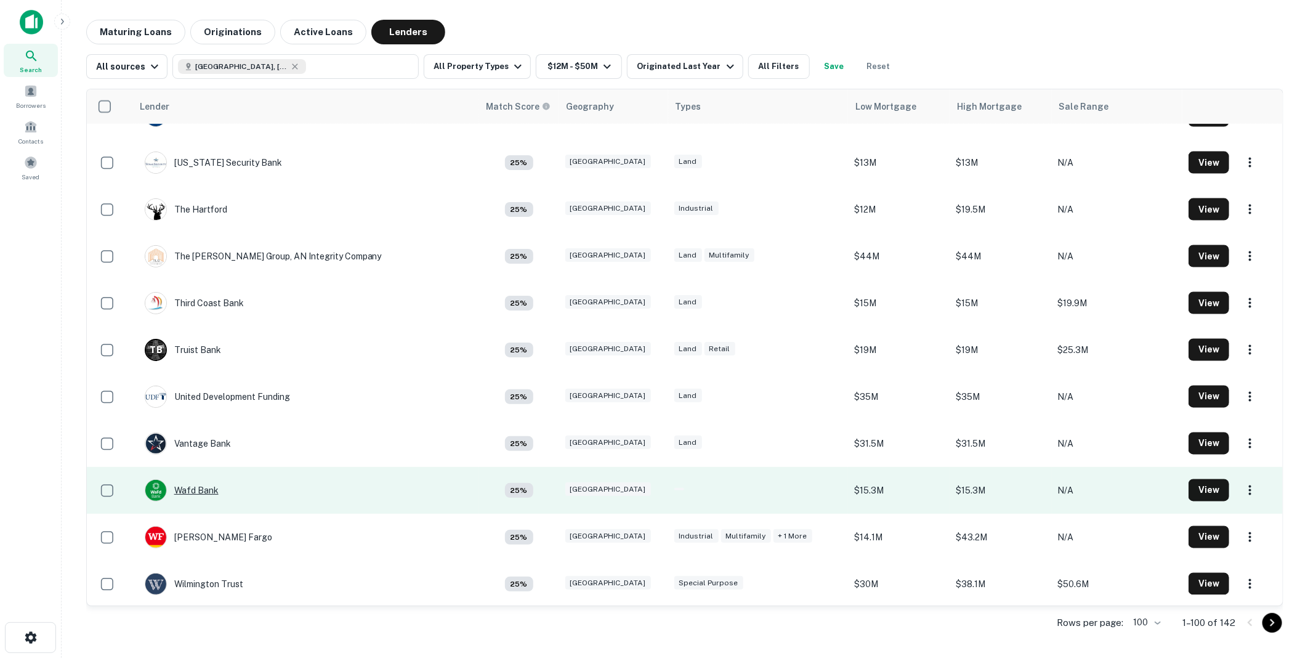
click at [204, 485] on div "Wafd Bank" at bounding box center [182, 490] width 74 height 22
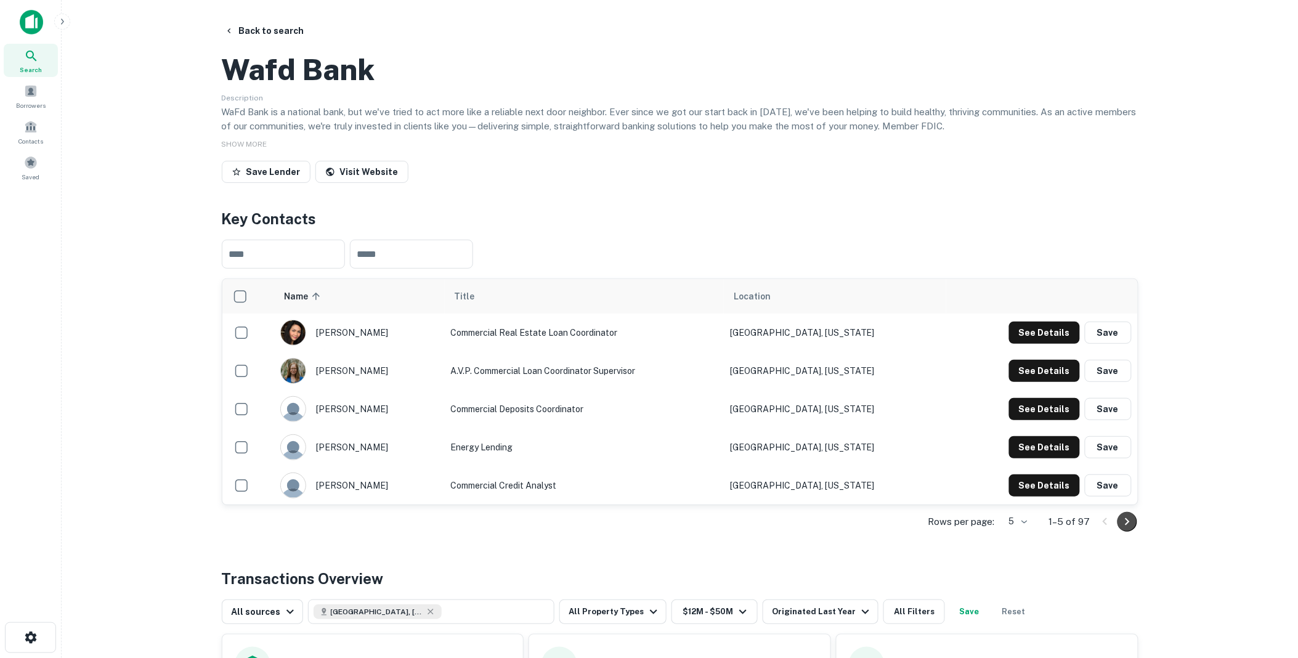
click at [1128, 529] on icon "Go to next page" at bounding box center [1127, 521] width 15 height 15
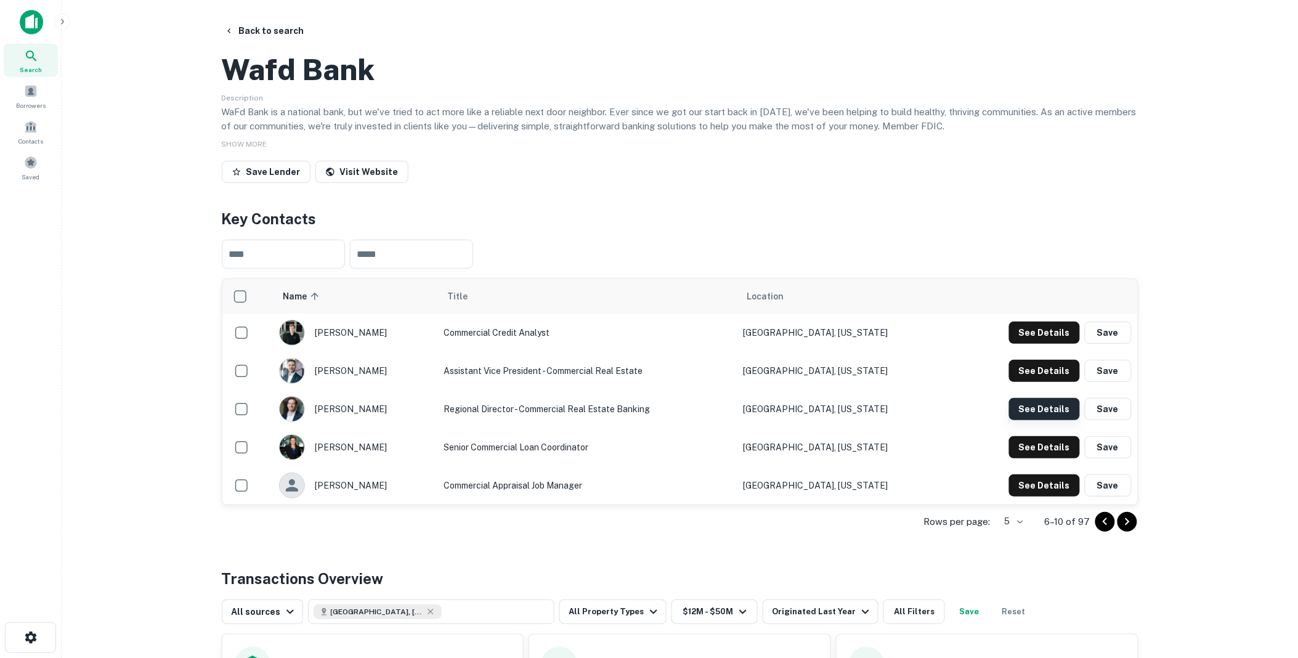
click at [1046, 420] on button "See Details" at bounding box center [1044, 409] width 71 height 22
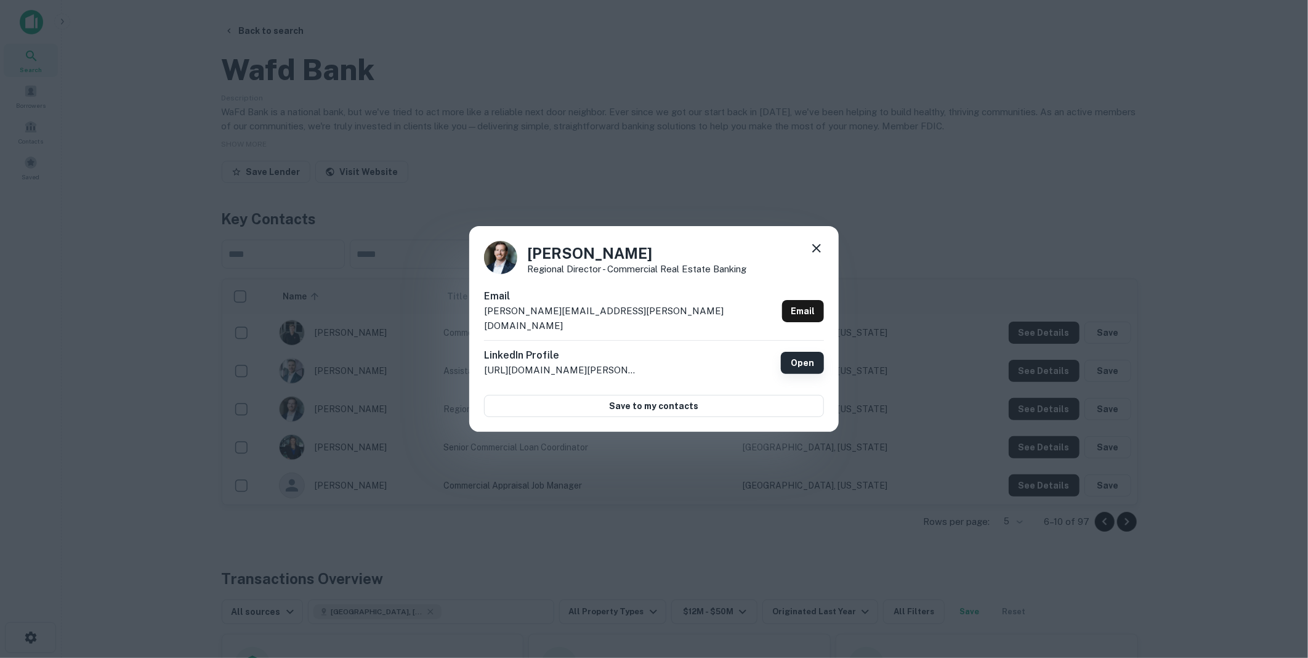
click at [804, 355] on link "Open" at bounding box center [802, 363] width 43 height 22
click at [819, 256] on icon at bounding box center [816, 248] width 15 height 15
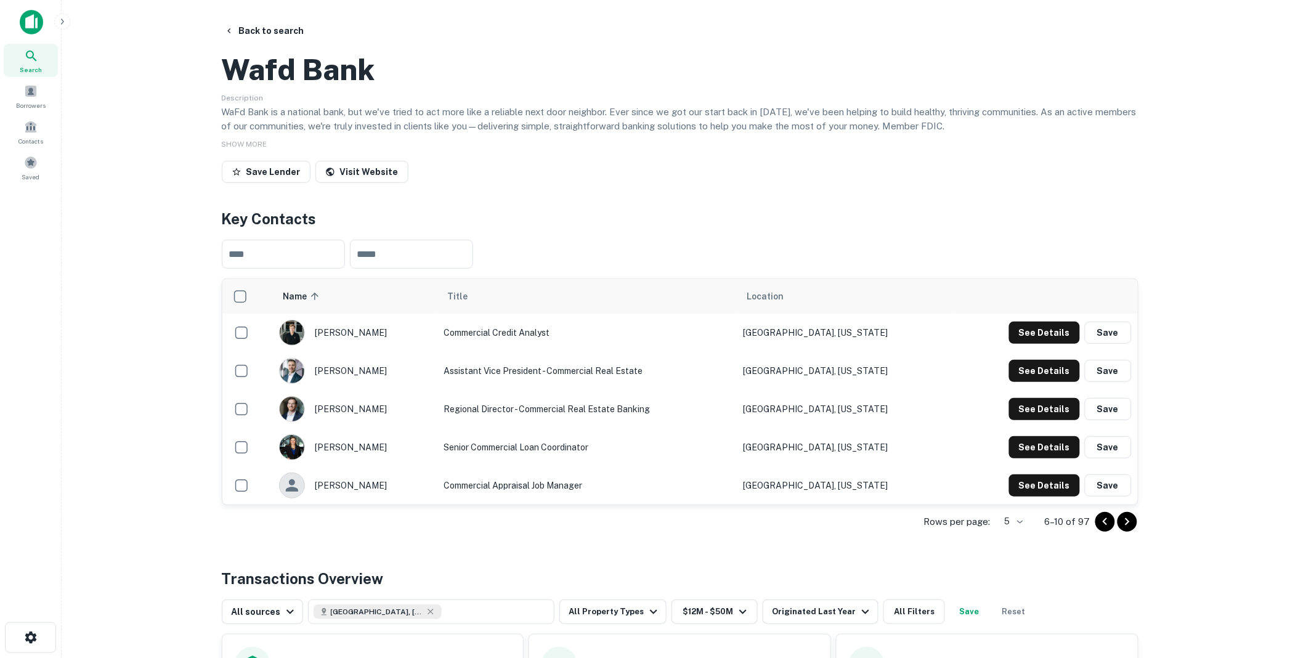
click at [656, 249] on div "Back to search Wafd Bank Description WaFd Bank is a national bank, but we've tr…" at bounding box center [680, 480] width 946 height 920
click at [261, 30] on button "Back to search" at bounding box center [264, 31] width 90 height 22
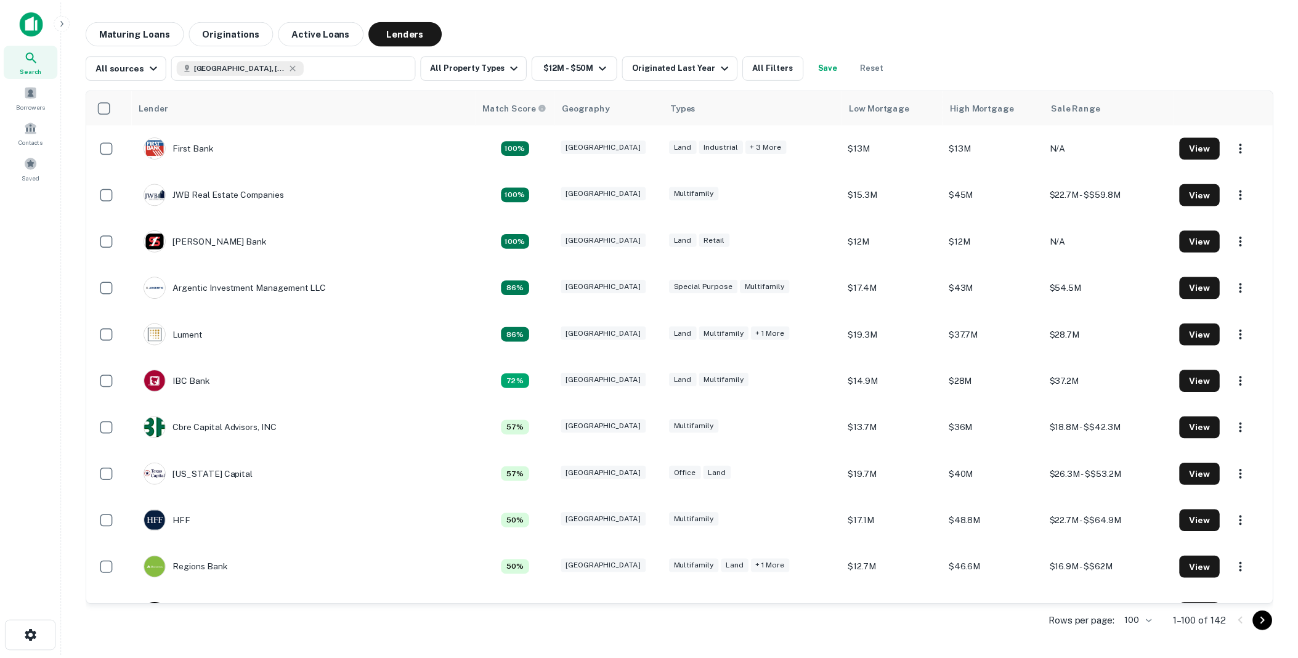
scroll to position [4197, 0]
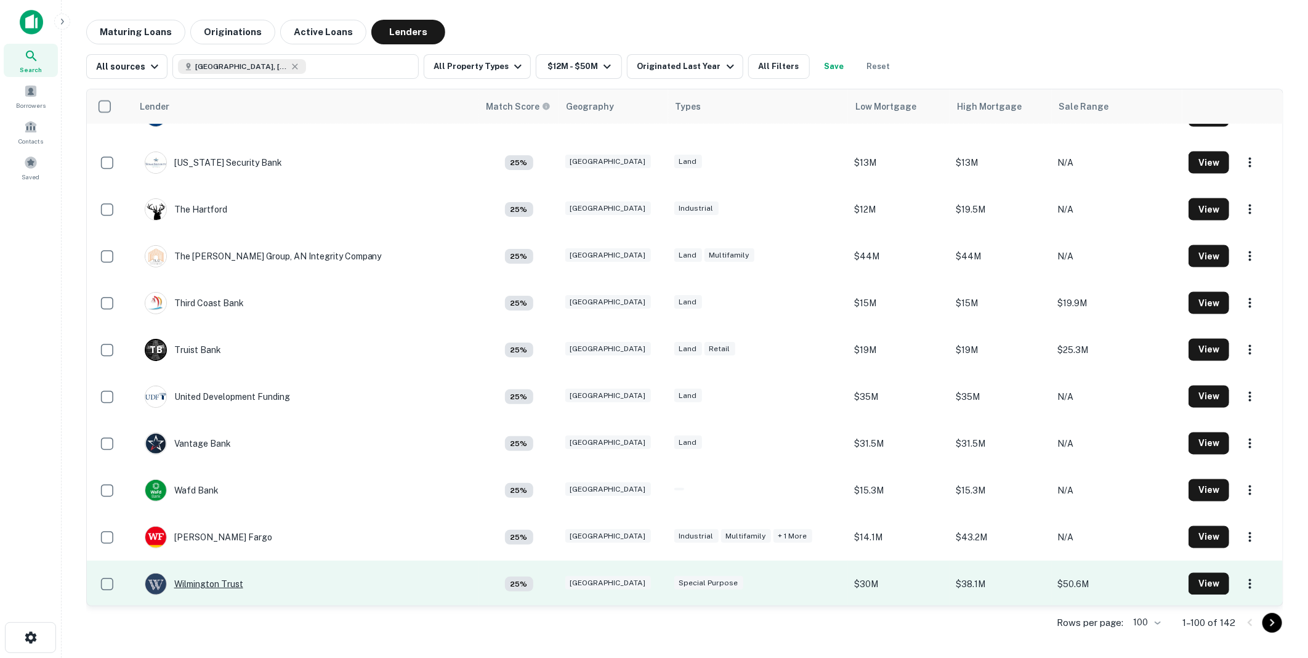
click at [205, 582] on div "Wilmington Trust" at bounding box center [194, 584] width 99 height 22
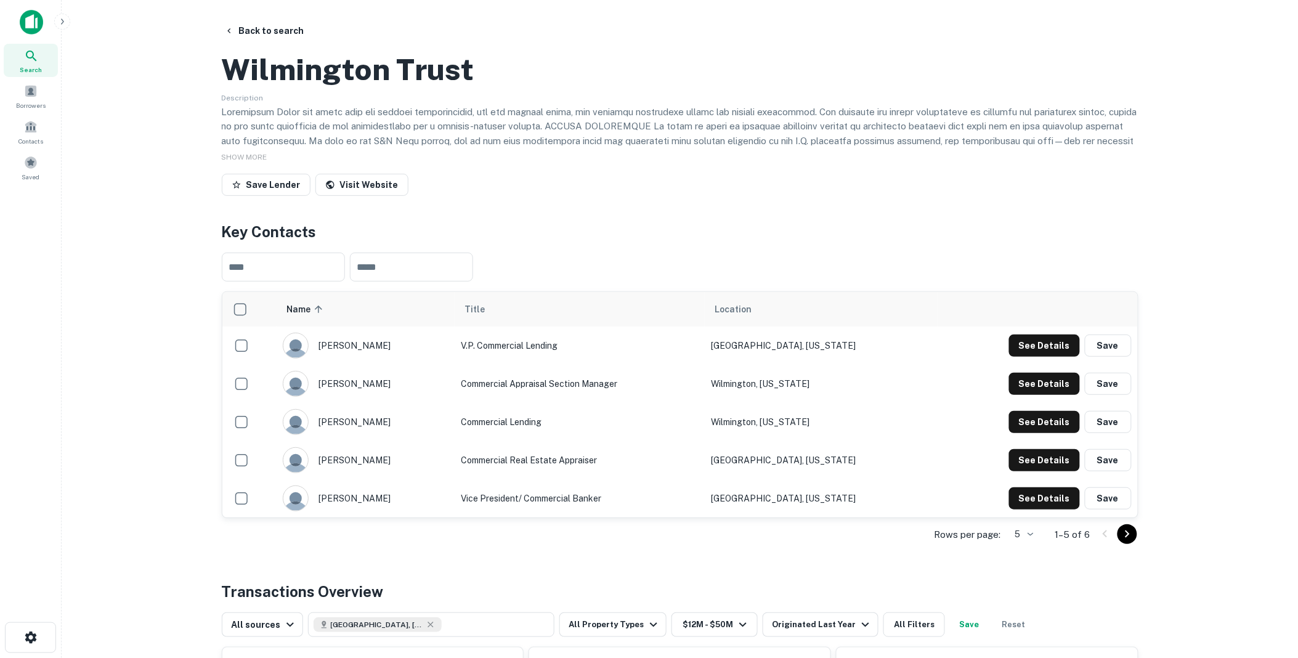
click at [1189, 306] on main "Back to search Wilmington Trust Description SHOW MORE Save Lender Visit Website…" at bounding box center [680, 329] width 1236 height 658
click at [265, 26] on button "Back to search" at bounding box center [264, 31] width 90 height 22
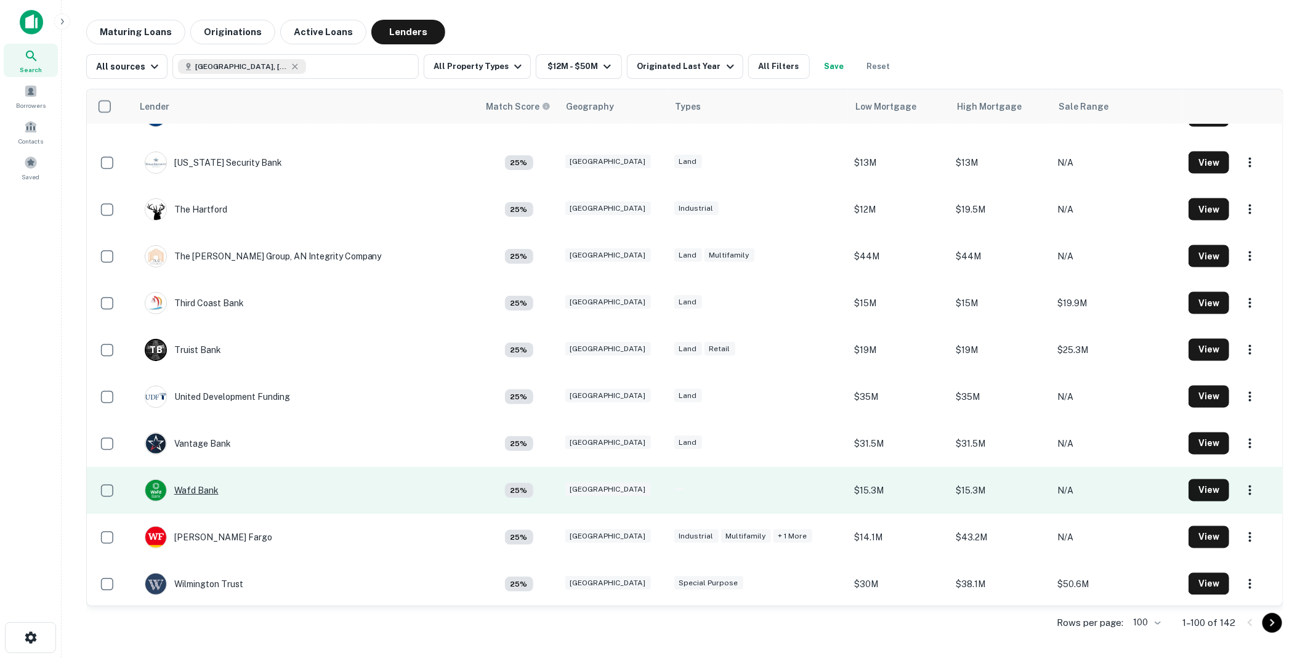
click at [199, 488] on div "Wafd Bank" at bounding box center [182, 490] width 74 height 22
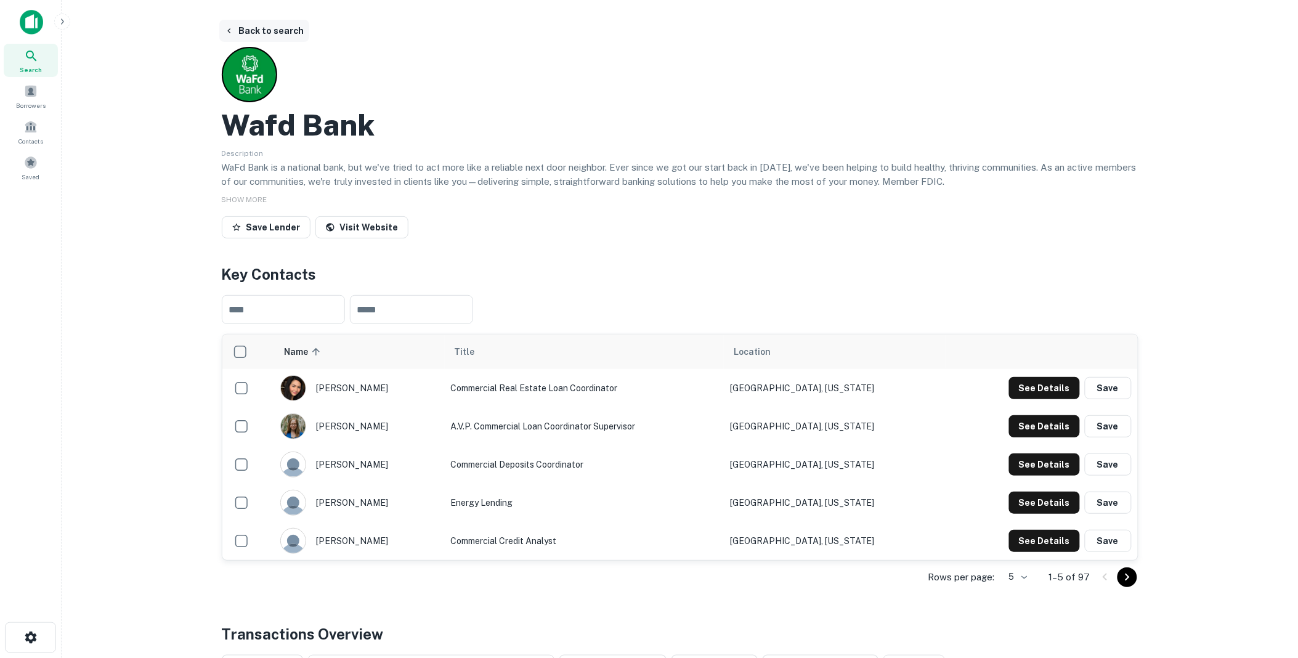
click at [260, 27] on button "Back to search" at bounding box center [264, 31] width 90 height 22
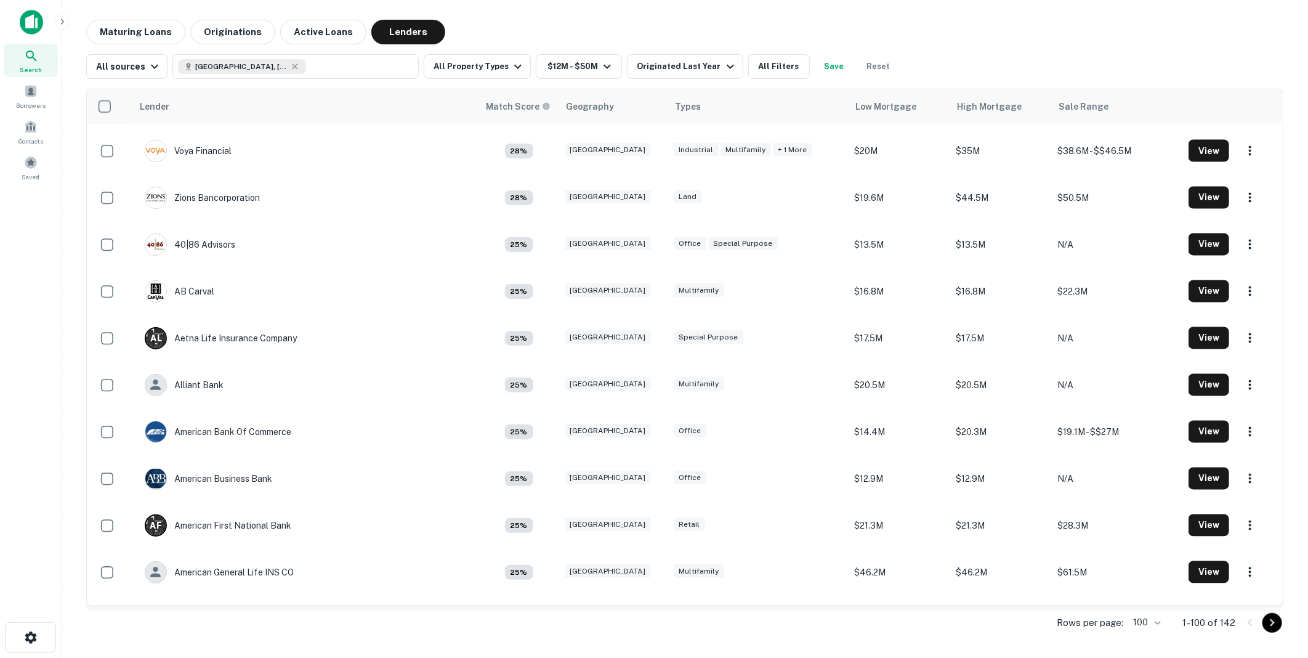
scroll to position [1186, 0]
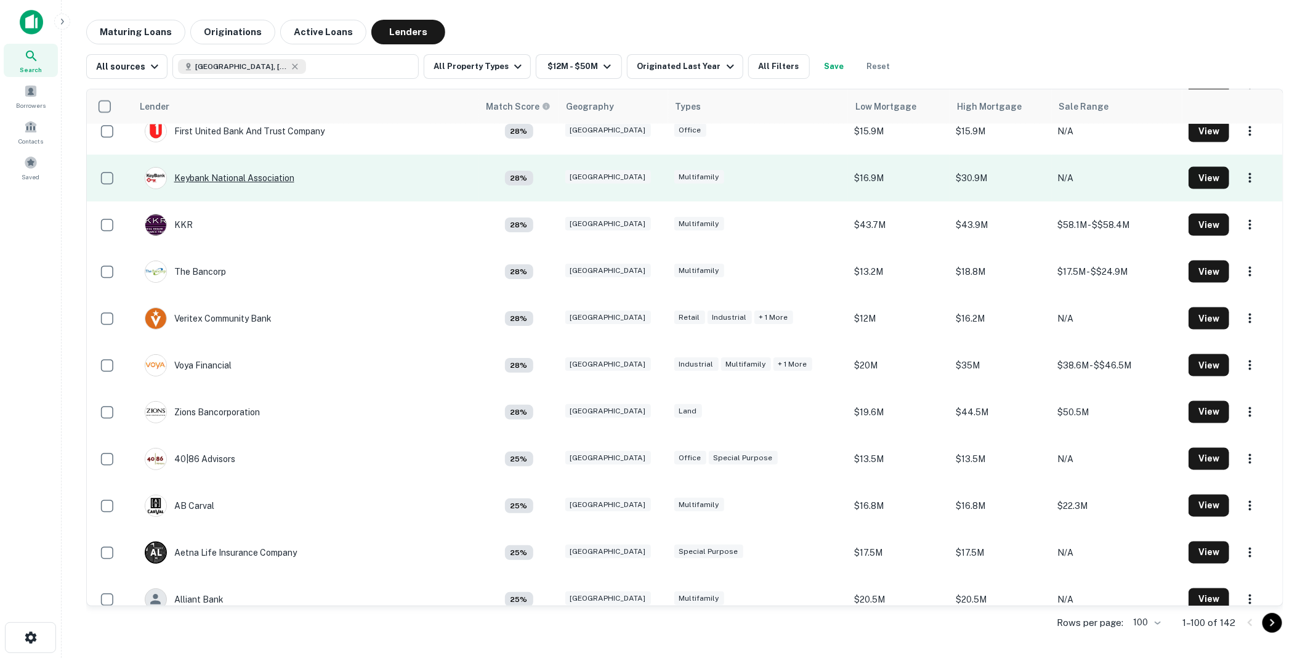
click at [231, 179] on div "Keybank National Association" at bounding box center [220, 178] width 150 height 22
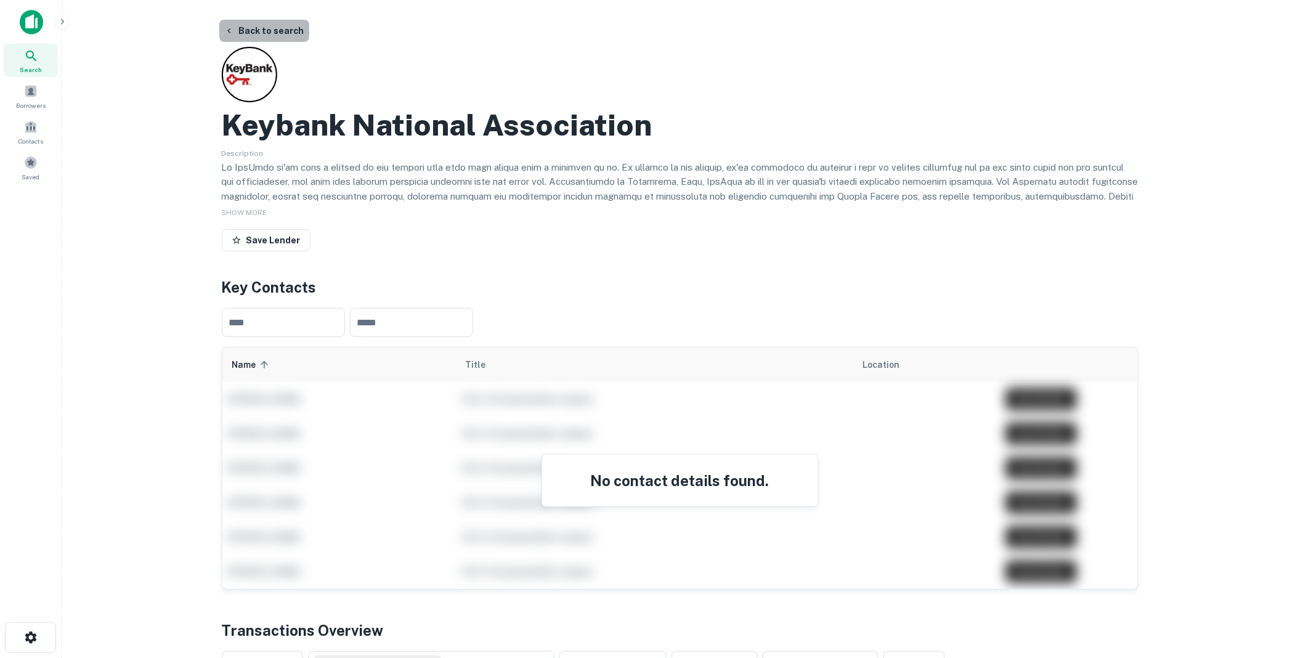
click at [269, 30] on button "Back to search" at bounding box center [264, 31] width 90 height 22
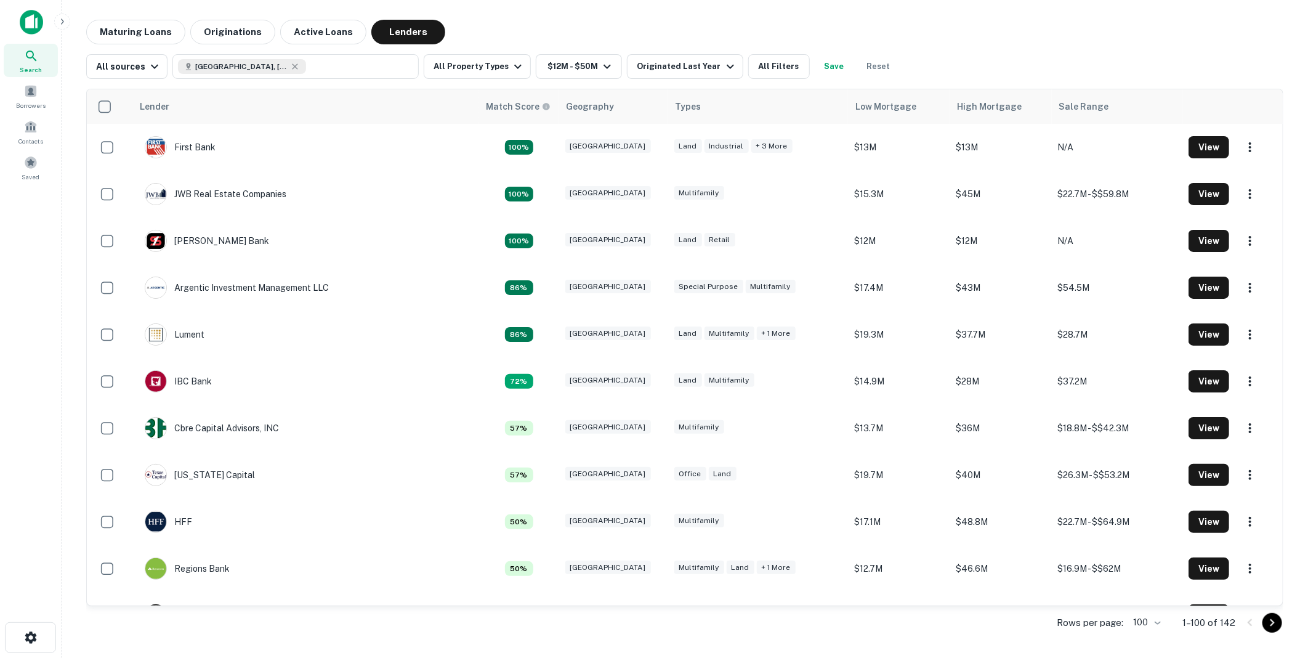
scroll to position [1186, 0]
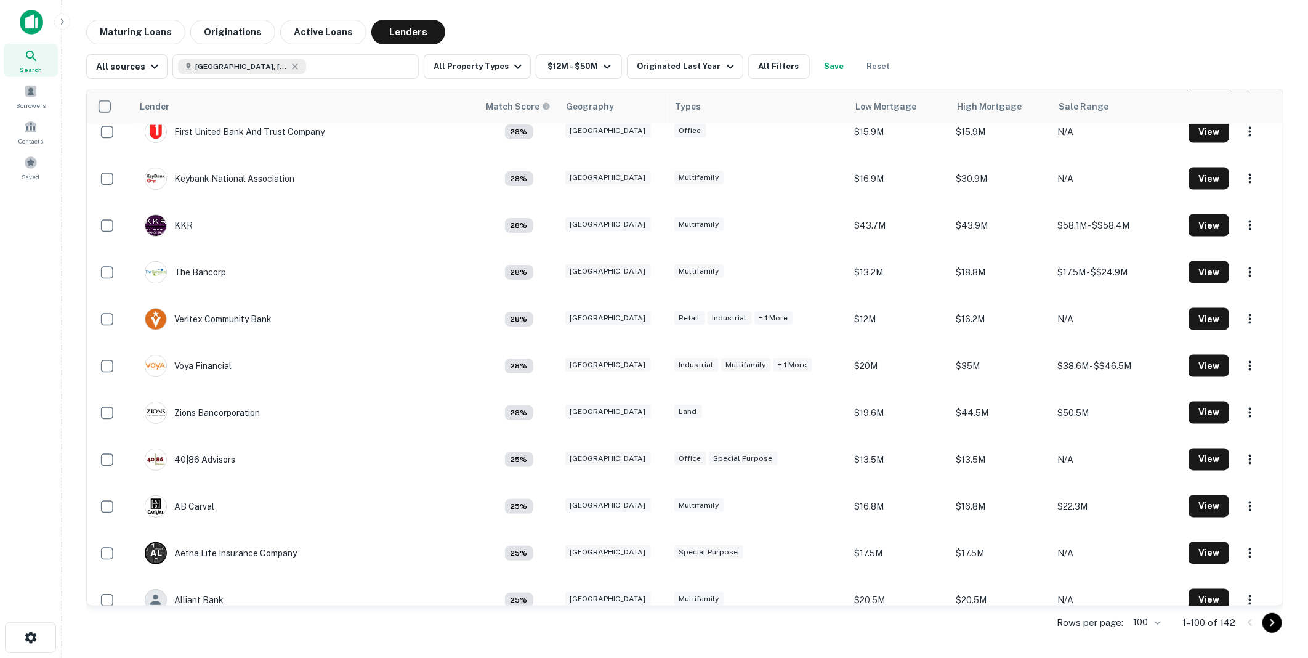
click at [29, 17] on img at bounding box center [31, 22] width 23 height 25
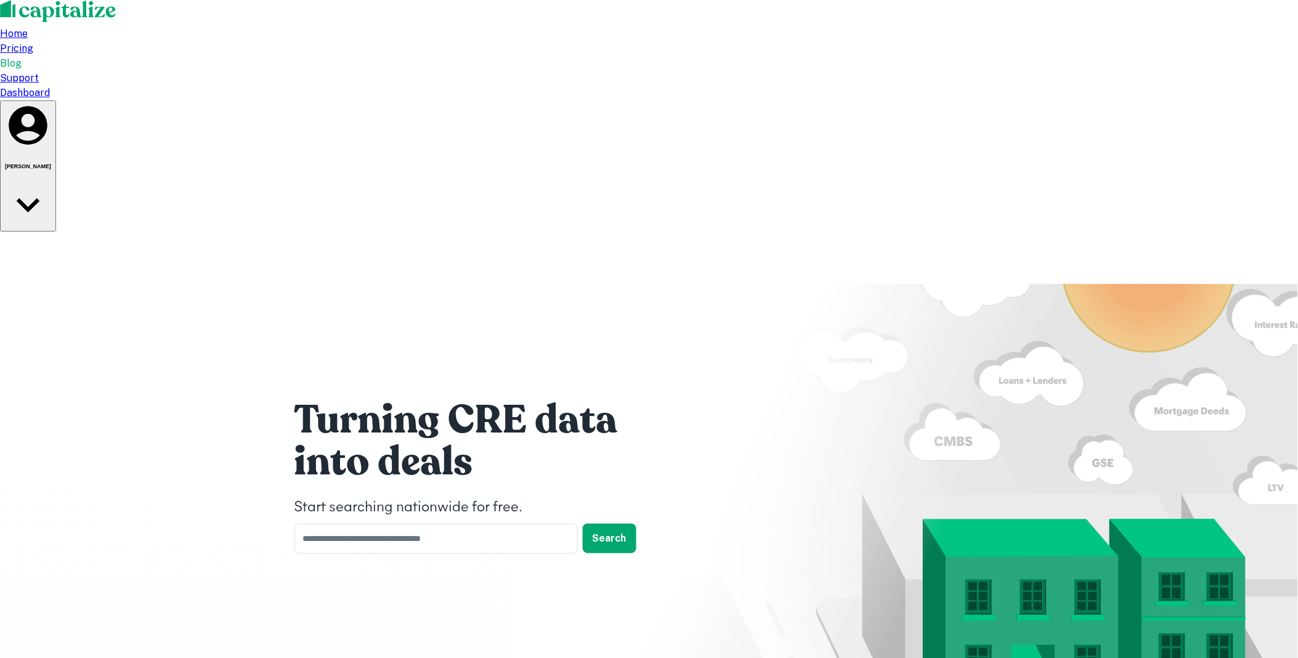
click at [955, 86] on div "Dashboard" at bounding box center [649, 93] width 1298 height 15
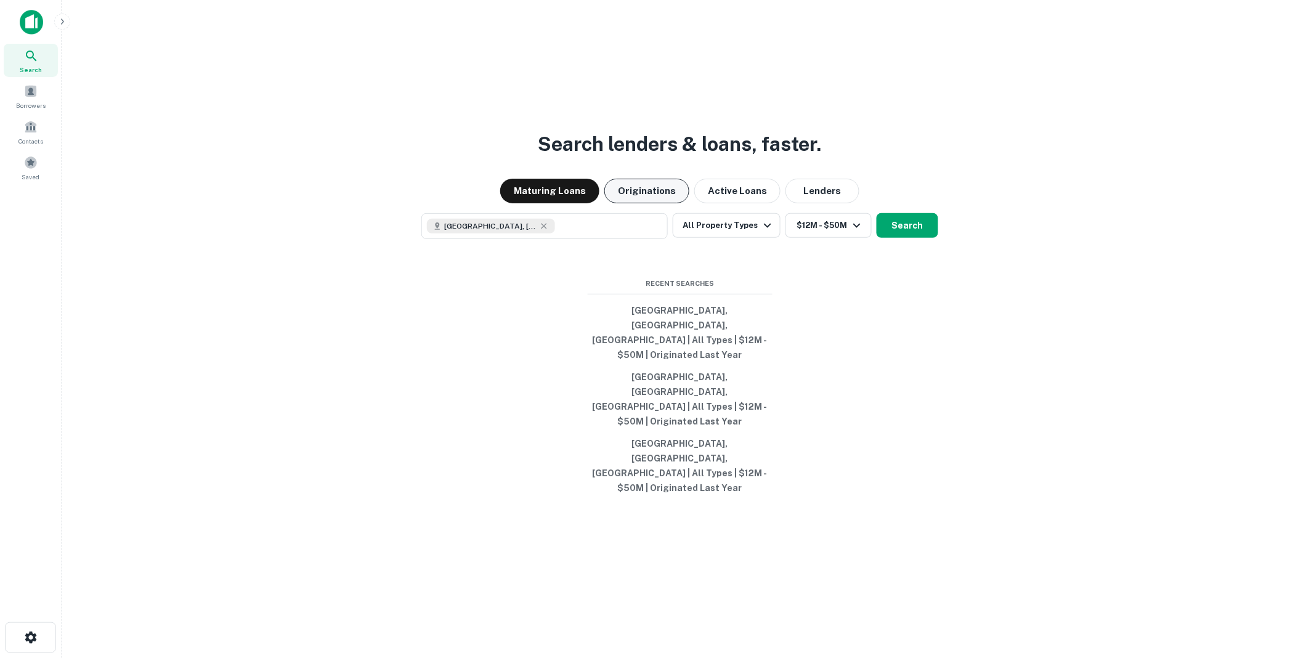
click at [645, 203] on button "Originations" at bounding box center [646, 191] width 85 height 25
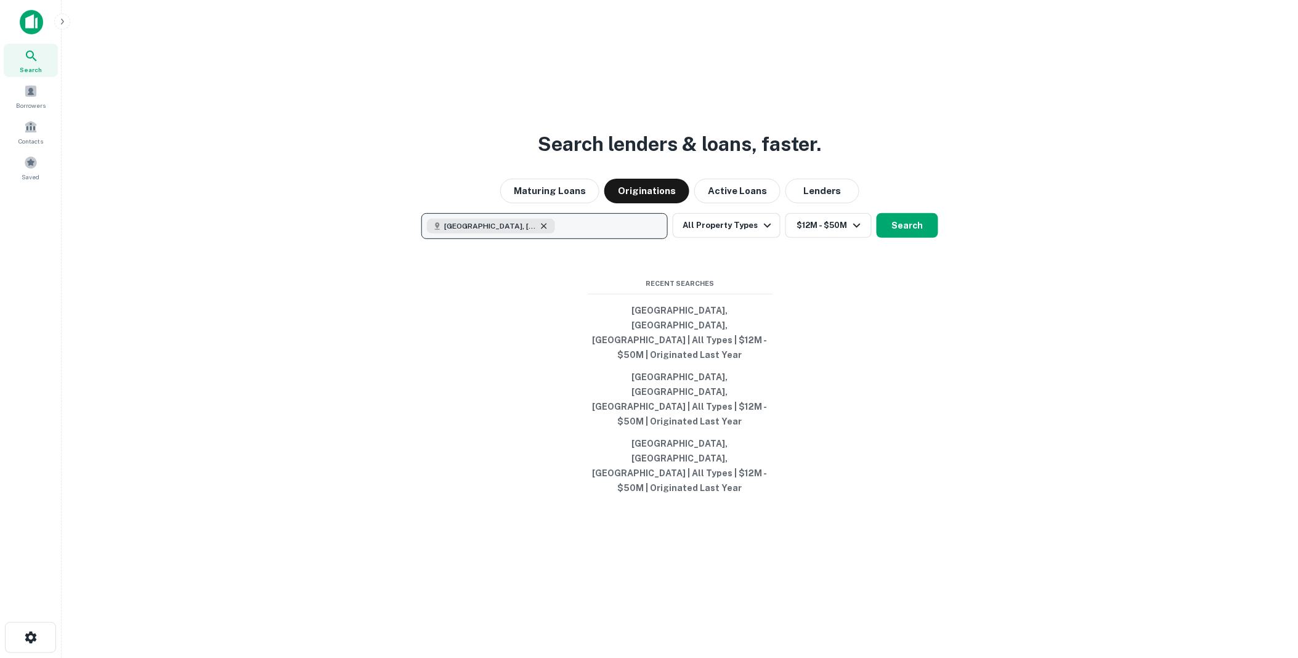
click at [541, 229] on icon "button" at bounding box center [544, 227] width 6 height 6
click at [488, 233] on p "Enter addresses, locations or lender names" at bounding box center [531, 226] width 199 height 15
click at [478, 328] on div "Search lenders & loans, faster. Maturing Loans Originations Active Loans Lender…" at bounding box center [679, 359] width 1216 height 658
click at [471, 233] on p "Enter addresses, locations or lender names" at bounding box center [531, 226] width 199 height 15
type input "**********"
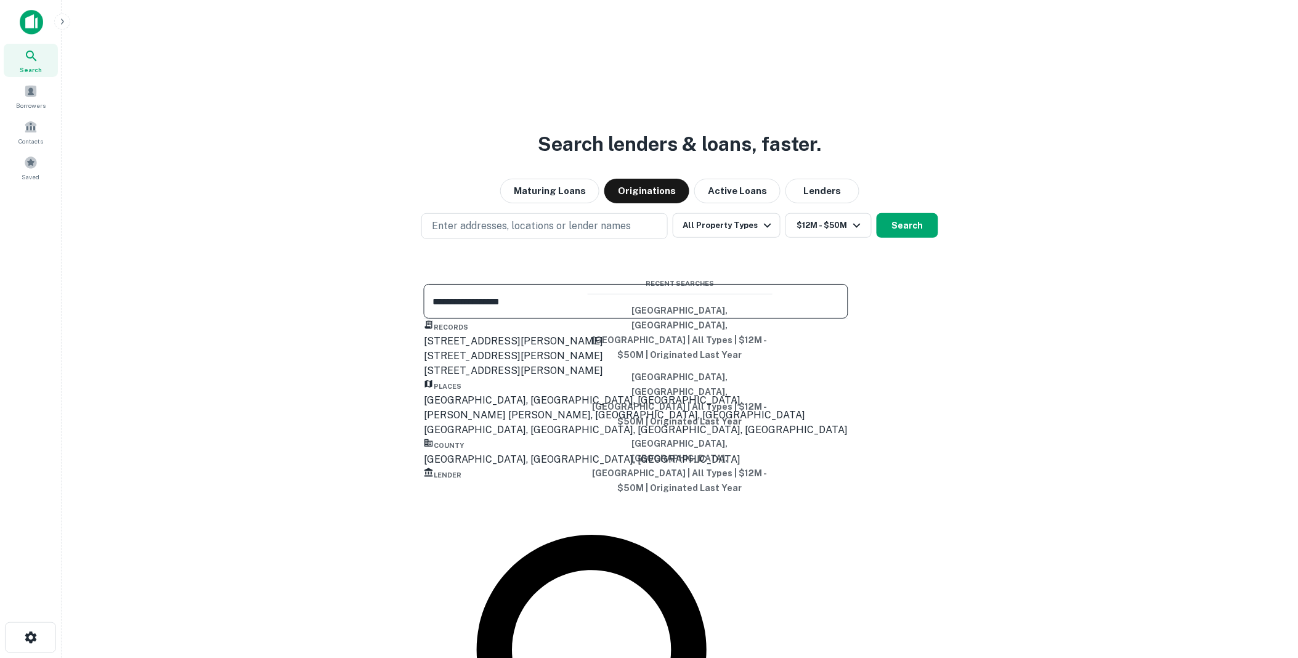
click at [472, 408] on div "[GEOGRAPHIC_DATA], [GEOGRAPHIC_DATA], [GEOGRAPHIC_DATA]" at bounding box center [636, 400] width 424 height 15
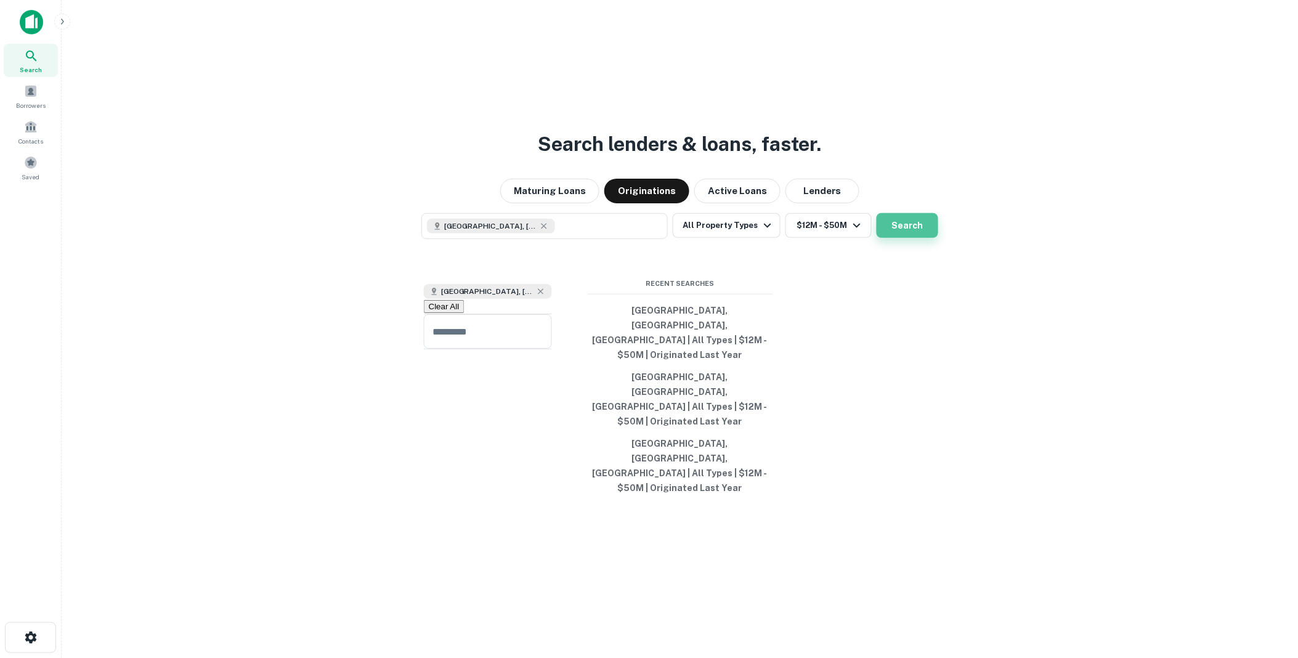
click at [908, 238] on button "Search" at bounding box center [907, 225] width 62 height 25
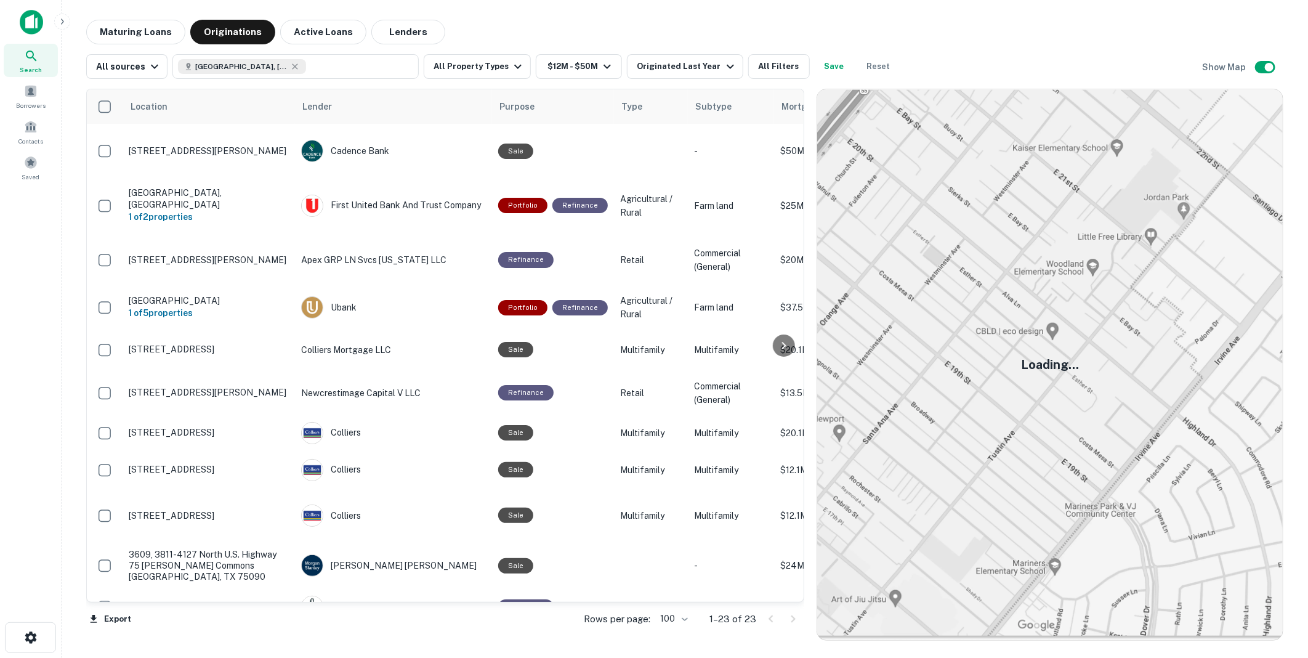
scroll to position [562, 0]
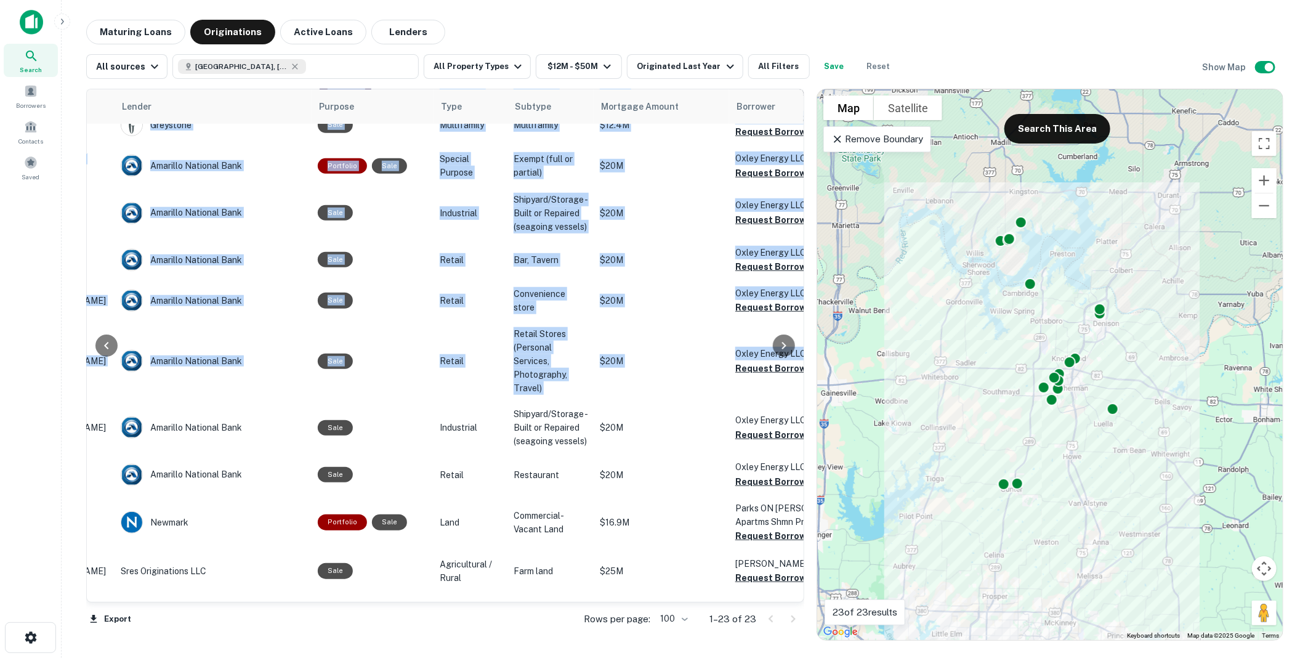
drag, startPoint x: 796, startPoint y: 437, endPoint x: 796, endPoint y: 341, distance: 96.1
click at [796, 341] on div at bounding box center [784, 345] width 25 height 512
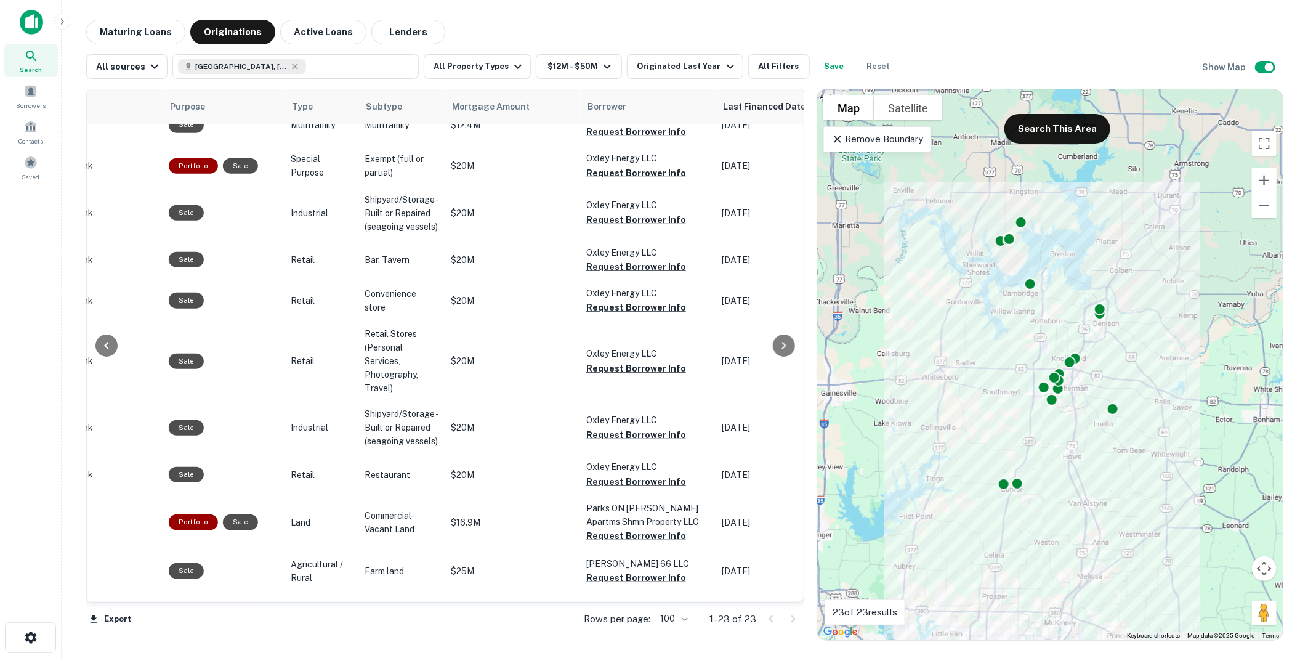
scroll to position [561, 291]
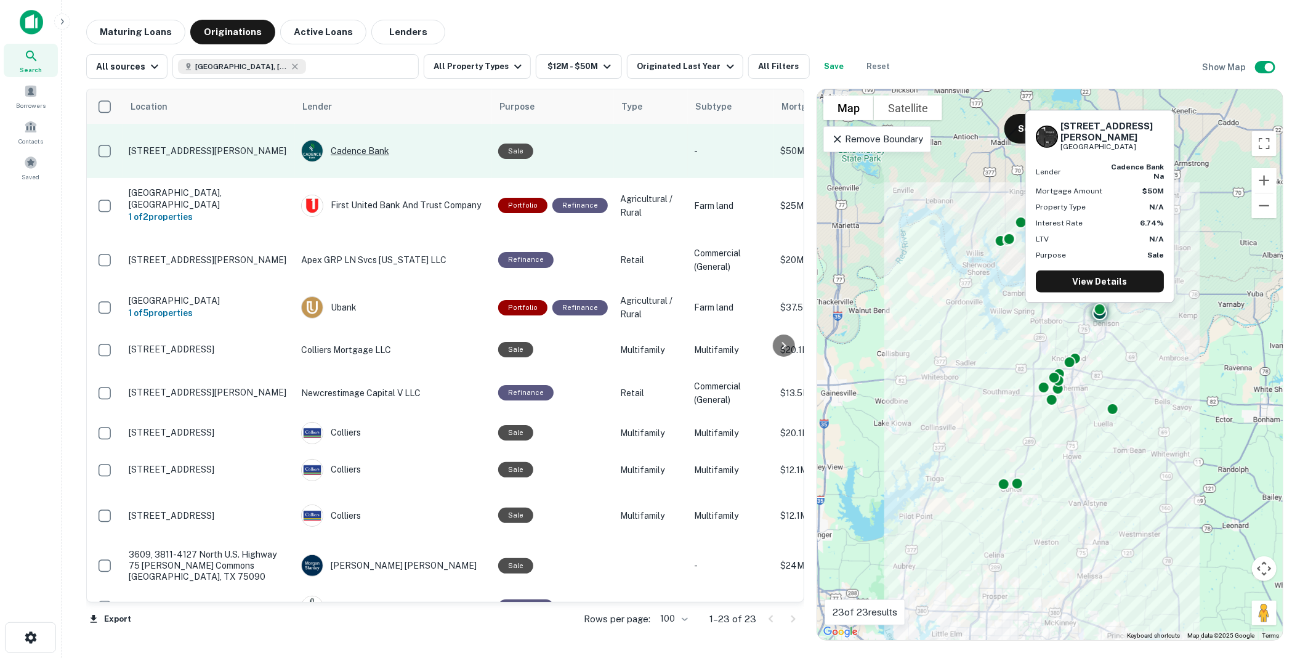
click at [350, 140] on div "Cadence Bank" at bounding box center [393, 151] width 185 height 22
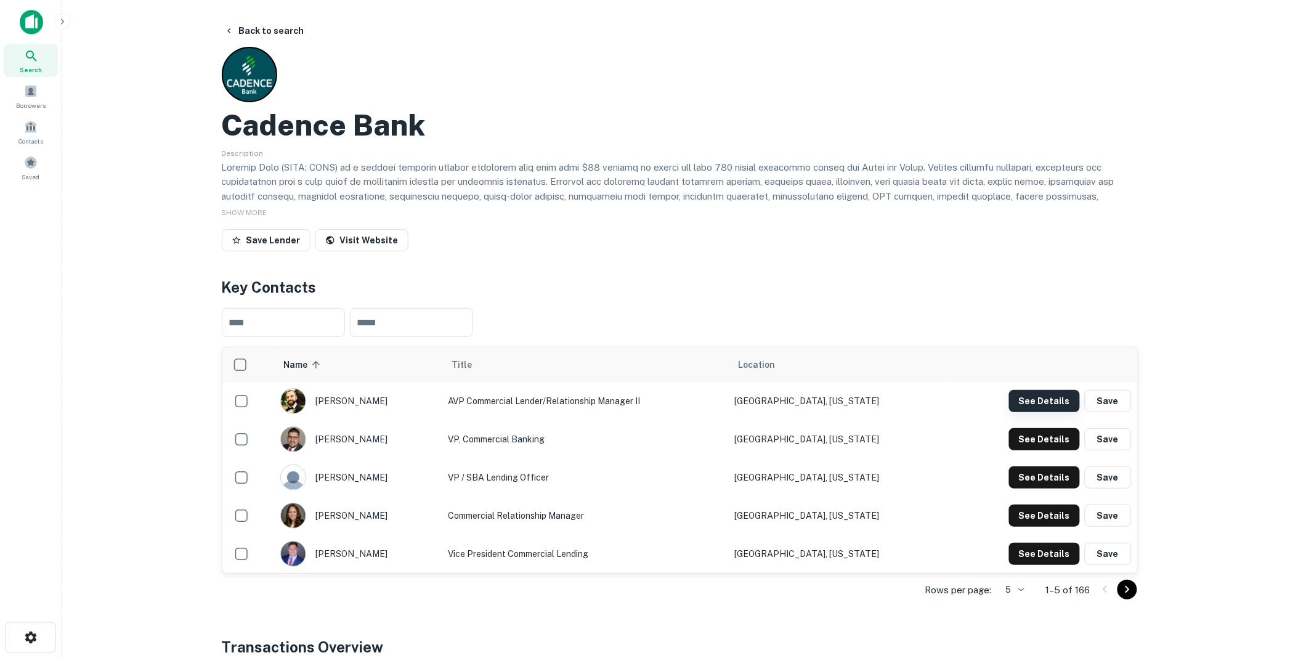
click at [1041, 397] on button "See Details" at bounding box center [1044, 401] width 71 height 22
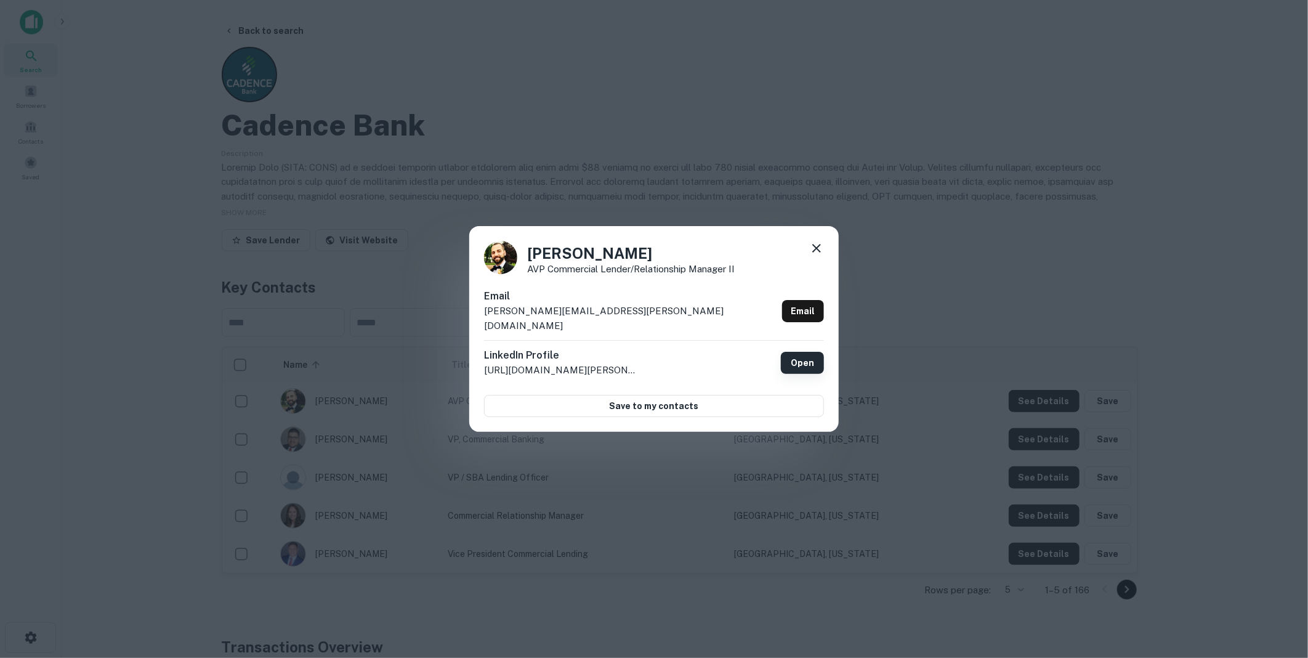
click at [798, 359] on link "Open" at bounding box center [802, 363] width 43 height 22
click at [820, 254] on icon at bounding box center [816, 248] width 15 height 15
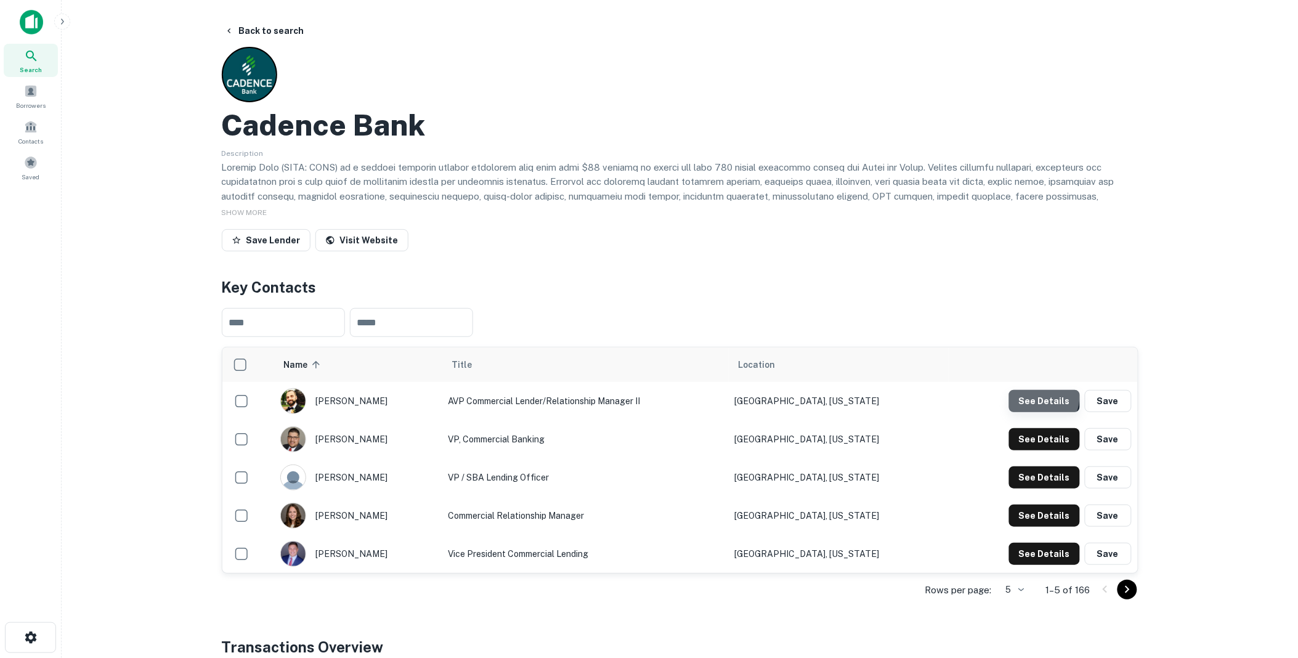
click at [1039, 397] on button "See Details" at bounding box center [1044, 401] width 71 height 22
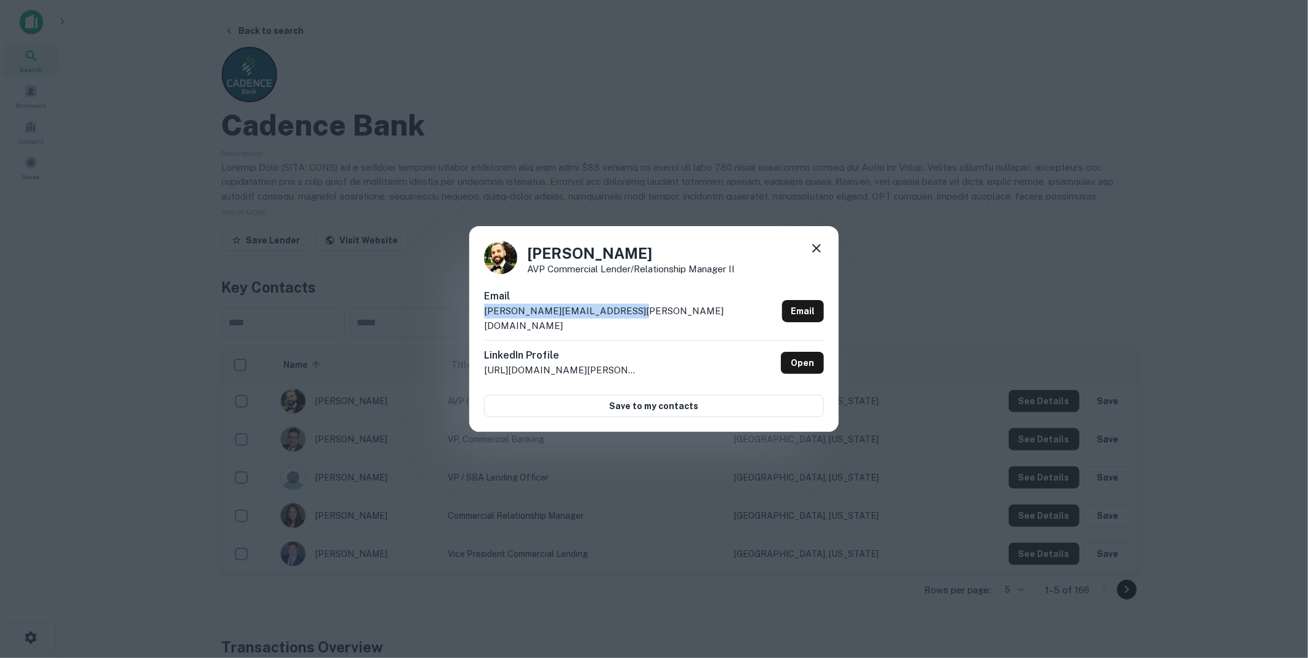
drag, startPoint x: 642, startPoint y: 316, endPoint x: 480, endPoint y: 318, distance: 162.0
click at [480, 318] on div "Tyler Adamson AVP Commercial Lender/Relationship Manager II Email tyler.adamson…" at bounding box center [654, 329] width 370 height 206
drag, startPoint x: 480, startPoint y: 318, endPoint x: 533, endPoint y: 317, distance: 52.4
copy p "tyler.adamson@cadencebank.com"
click at [820, 256] on icon at bounding box center [816, 248] width 15 height 15
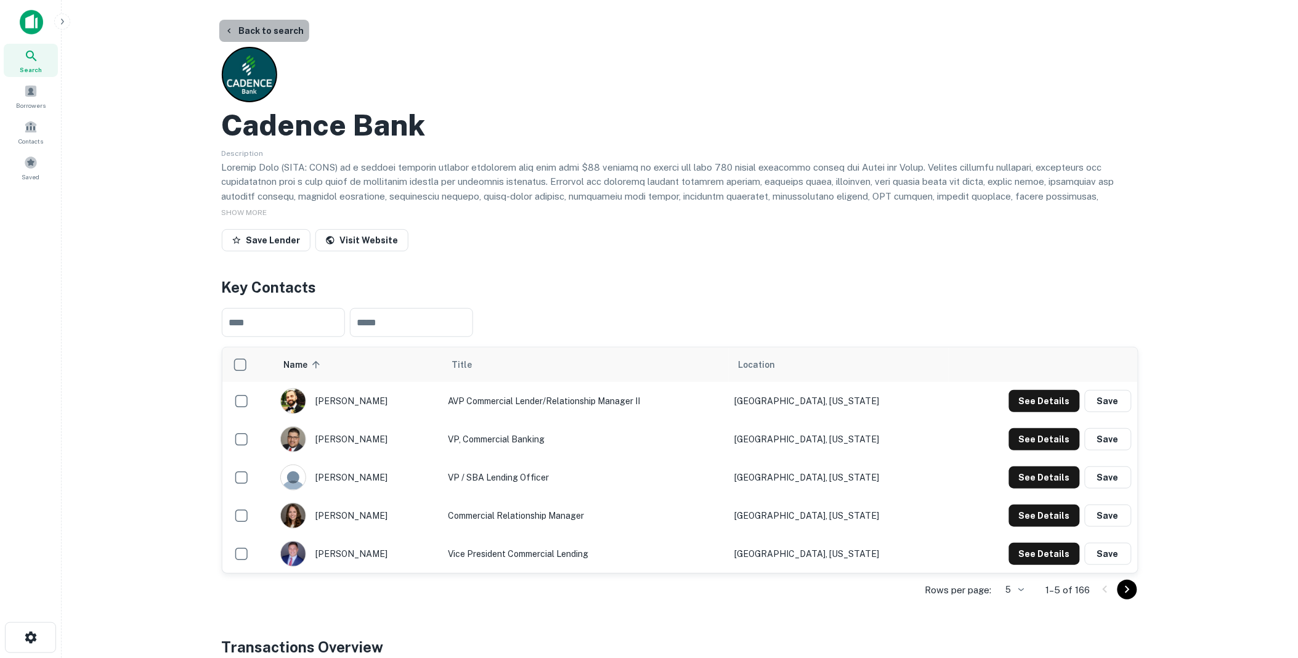
click at [265, 28] on button "Back to search" at bounding box center [264, 31] width 90 height 22
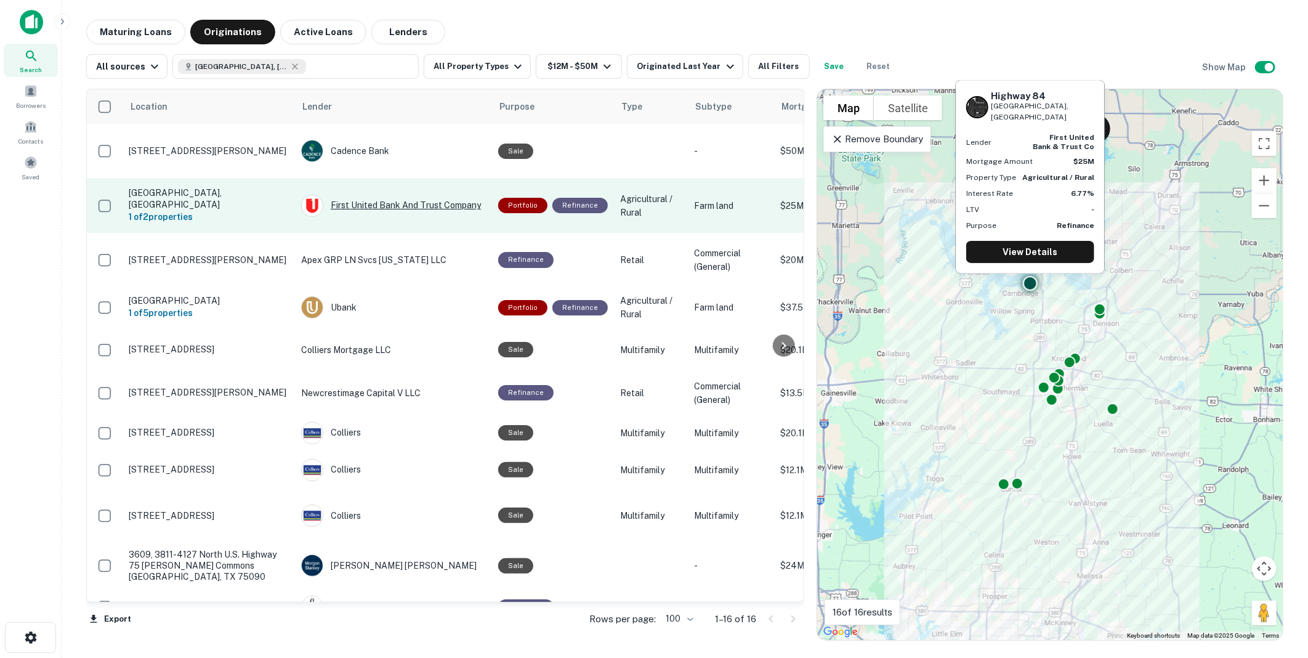
click at [360, 195] on div "First United Bank And Trust Company" at bounding box center [393, 206] width 185 height 22
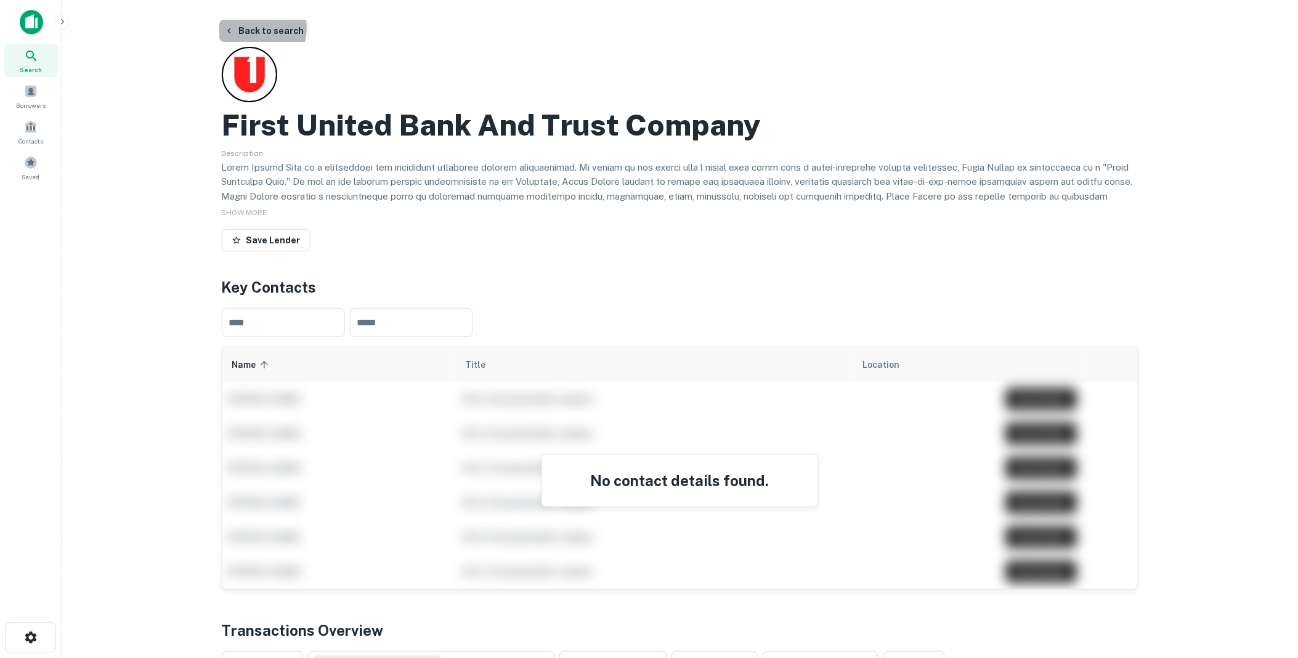
click at [248, 28] on button "Back to search" at bounding box center [264, 31] width 90 height 22
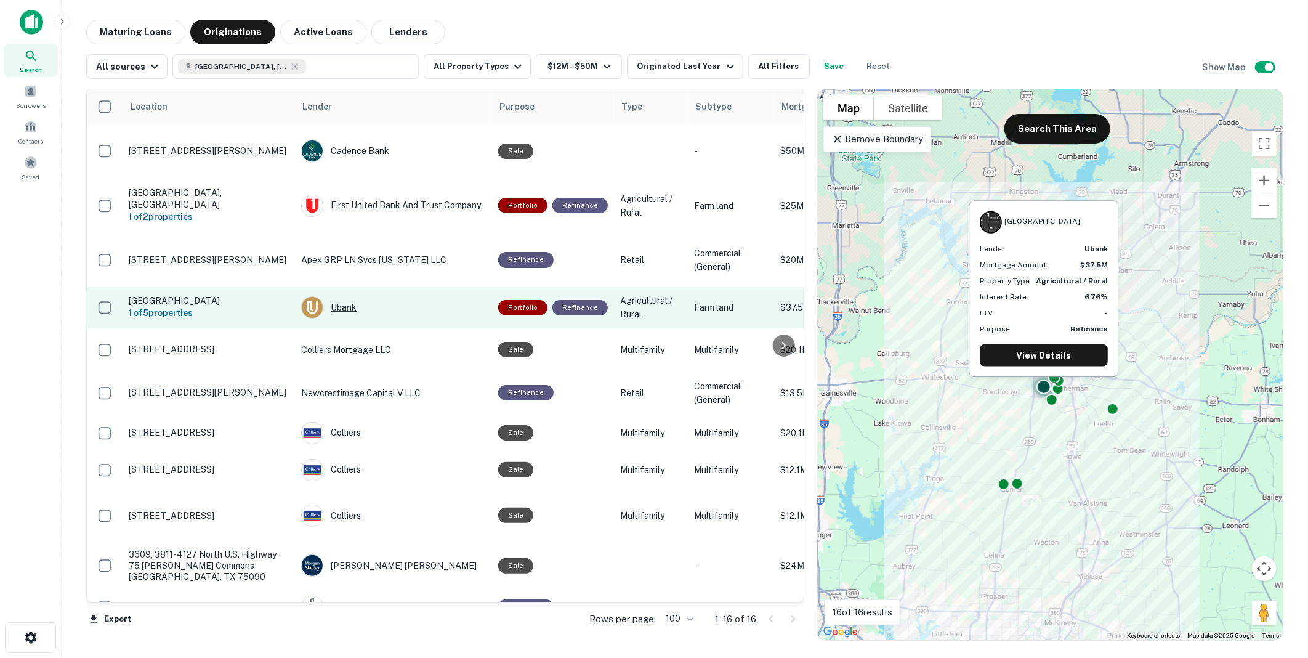
click at [336, 296] on div "Ubank" at bounding box center [393, 307] width 185 height 22
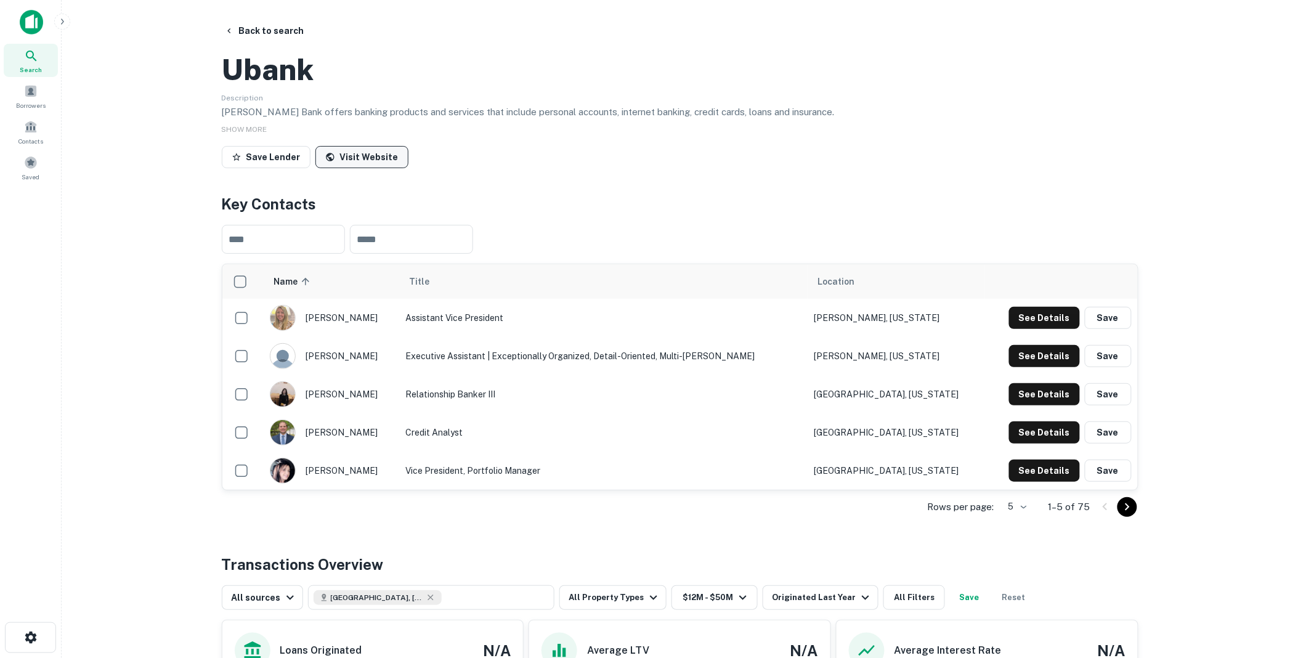
click at [362, 168] on link "Visit Website" at bounding box center [361, 157] width 93 height 22
click at [259, 26] on button "Back to search" at bounding box center [264, 31] width 90 height 22
